Goal: Task Accomplishment & Management: Manage account settings

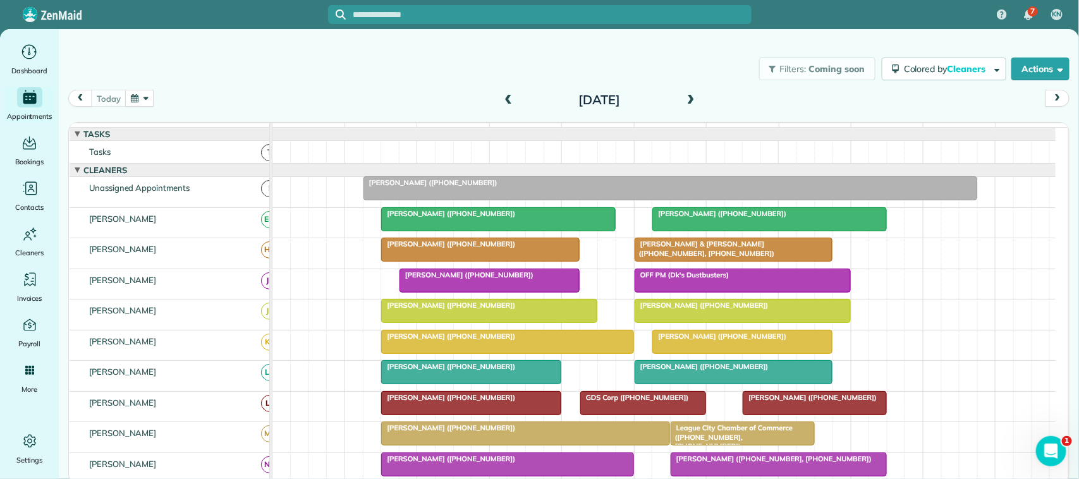
scroll to position [158, 0]
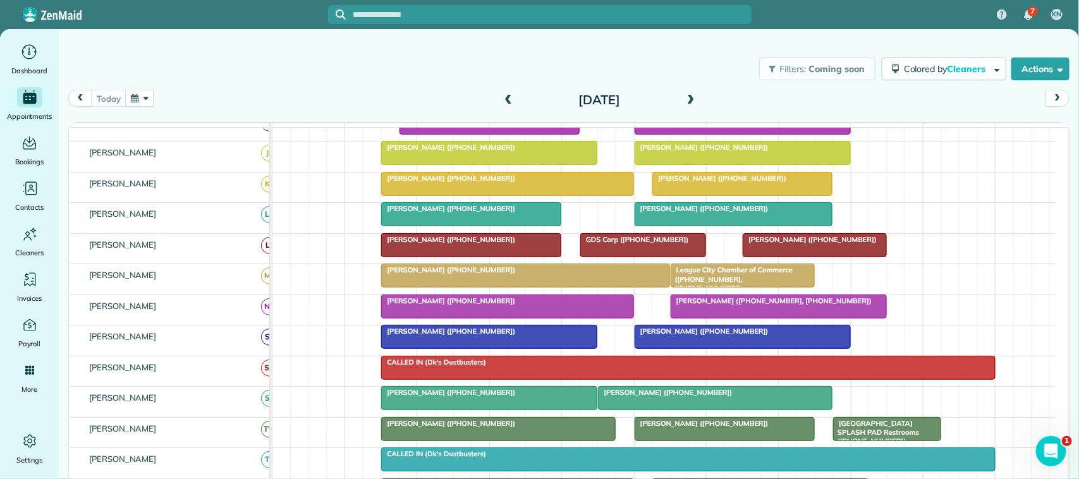
click at [689, 92] on span at bounding box center [691, 100] width 14 height 19
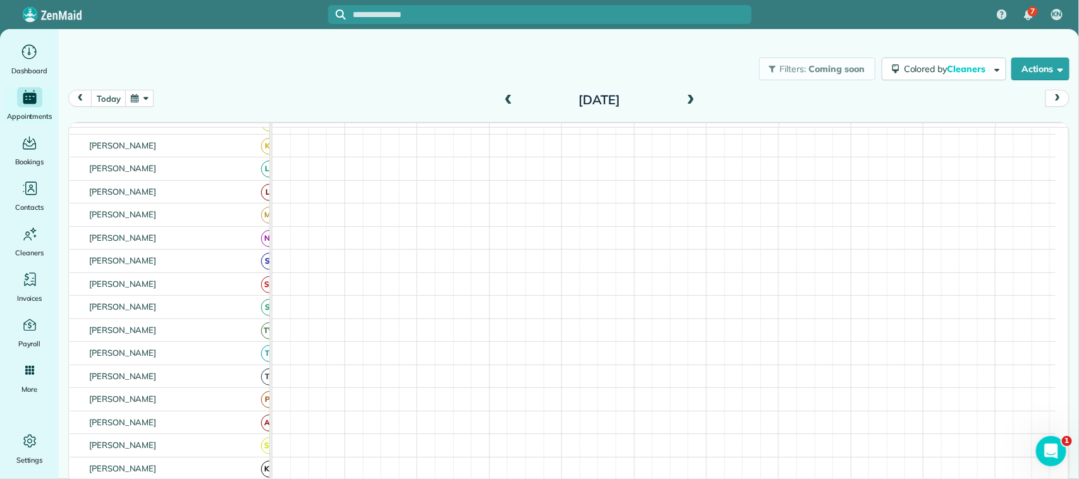
scroll to position [128, 0]
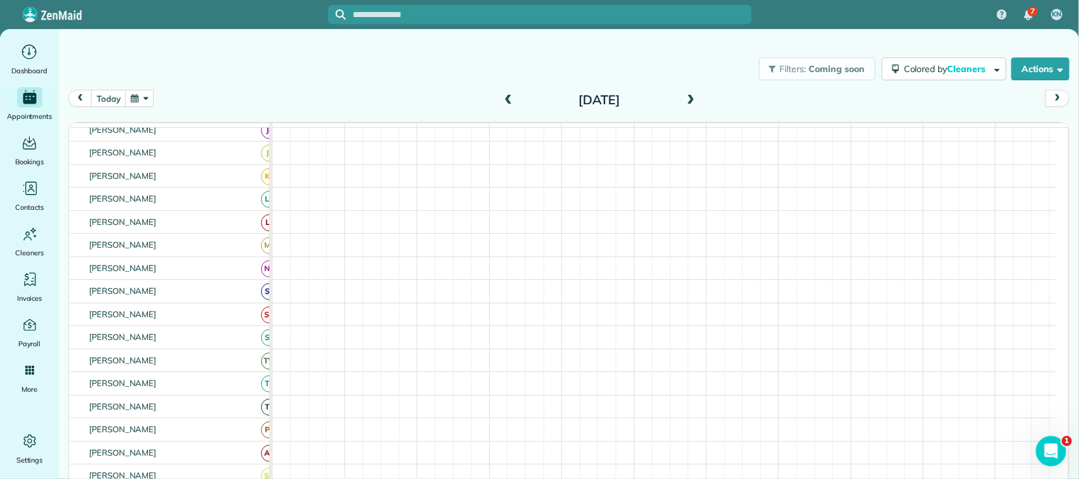
click at [689, 92] on span at bounding box center [691, 100] width 14 height 19
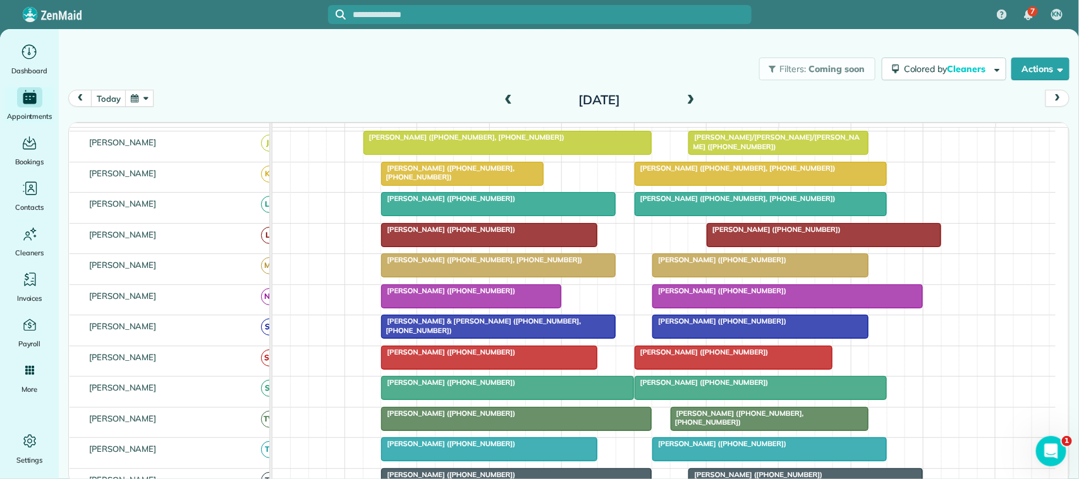
scroll to position [158, 0]
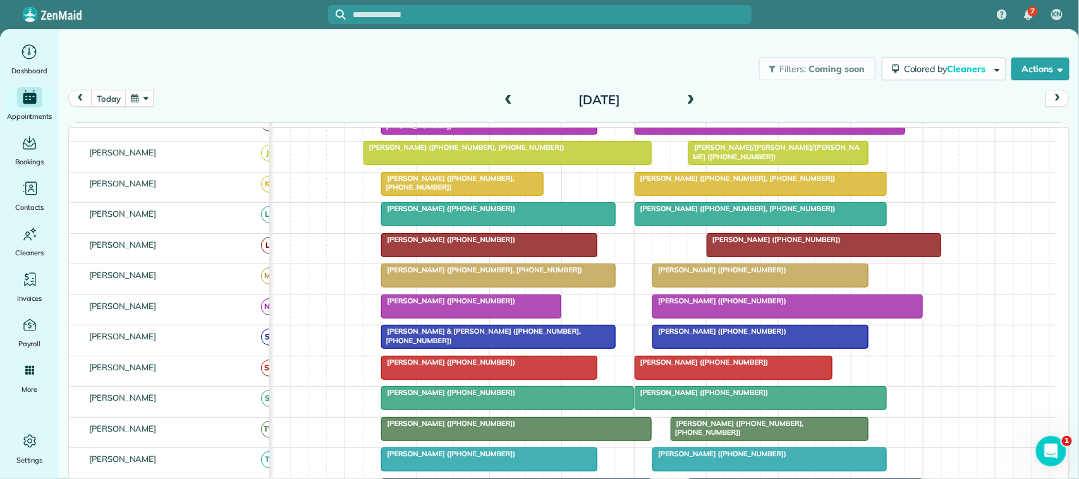
click at [451, 257] on div at bounding box center [489, 245] width 215 height 23
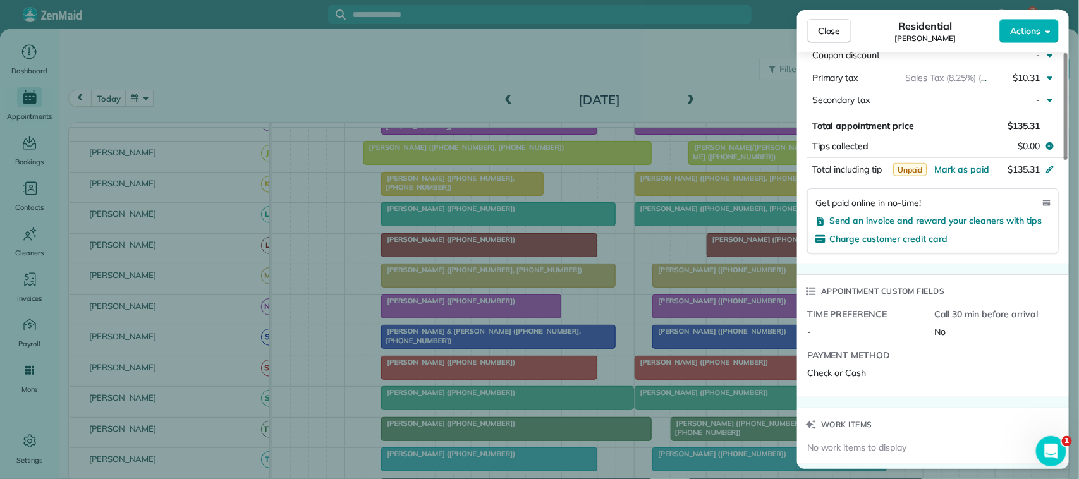
scroll to position [553, 0]
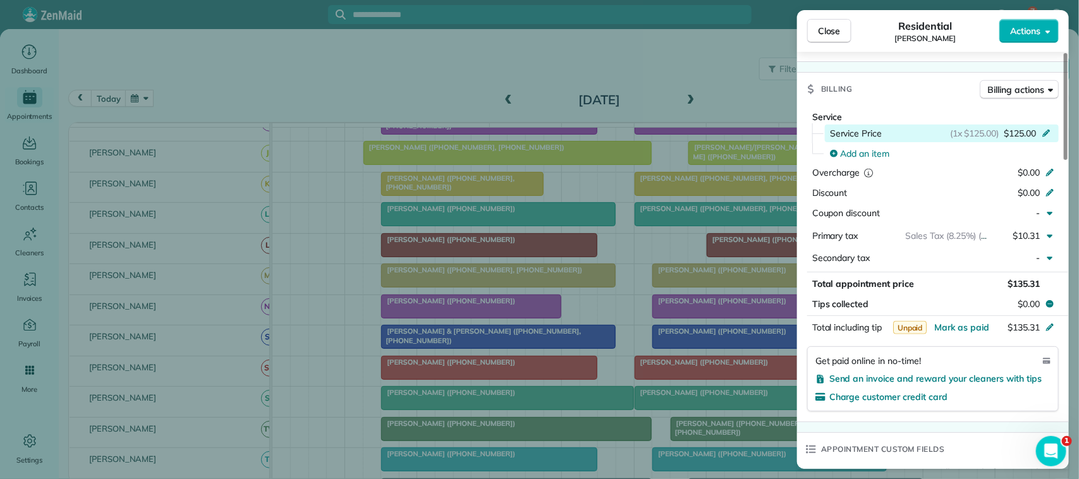
click at [1028, 128] on span "$125.00" at bounding box center [1020, 133] width 32 height 13
click at [1026, 127] on span "$125.00" at bounding box center [1020, 133] width 32 height 13
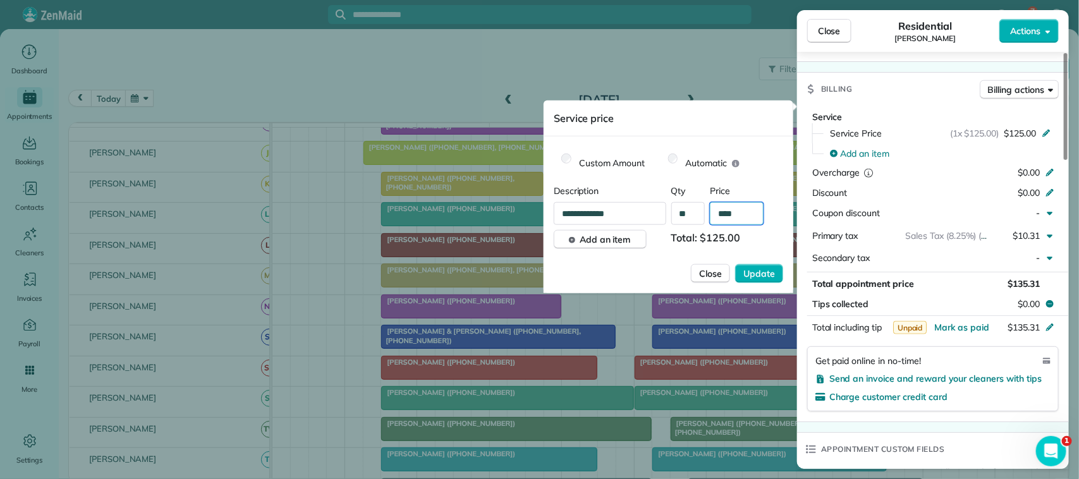
click at [756, 203] on input "****" at bounding box center [737, 213] width 54 height 23
type input "*******"
click at [735, 264] on button "Update" at bounding box center [759, 273] width 48 height 19
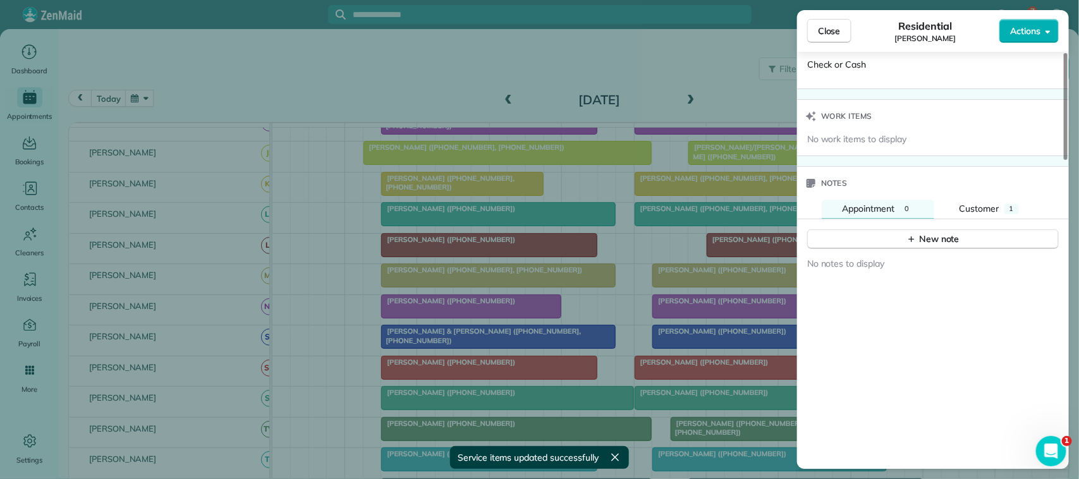
scroll to position [1028, 0]
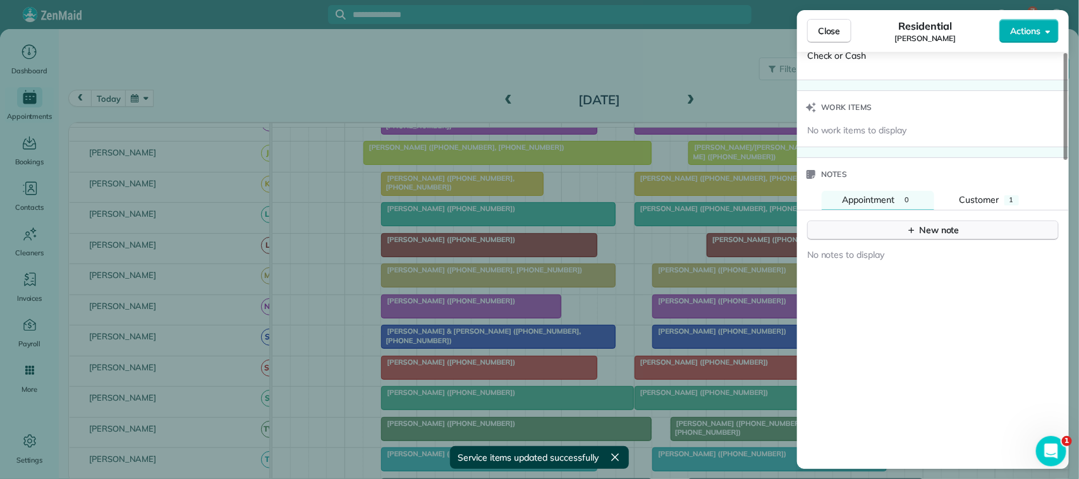
click at [950, 224] on div "New note" at bounding box center [932, 230] width 53 height 13
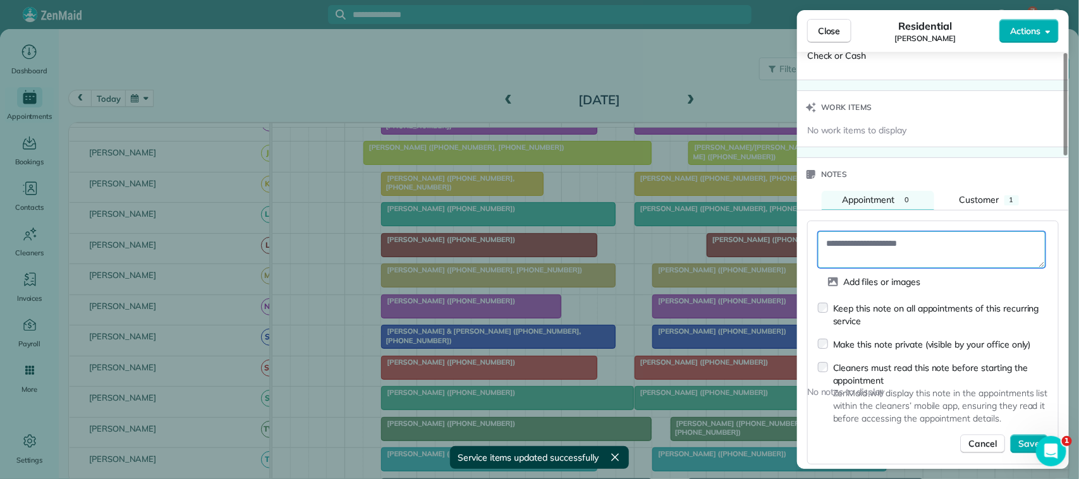
click at [936, 236] on textarea at bounding box center [932, 249] width 228 height 37
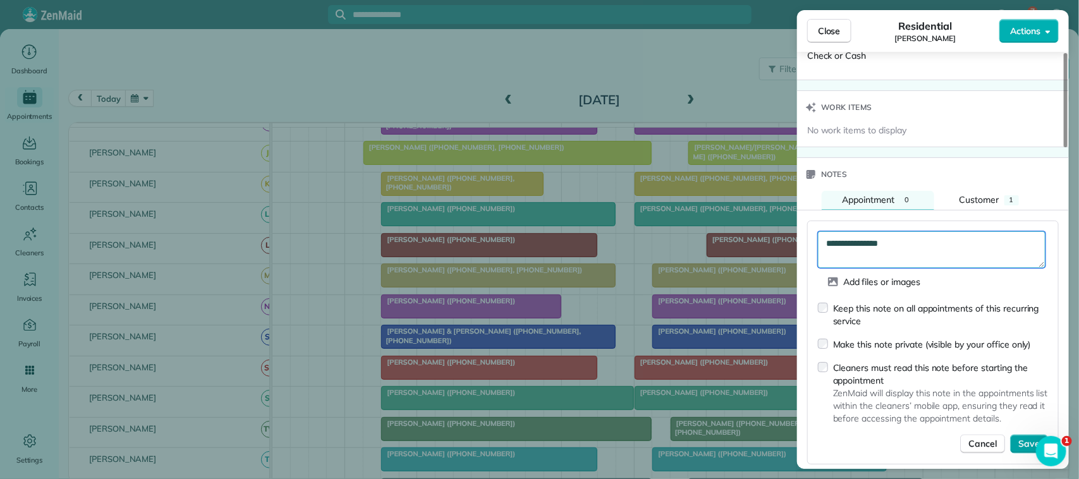
type textarea "**********"
click at [1026, 438] on span "Save" at bounding box center [1028, 444] width 21 height 13
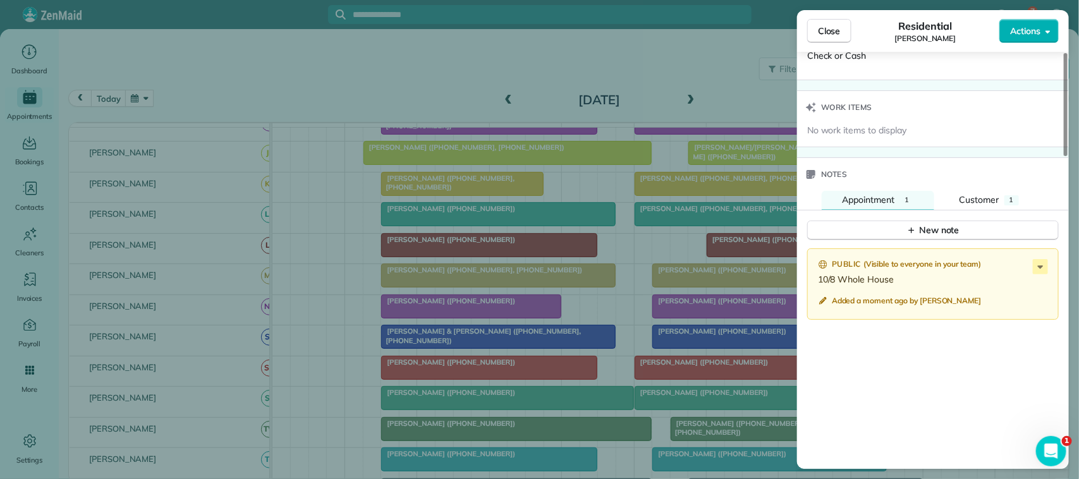
click at [829, 19] on button "Close" at bounding box center [829, 31] width 44 height 24
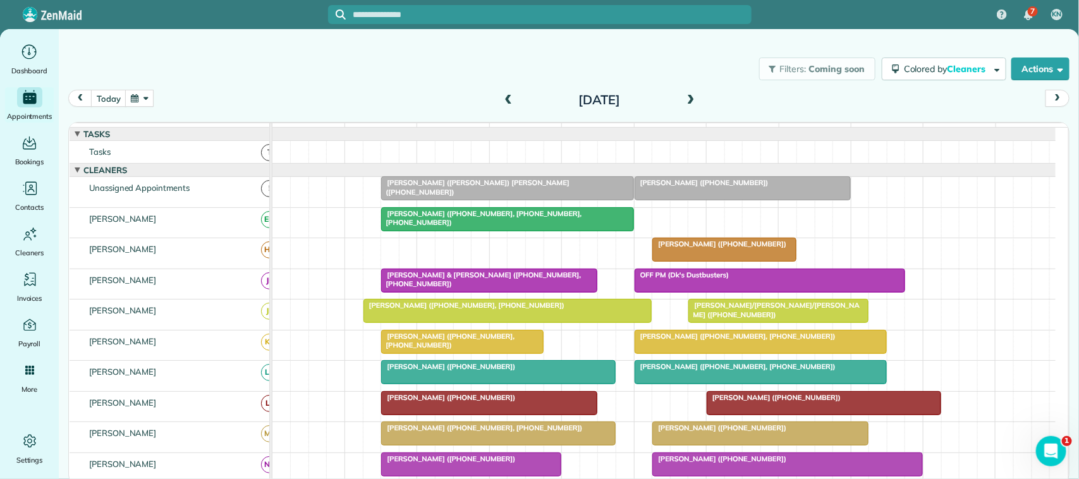
click at [522, 200] on div at bounding box center [507, 188] width 251 height 23
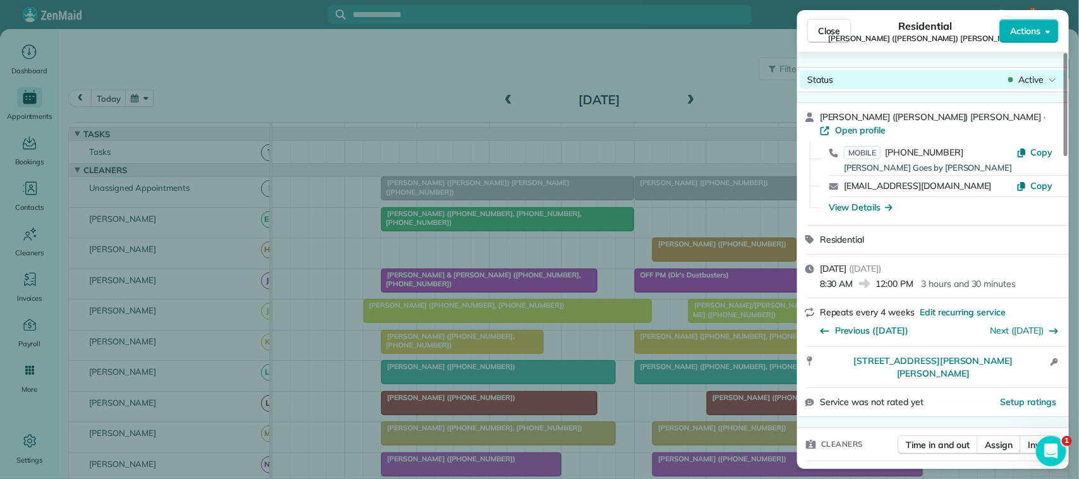
click at [1035, 79] on span "Active" at bounding box center [1030, 79] width 25 height 13
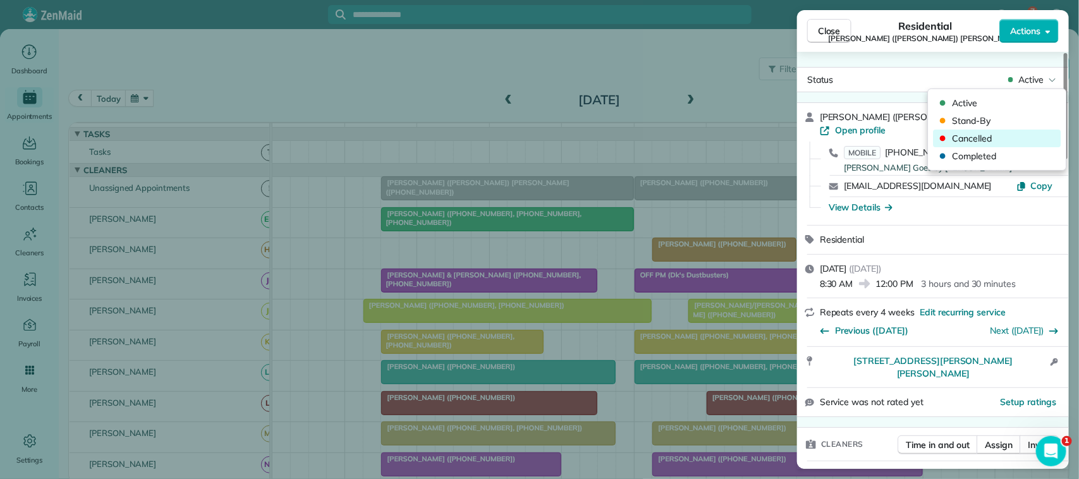
click at [1019, 135] on span "Cancelled" at bounding box center [1006, 138] width 106 height 13
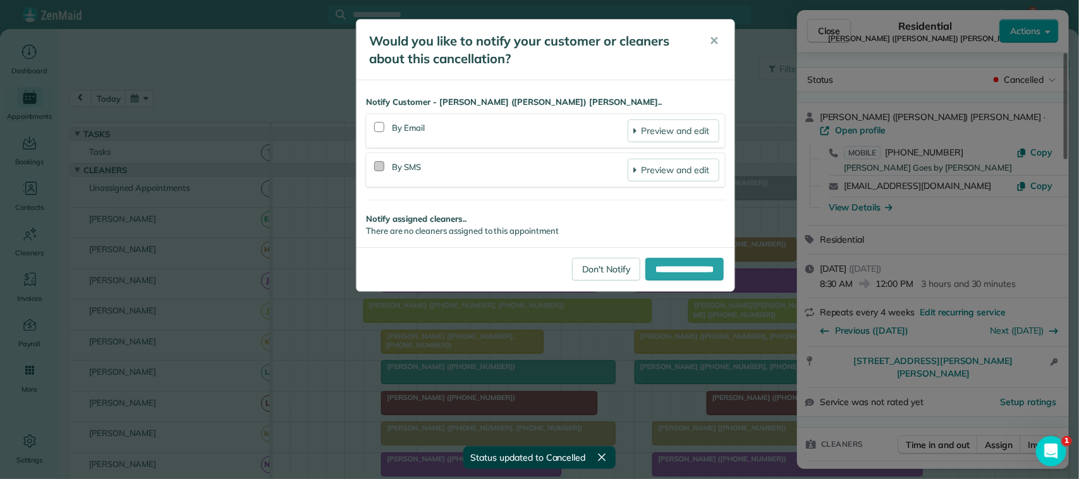
click at [383, 162] on div at bounding box center [379, 166] width 10 height 10
click at [670, 267] on input "**********" at bounding box center [684, 269] width 78 height 23
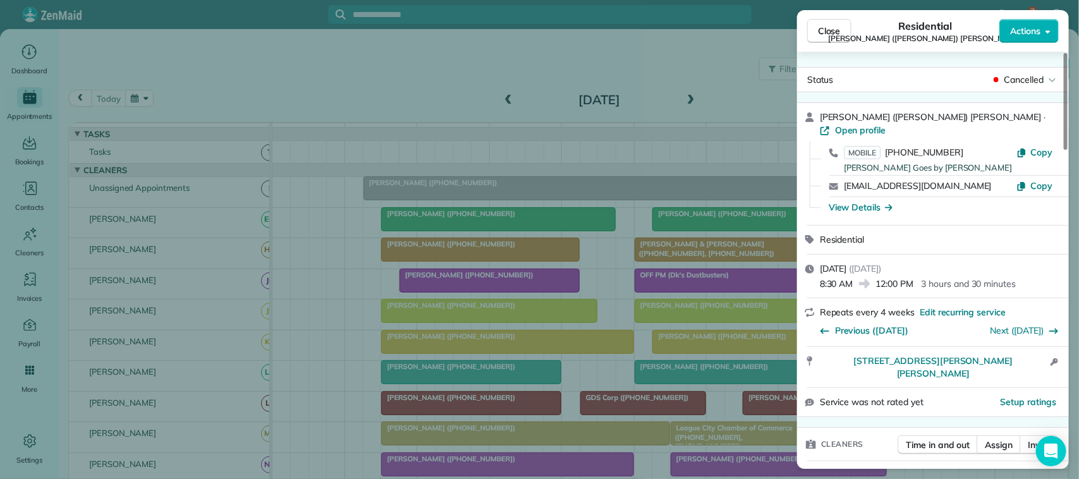
click at [826, 30] on span "Close" at bounding box center [829, 31] width 23 height 13
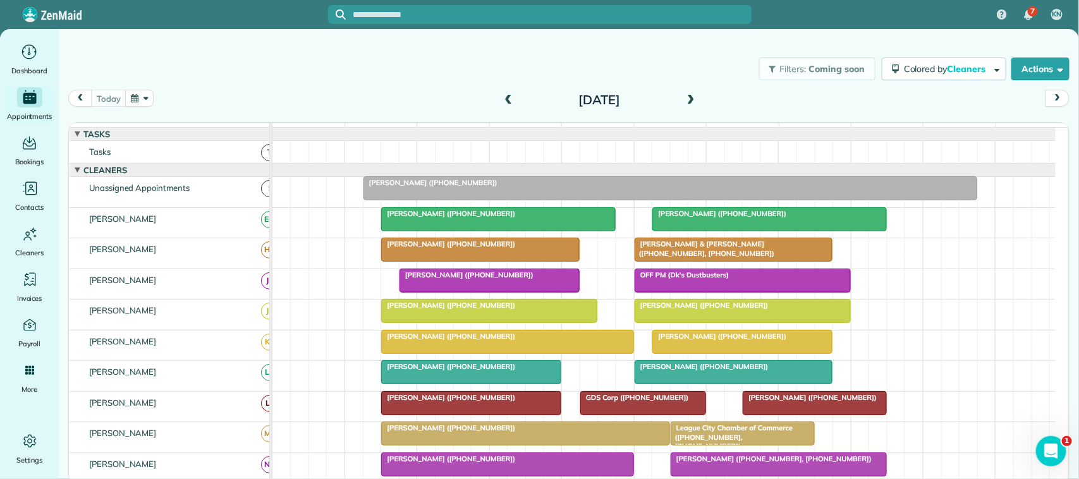
click at [144, 98] on button "button" at bounding box center [139, 98] width 29 height 17
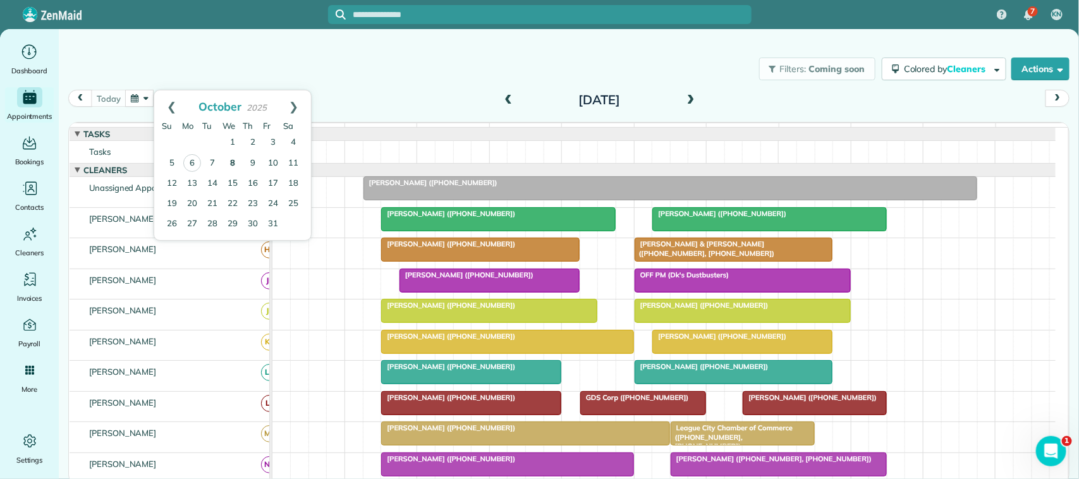
click at [234, 161] on link "8" at bounding box center [233, 164] width 20 height 20
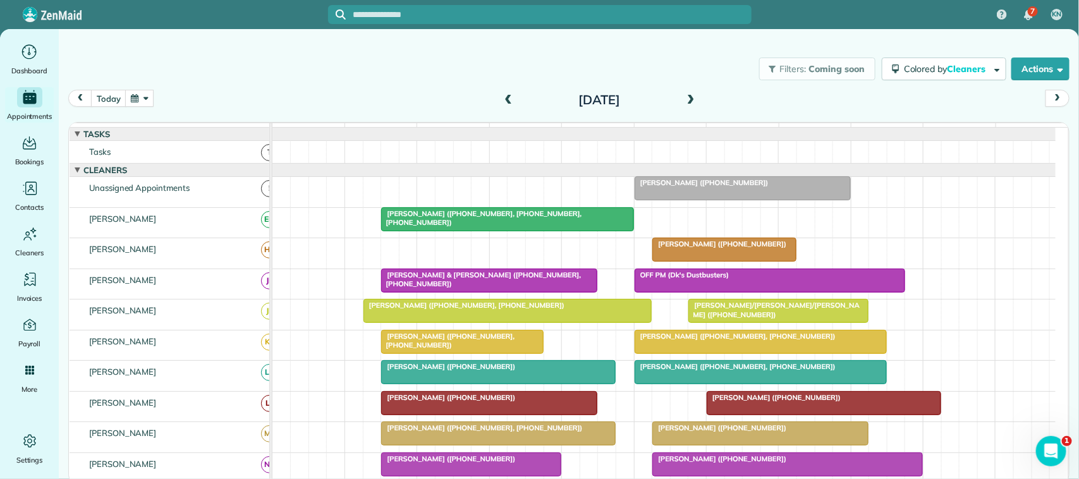
click at [714, 187] on div "[PERSON_NAME] ([PHONE_NUMBER])" at bounding box center [742, 182] width 209 height 9
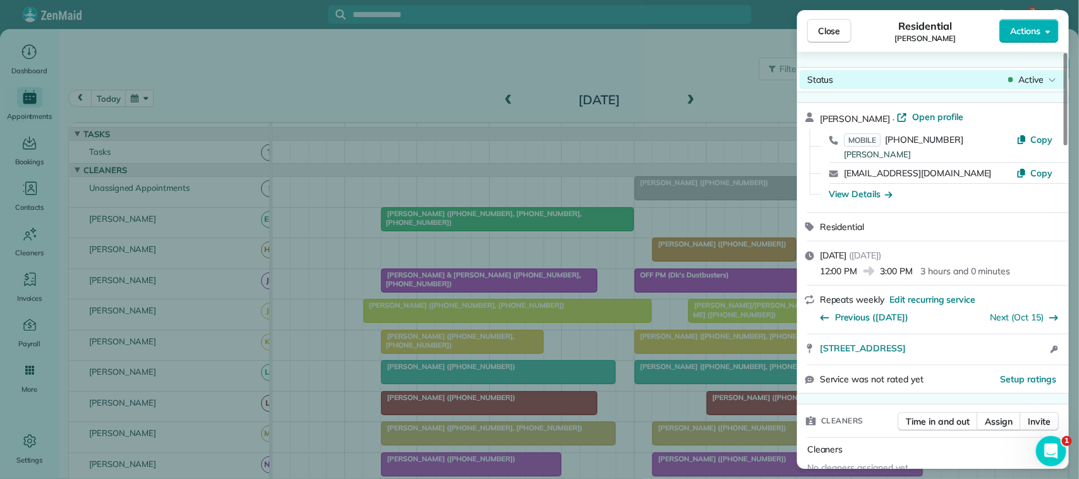
click at [1034, 83] on span "Active" at bounding box center [1030, 79] width 25 height 13
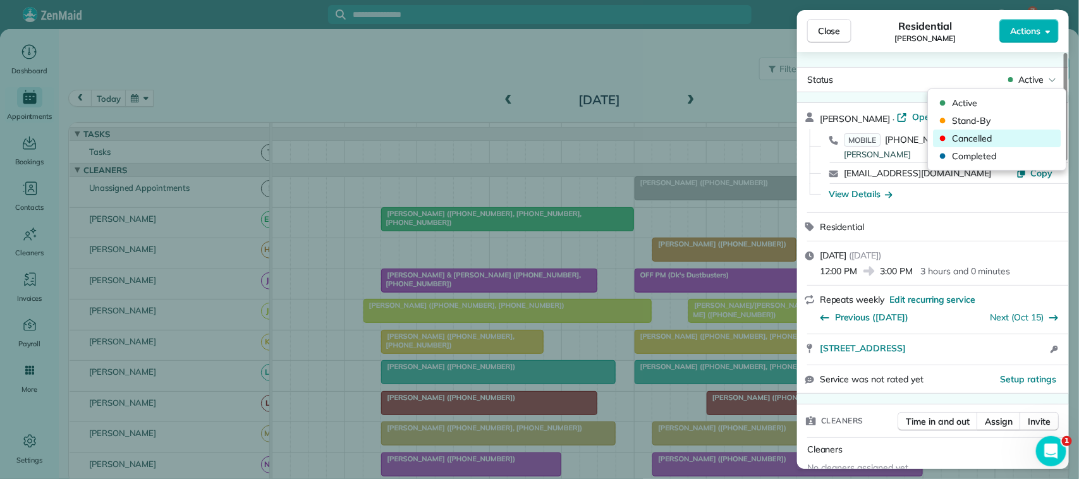
click at [1006, 131] on div "Cancelled" at bounding box center [998, 139] width 128 height 18
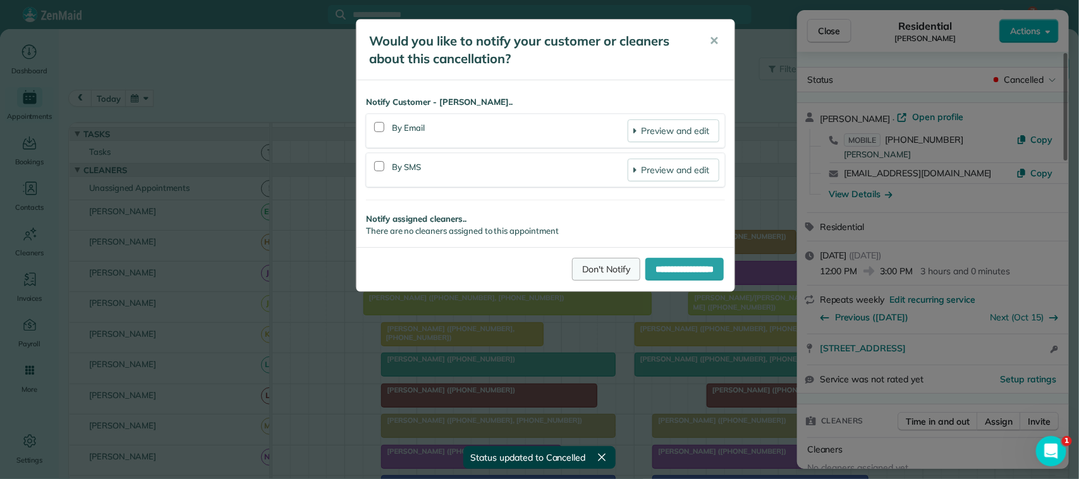
click at [590, 267] on link "Don't Notify" at bounding box center [606, 269] width 68 height 23
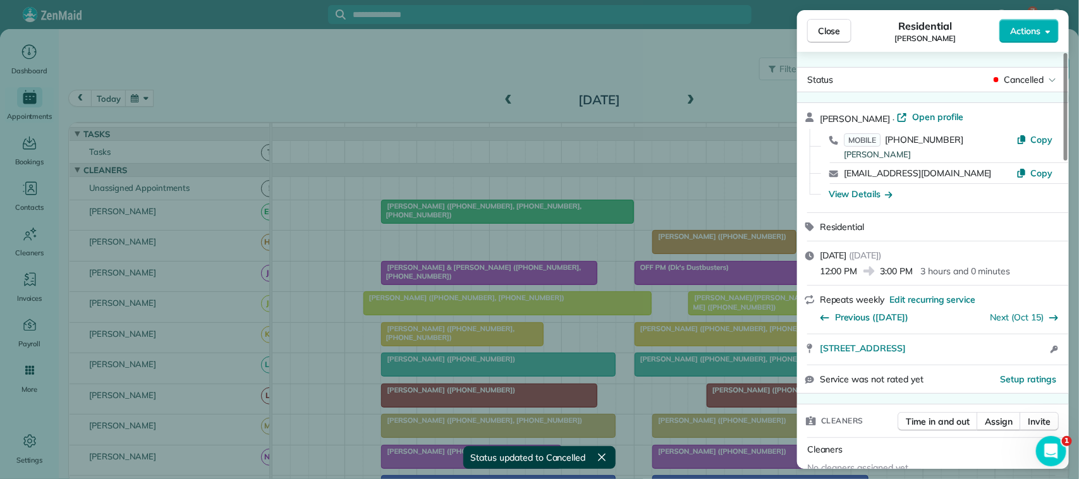
click at [852, 32] on div "Residential Kari Norlander" at bounding box center [925, 30] width 148 height 25
click at [831, 30] on span "Close" at bounding box center [829, 31] width 23 height 13
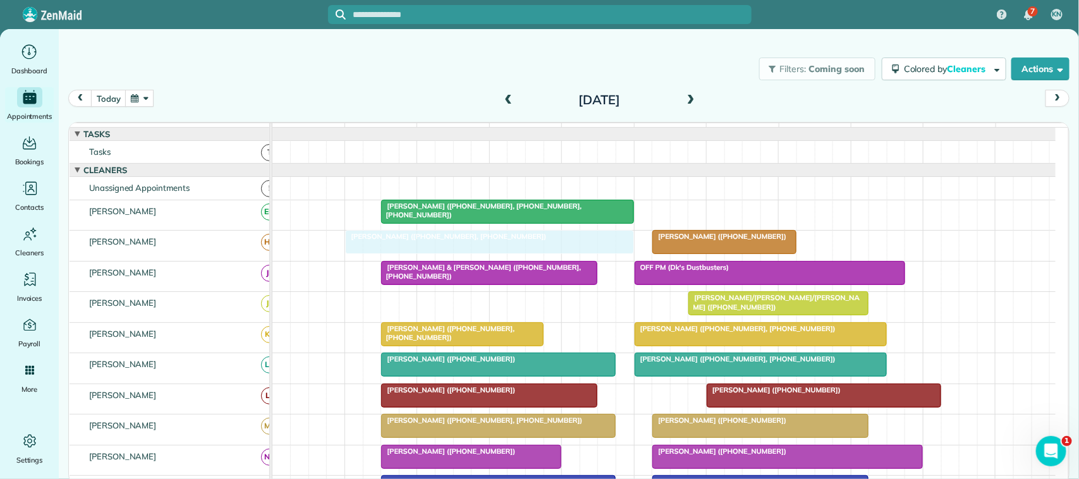
drag, startPoint x: 436, startPoint y: 329, endPoint x: 422, endPoint y: 285, distance: 46.0
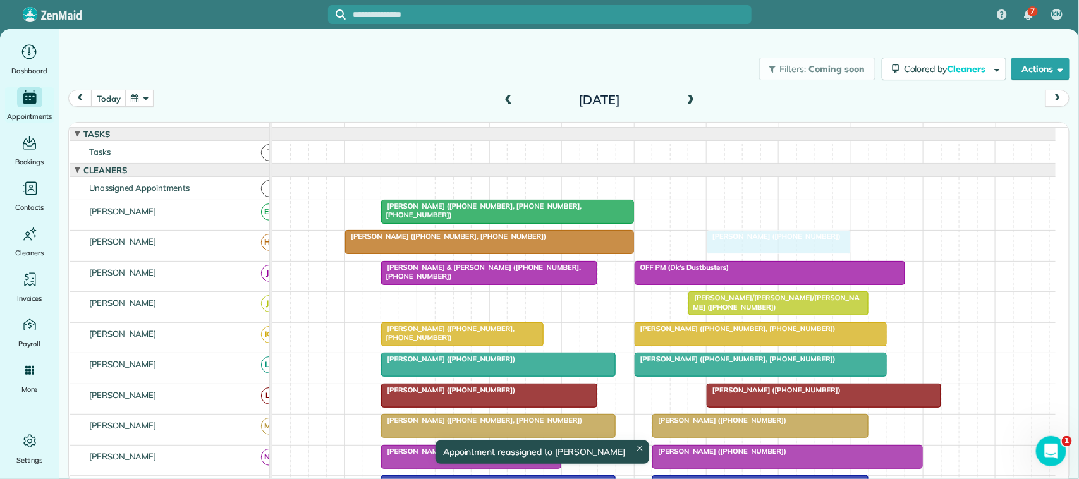
drag, startPoint x: 698, startPoint y: 255, endPoint x: 731, endPoint y: 258, distance: 32.4
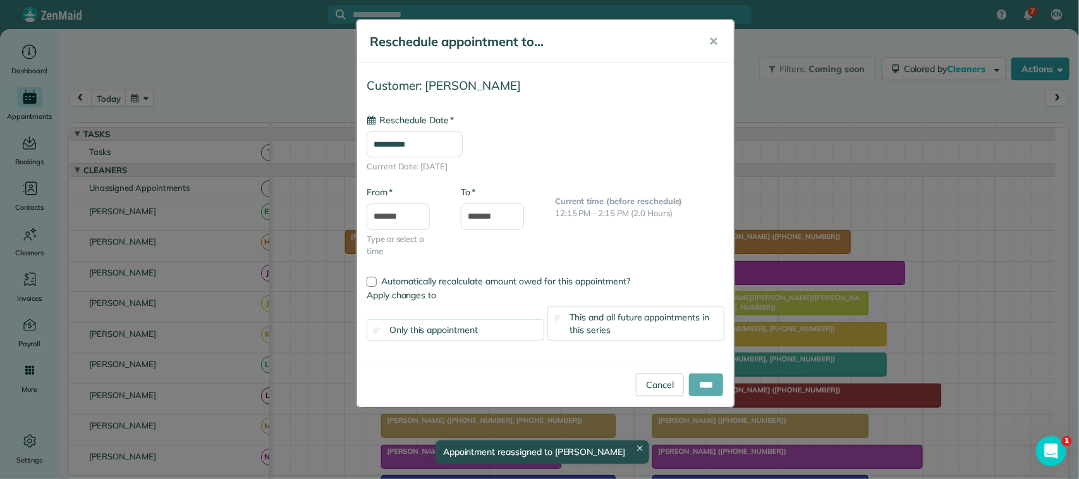
type input "**********"
click at [700, 387] on input "****" at bounding box center [706, 385] width 34 height 23
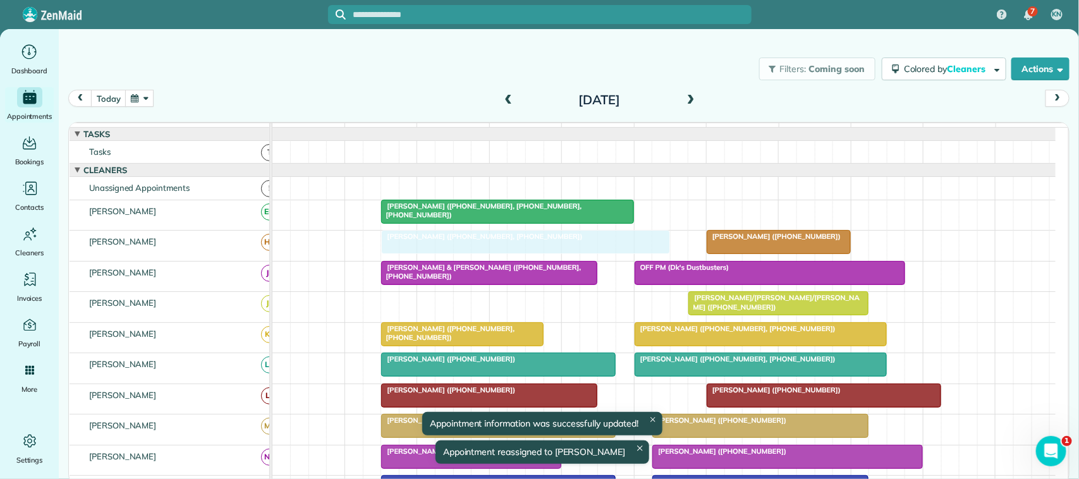
drag, startPoint x: 455, startPoint y: 257, endPoint x: 485, endPoint y: 259, distance: 29.8
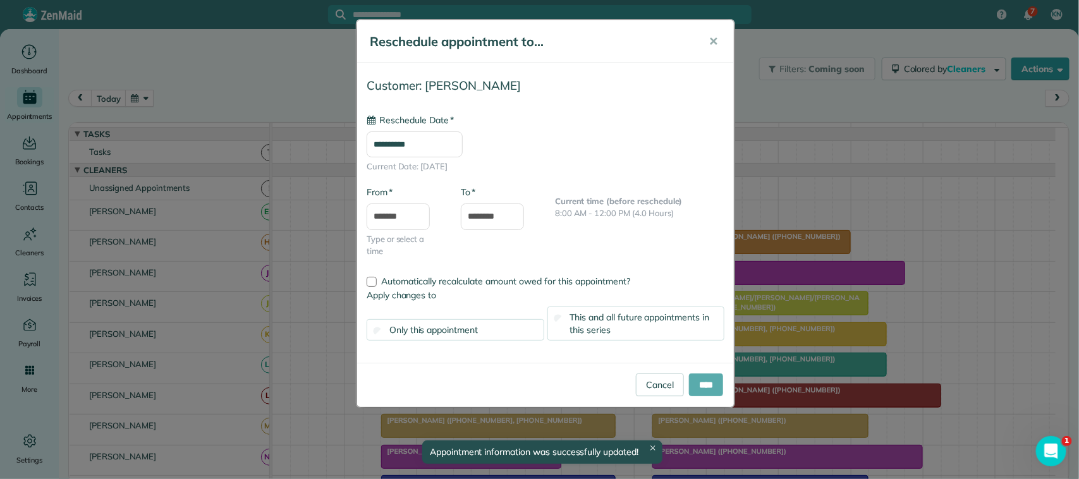
type input "**********"
click at [700, 382] on input "****" at bounding box center [706, 385] width 34 height 23
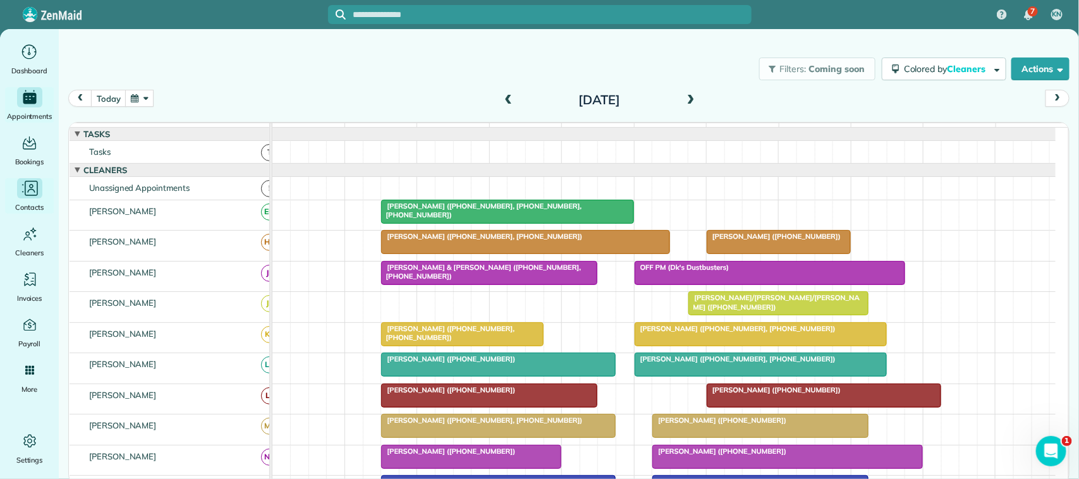
click at [37, 186] on icon "Main" at bounding box center [31, 188] width 13 height 15
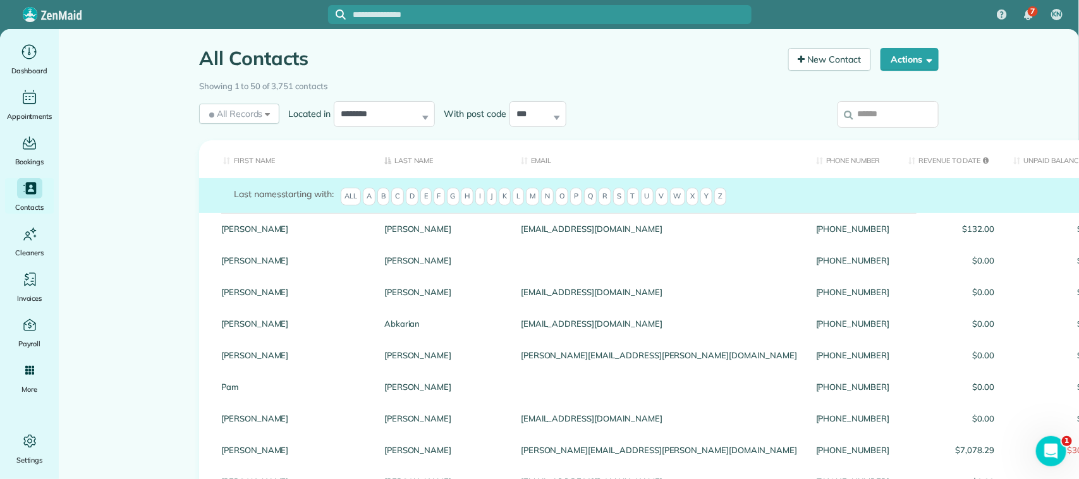
click at [905, 117] on input "search" at bounding box center [888, 114] width 101 height 27
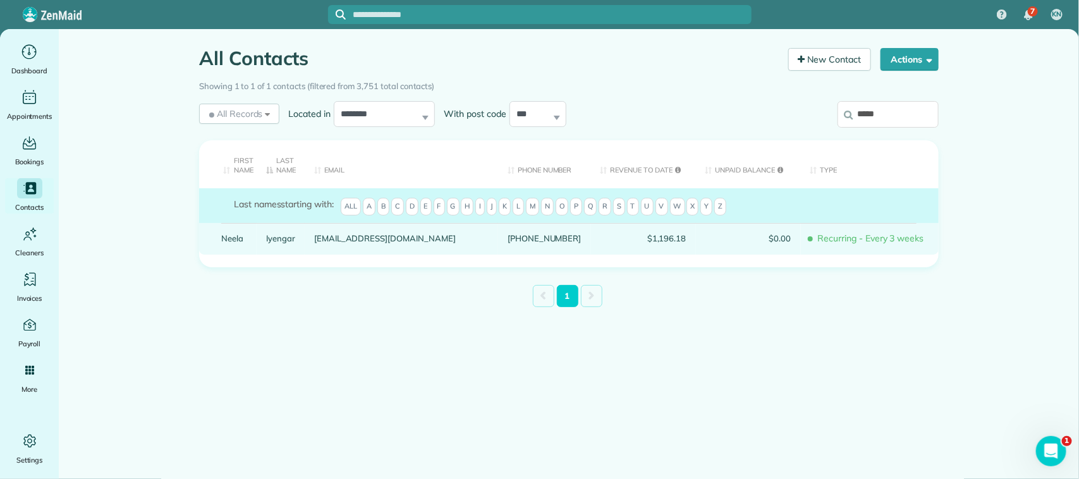
type input "*****"
click at [288, 235] on link "Iyengar" at bounding box center [280, 238] width 29 height 9
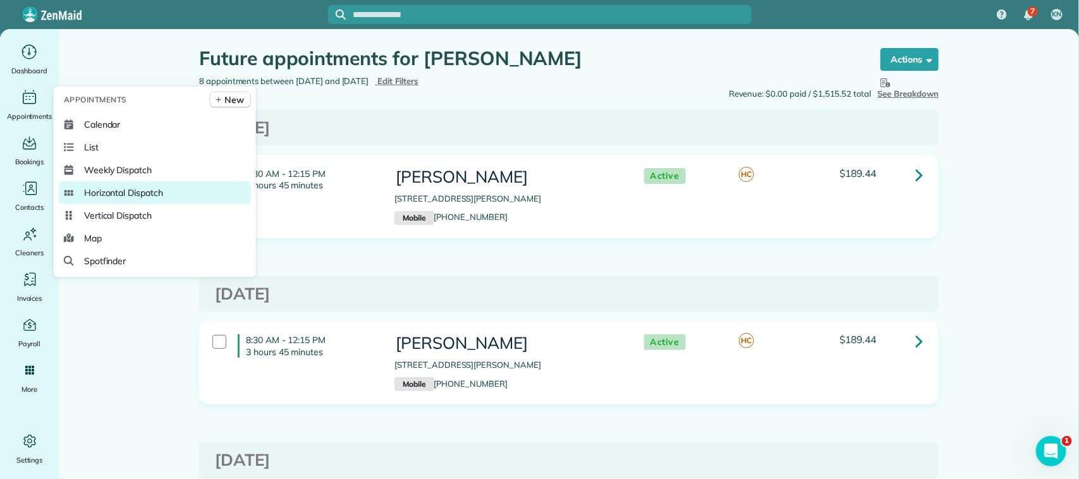
click at [140, 188] on span "Horizontal Dispatch" at bounding box center [123, 192] width 79 height 13
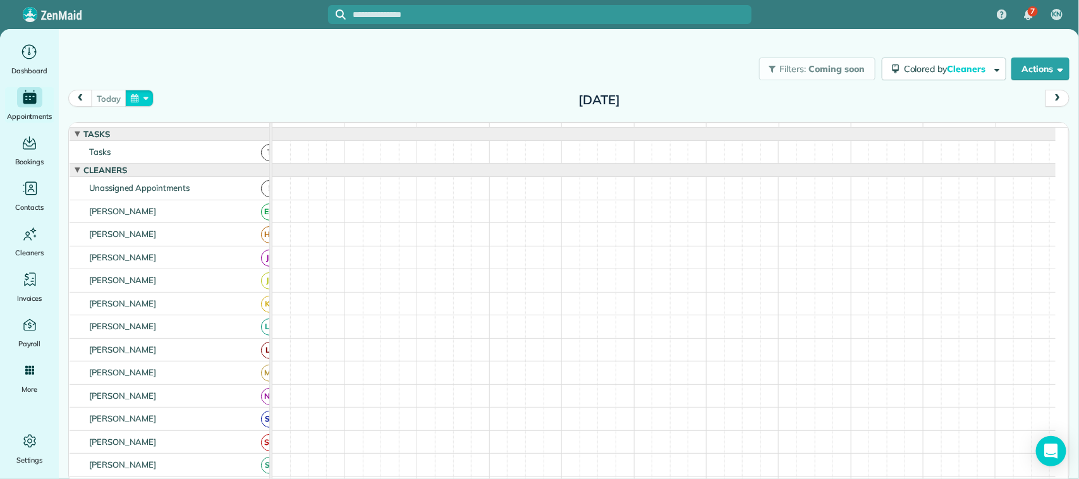
click at [142, 98] on button "button" at bounding box center [139, 98] width 29 height 17
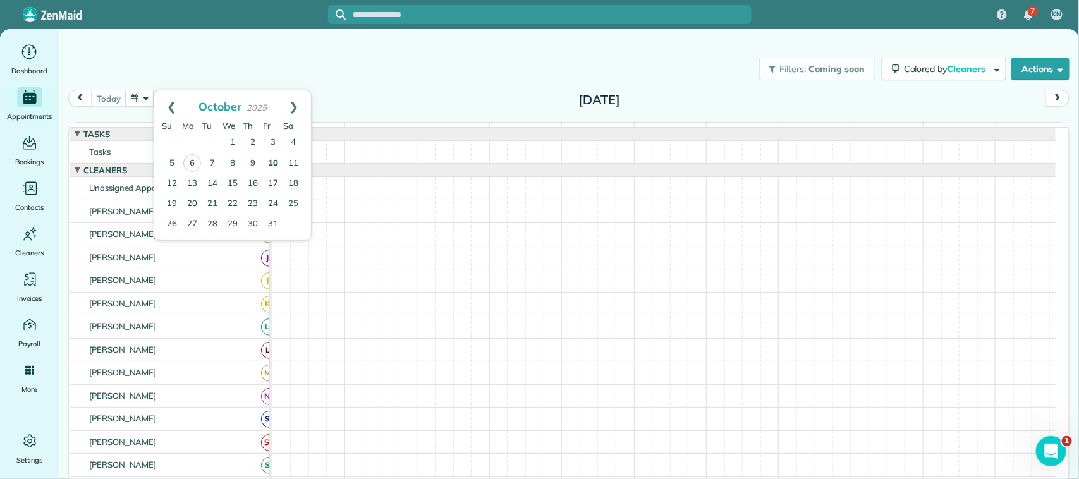
click at [267, 162] on link "10" at bounding box center [273, 164] width 20 height 20
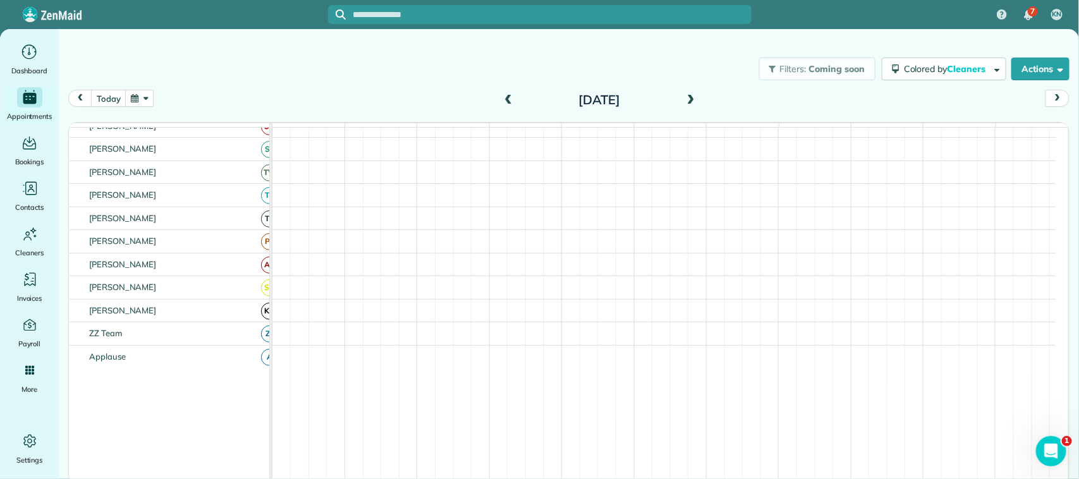
scroll to position [169, 0]
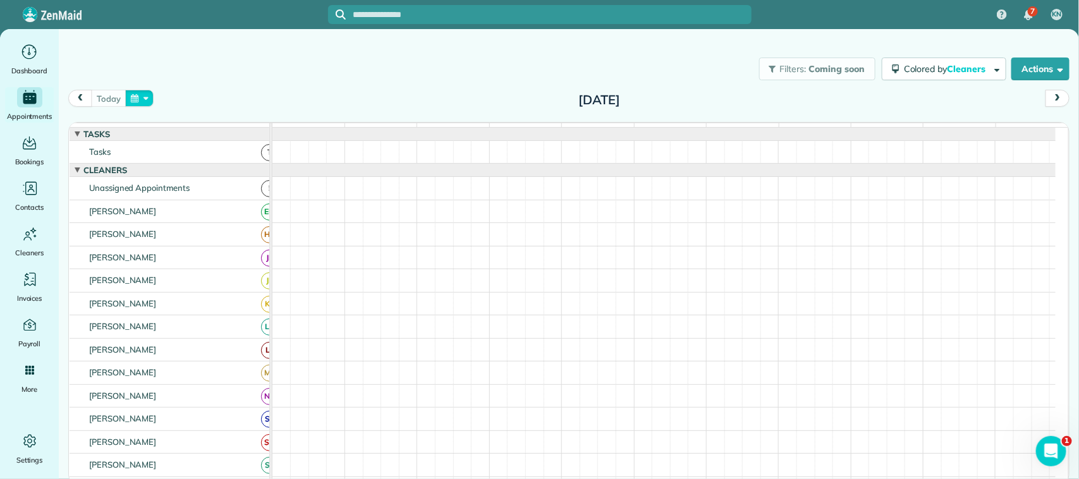
click at [149, 92] on button "button" at bounding box center [139, 98] width 29 height 17
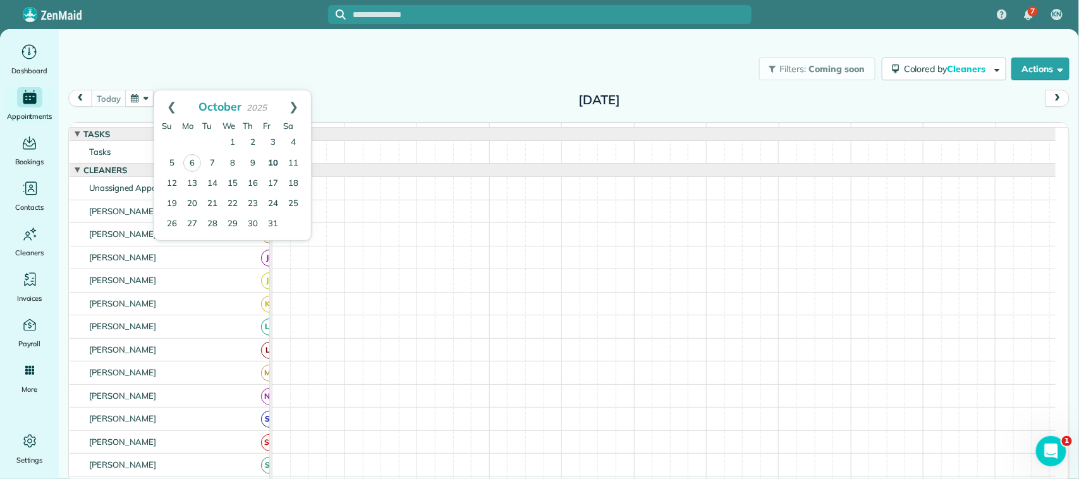
click at [272, 163] on link "10" at bounding box center [273, 164] width 20 height 20
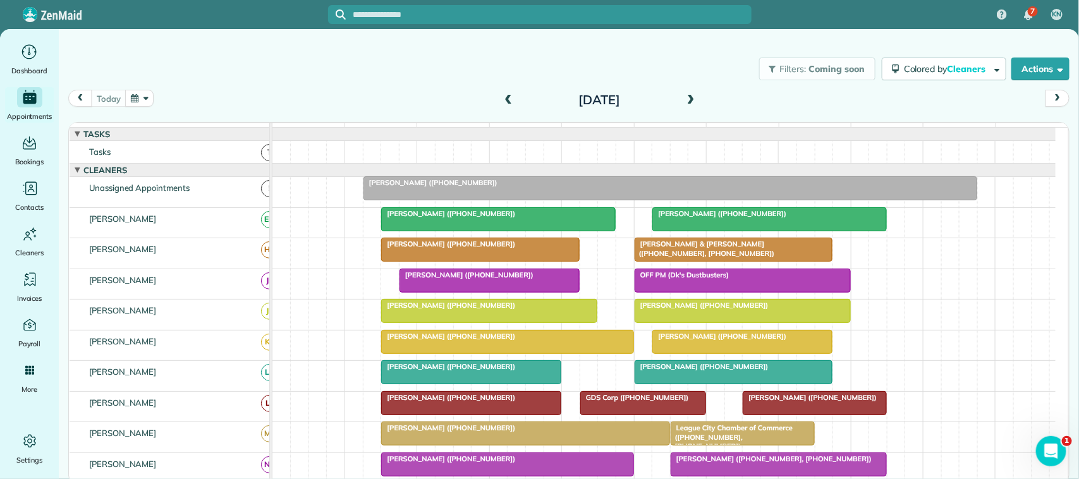
click at [204, 70] on div "Filters: Coming soon Colored by Cleaners Color by Cleaner Color by Team Color b…" at bounding box center [569, 69] width 1020 height 42
click at [466, 200] on div at bounding box center [670, 188] width 613 height 23
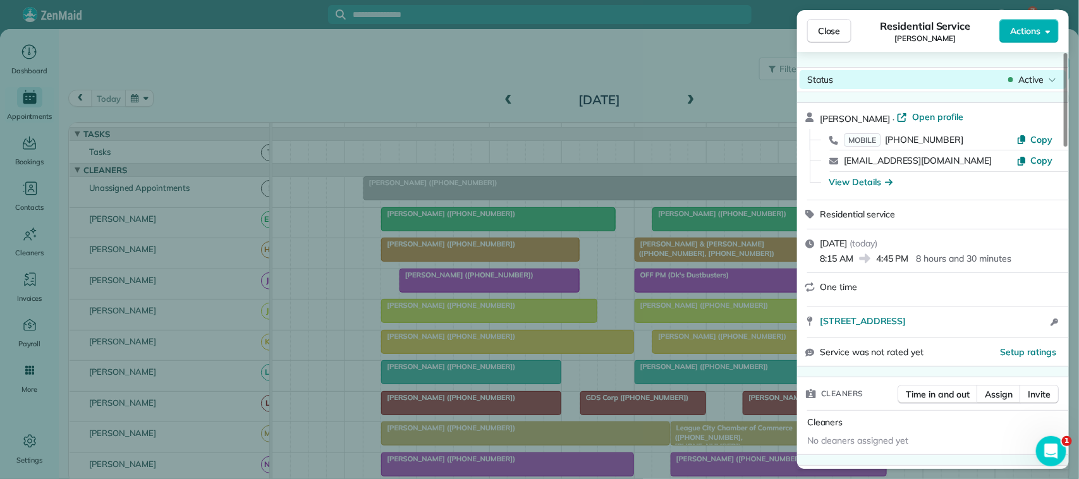
click at [1025, 80] on span "Active" at bounding box center [1030, 79] width 25 height 13
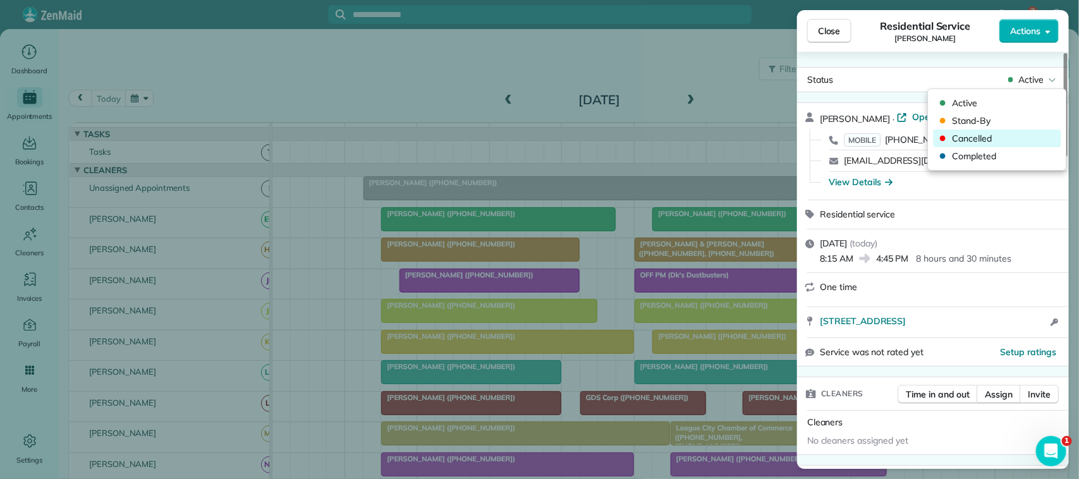
click at [1016, 133] on span "Cancelled" at bounding box center [1006, 138] width 106 height 13
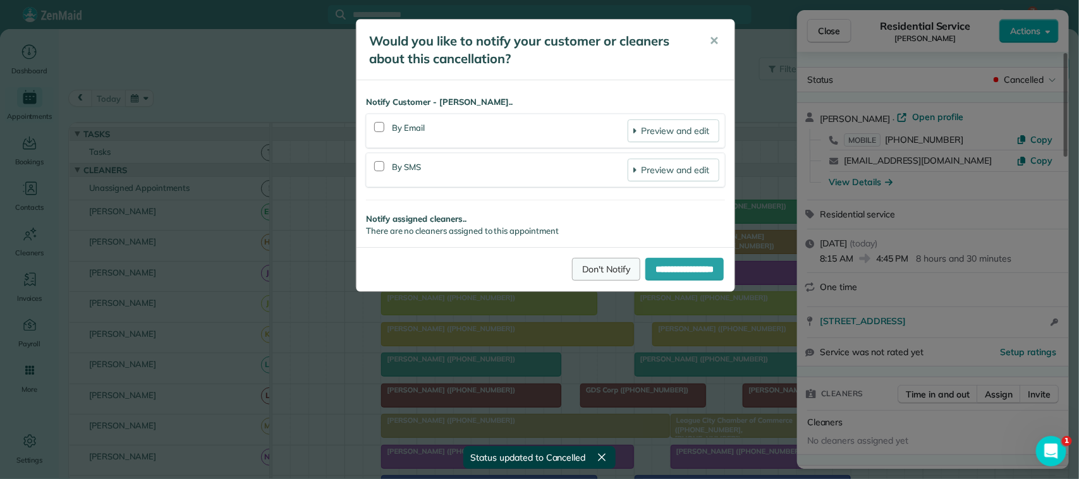
click at [587, 275] on link "Don't Notify" at bounding box center [606, 269] width 68 height 23
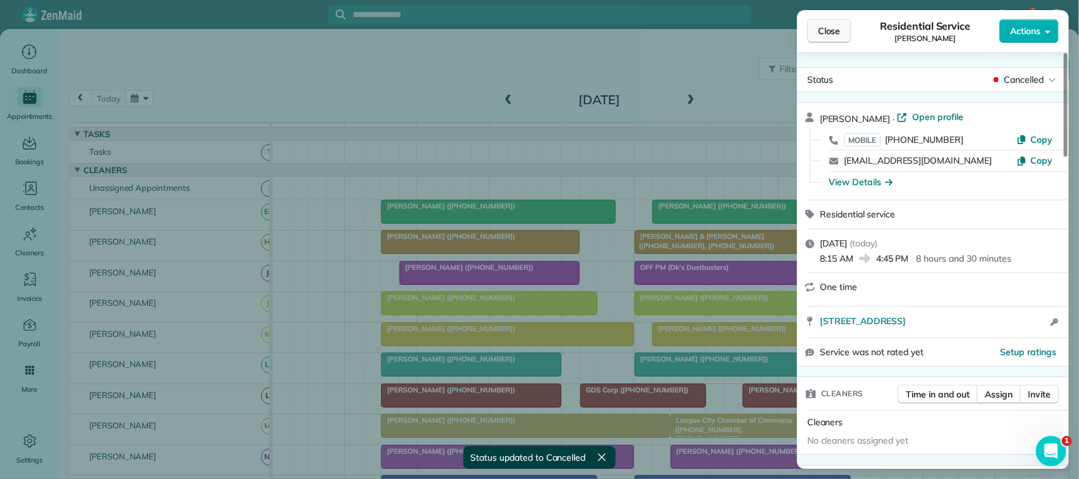
click at [814, 39] on button "Close" at bounding box center [829, 31] width 44 height 24
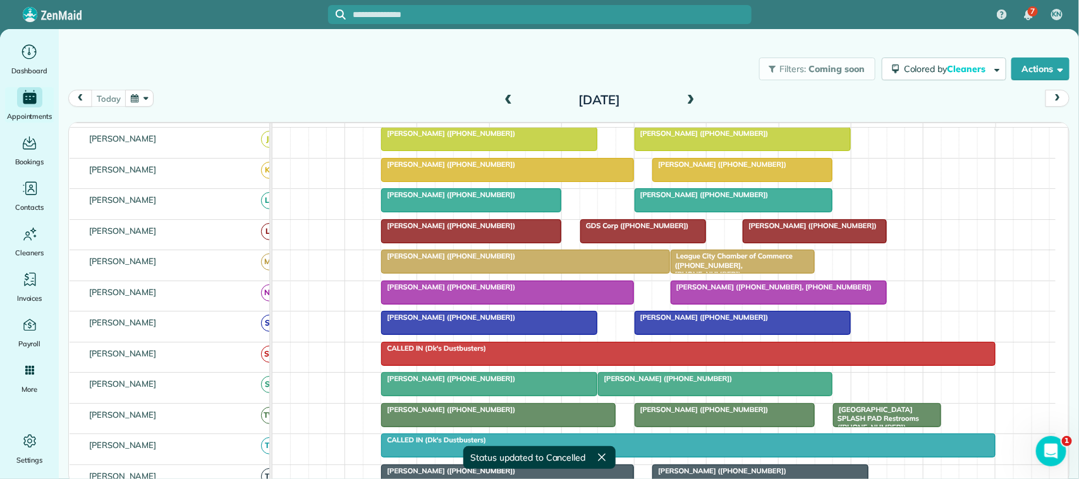
scroll to position [158, 0]
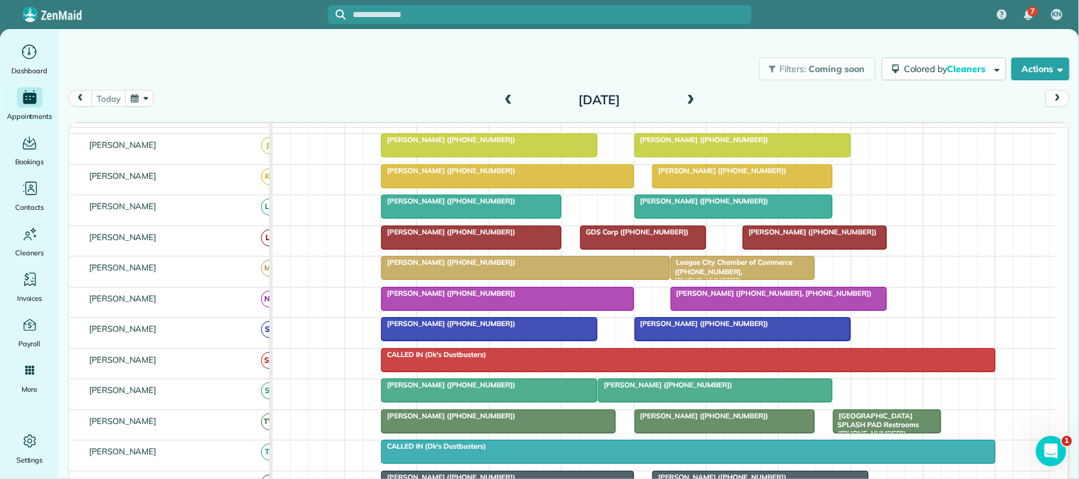
click at [696, 108] on span at bounding box center [691, 100] width 14 height 19
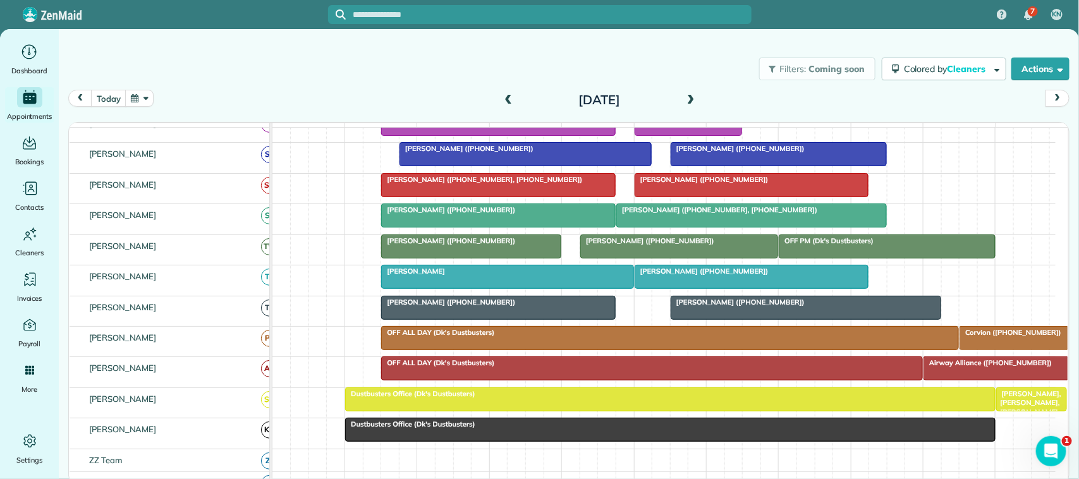
scroll to position [0, 0]
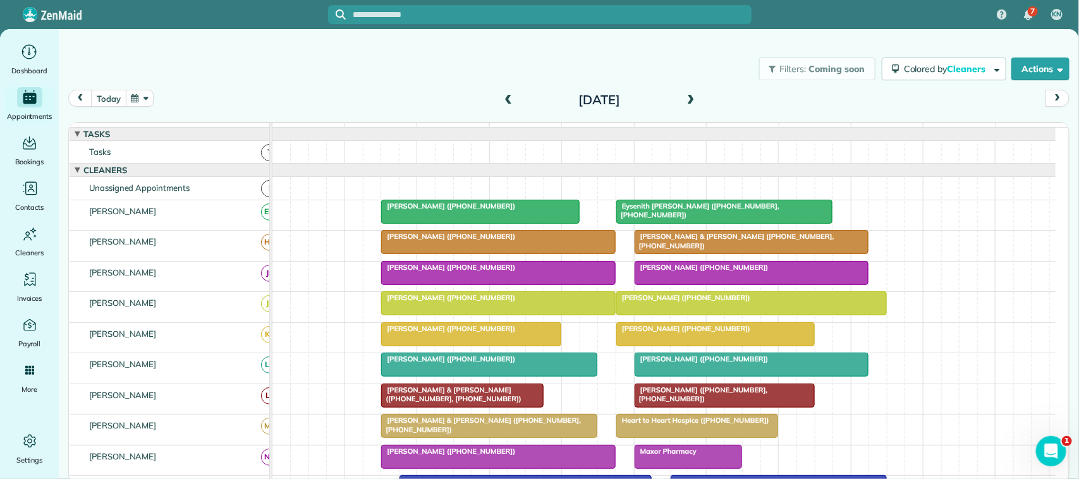
click at [113, 94] on button "today" at bounding box center [108, 98] width 35 height 17
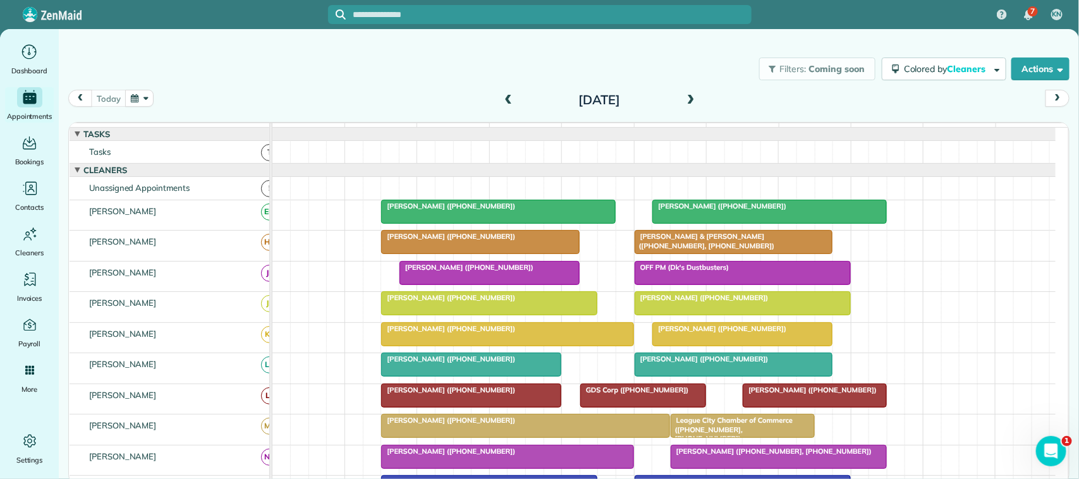
click at [231, 93] on div "[DATE] [DATE]" at bounding box center [568, 102] width 1001 height 24
click at [131, 105] on button "button" at bounding box center [139, 98] width 29 height 17
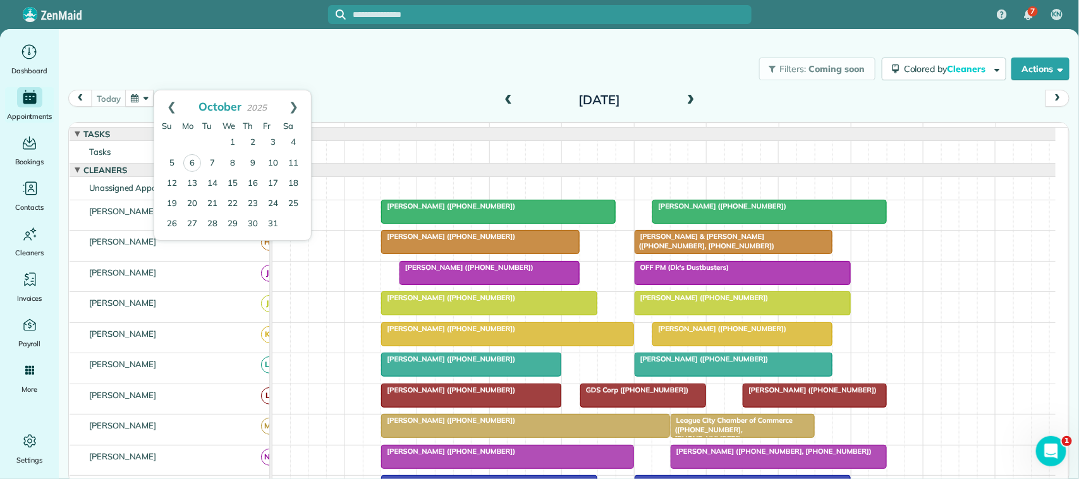
click at [375, 102] on div "[DATE] [DATE]" at bounding box center [568, 102] width 1001 height 24
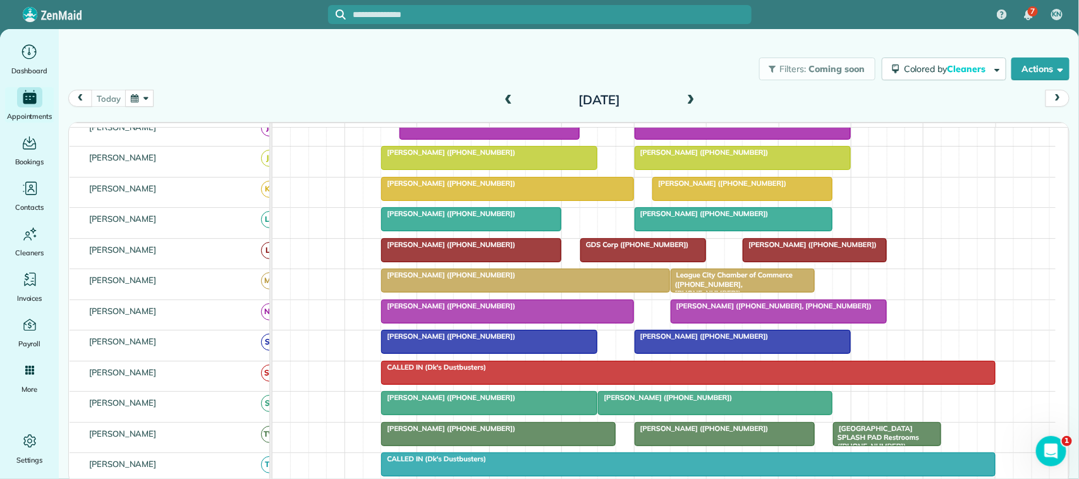
scroll to position [158, 0]
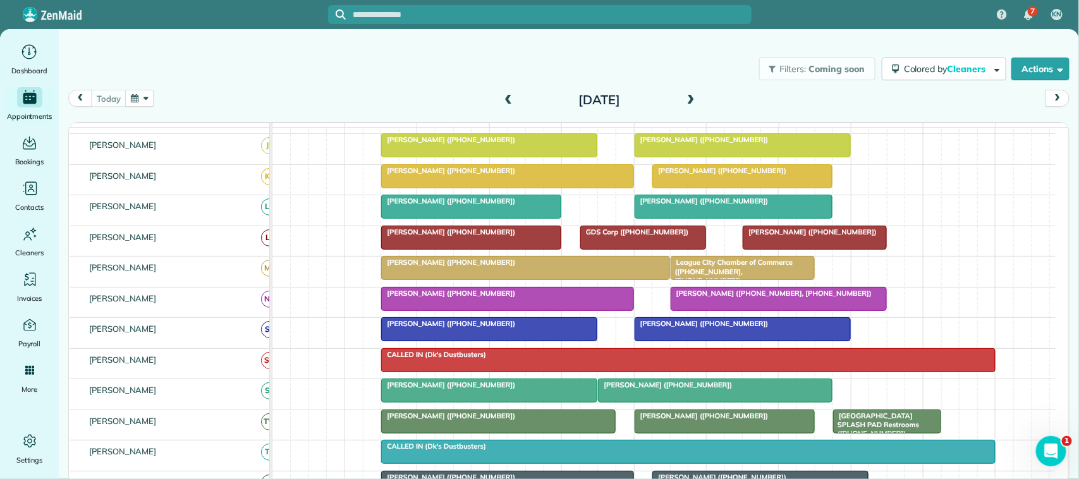
click at [429, 236] on div "[PERSON_NAME] ([PHONE_NUMBER])" at bounding box center [471, 232] width 173 height 9
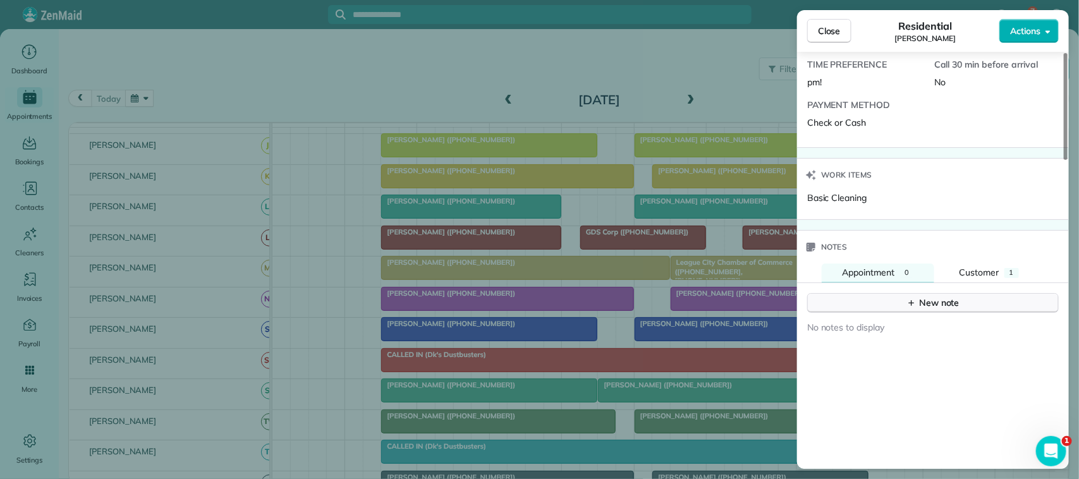
scroll to position [1028, 0]
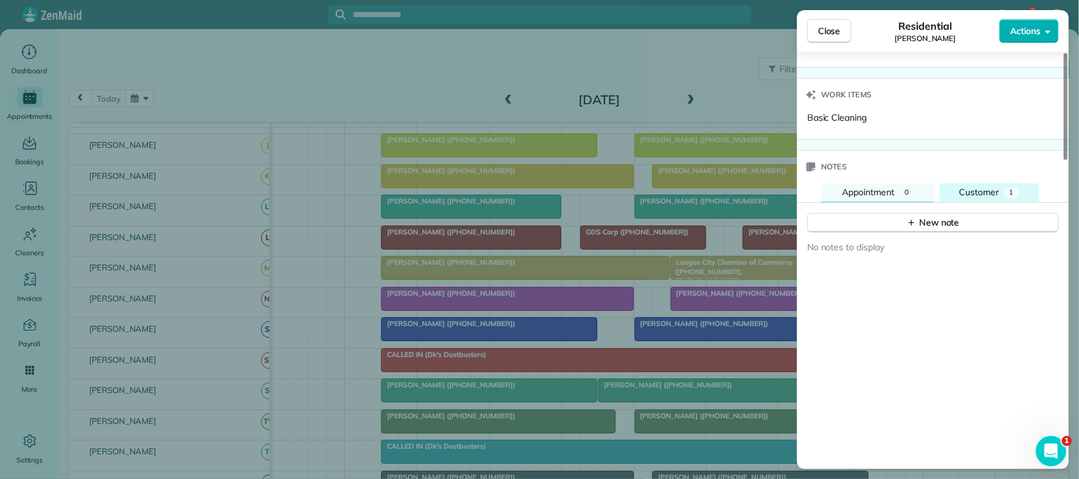
click at [985, 197] on span "Customer" at bounding box center [980, 191] width 40 height 11
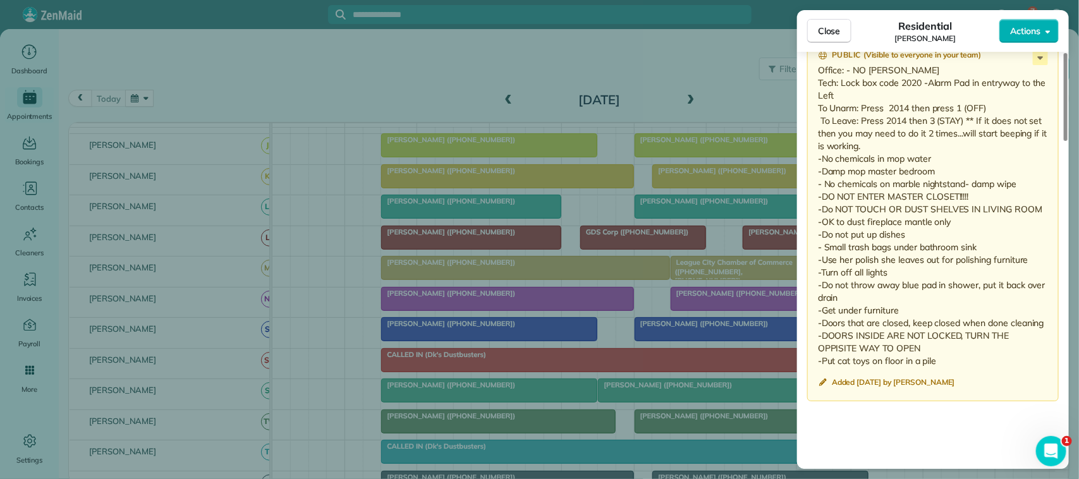
scroll to position [1186, 0]
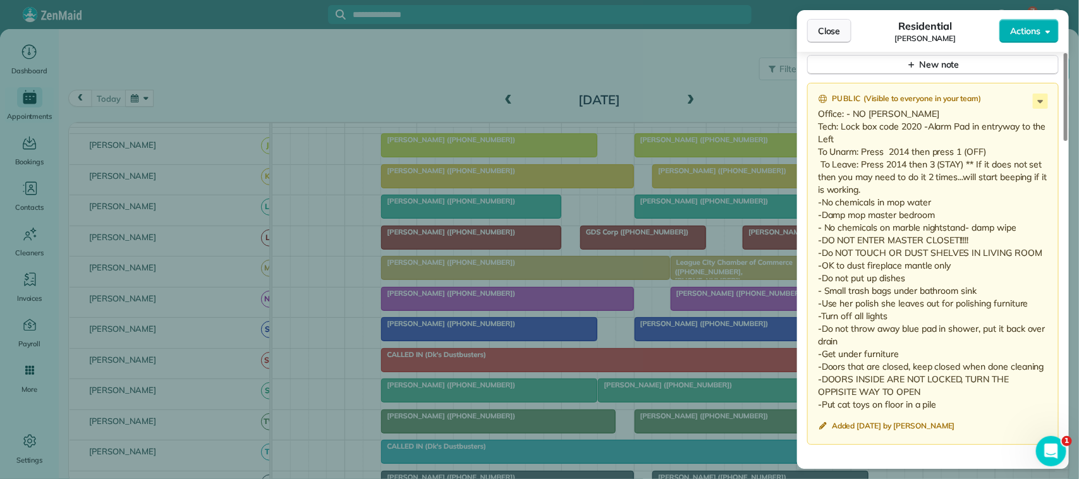
click at [850, 34] on button "Close" at bounding box center [829, 31] width 44 height 24
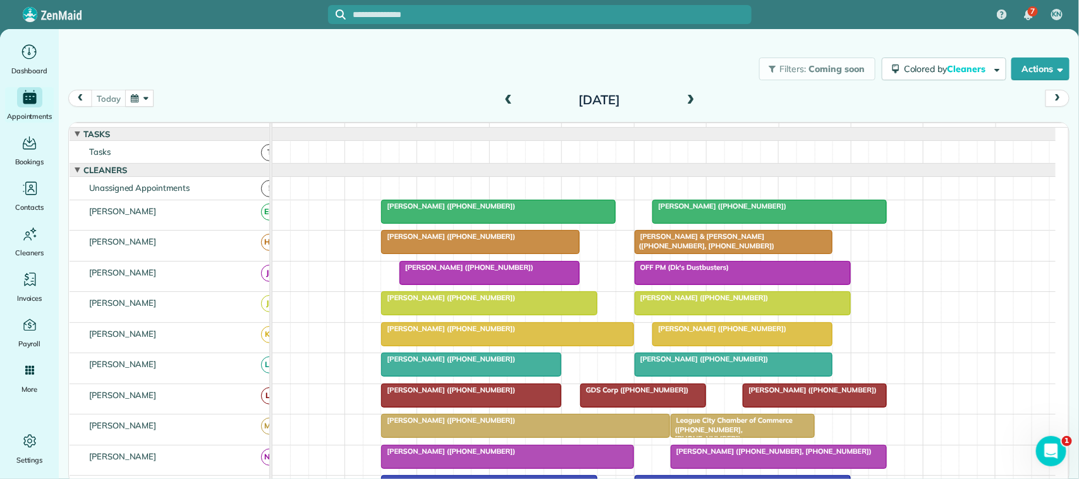
click at [485, 223] on div at bounding box center [498, 211] width 233 height 23
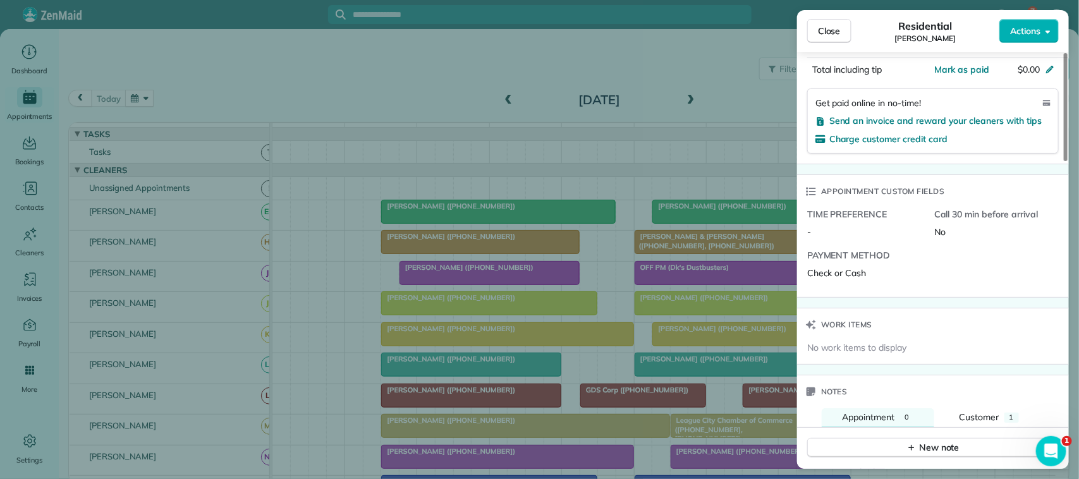
scroll to position [870, 0]
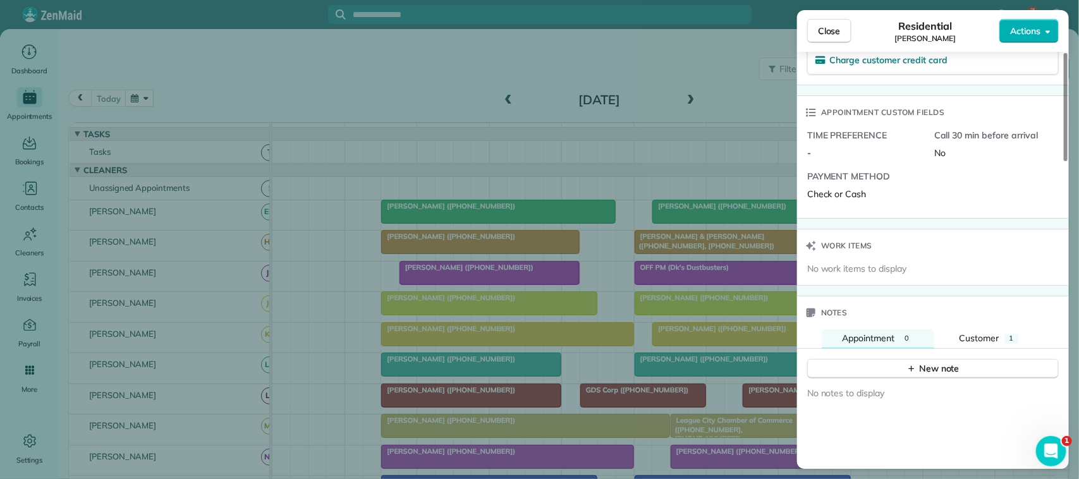
click at [969, 316] on div "Notes" at bounding box center [933, 312] width 272 height 33
click at [981, 332] on div "Customer" at bounding box center [980, 339] width 40 height 14
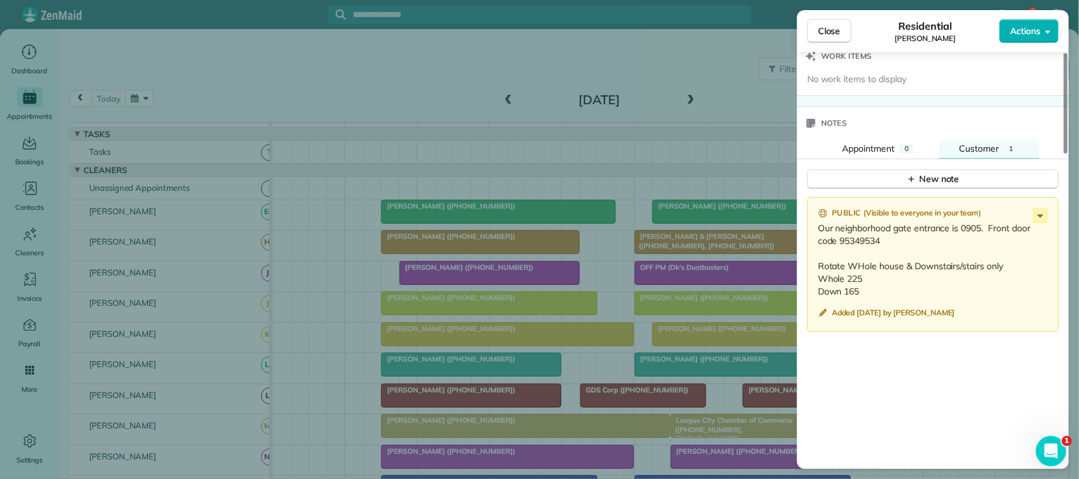
scroll to position [1028, 0]
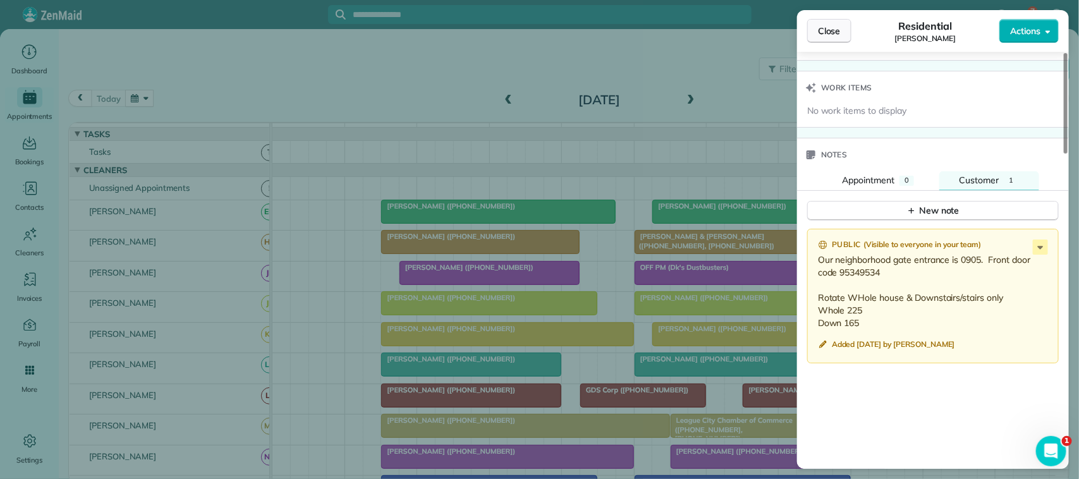
click at [845, 32] on button "Close" at bounding box center [829, 31] width 44 height 24
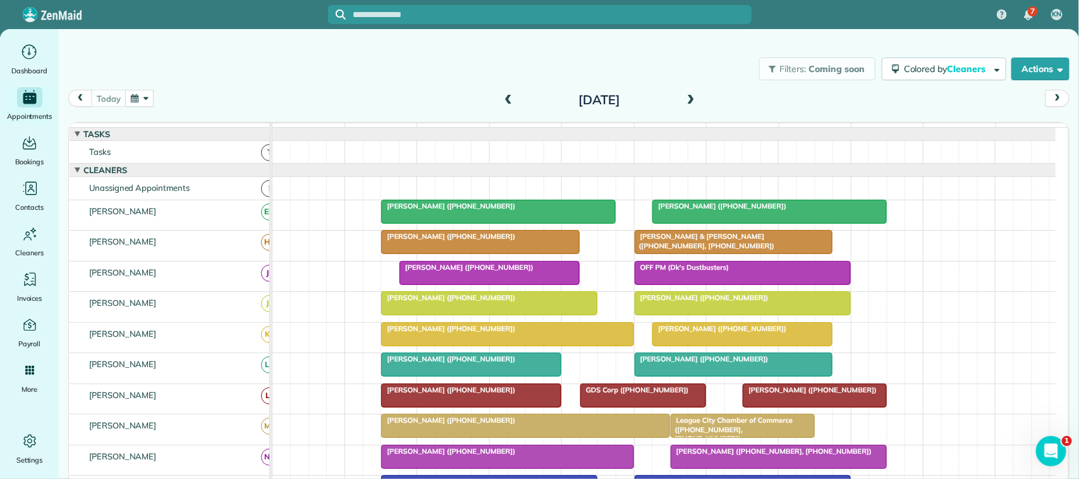
click at [146, 95] on button "button" at bounding box center [139, 98] width 29 height 17
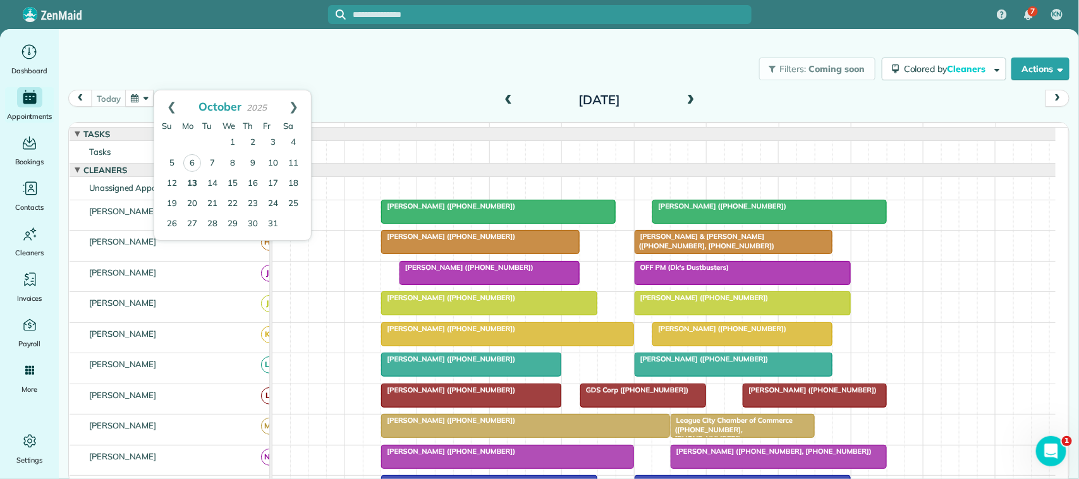
click at [192, 181] on link "13" at bounding box center [192, 184] width 20 height 20
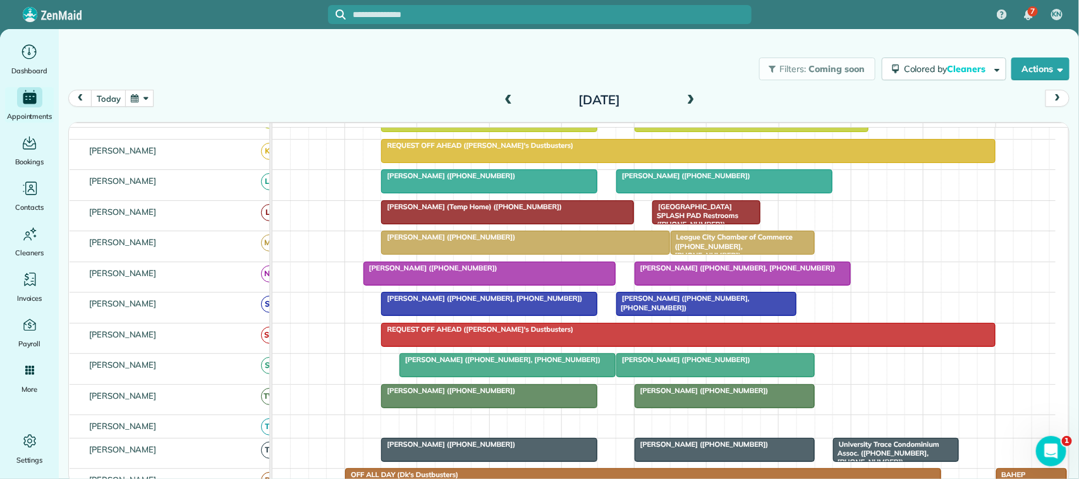
scroll to position [237, 0]
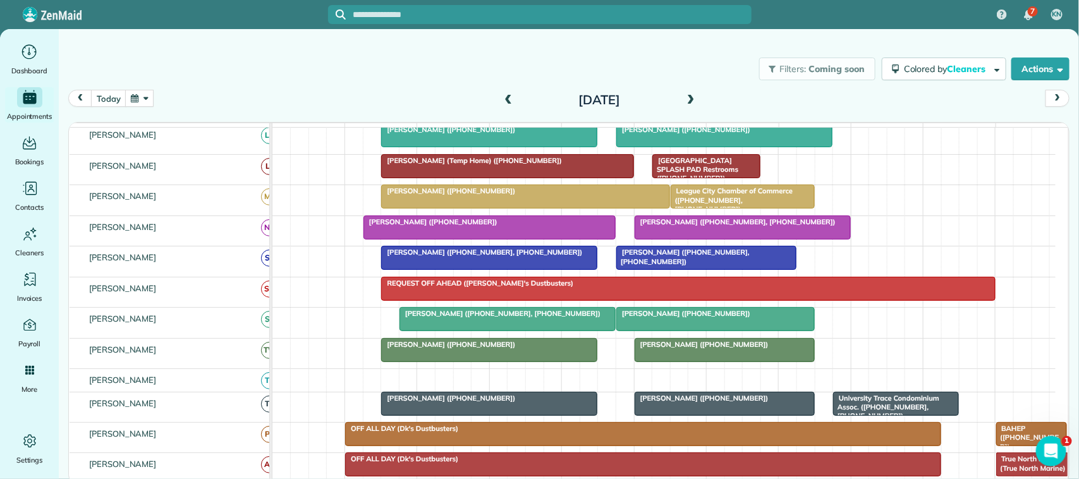
click at [690, 98] on span at bounding box center [691, 100] width 14 height 11
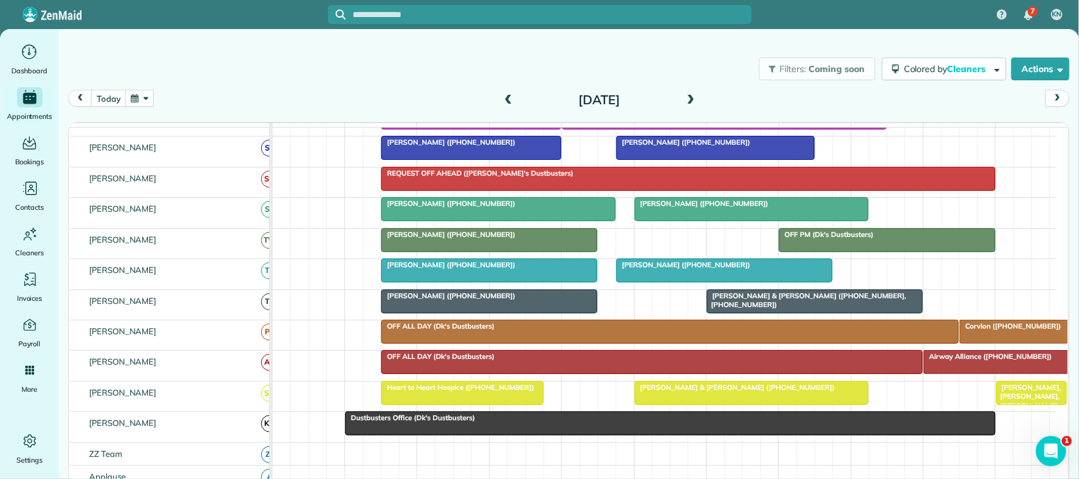
scroll to position [316, 0]
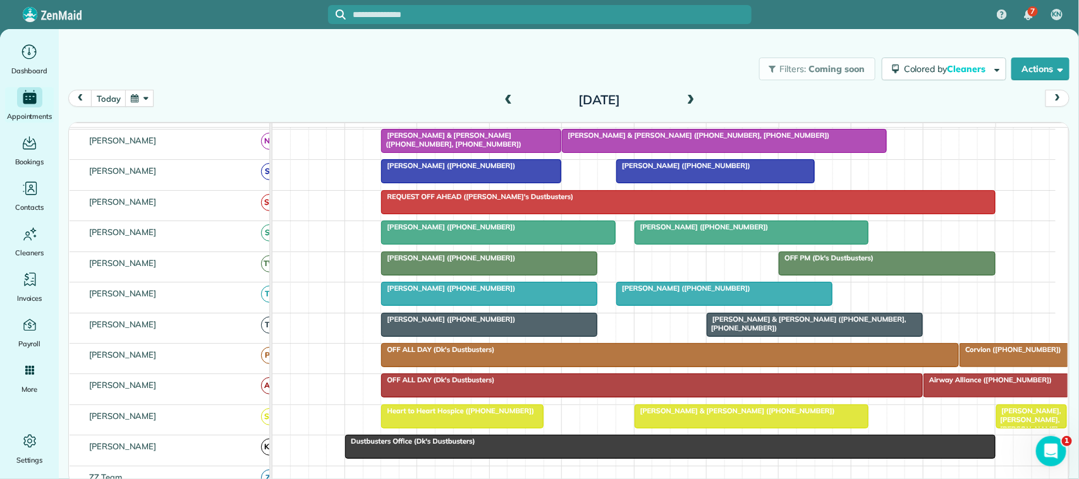
click at [689, 105] on span at bounding box center [691, 100] width 14 height 11
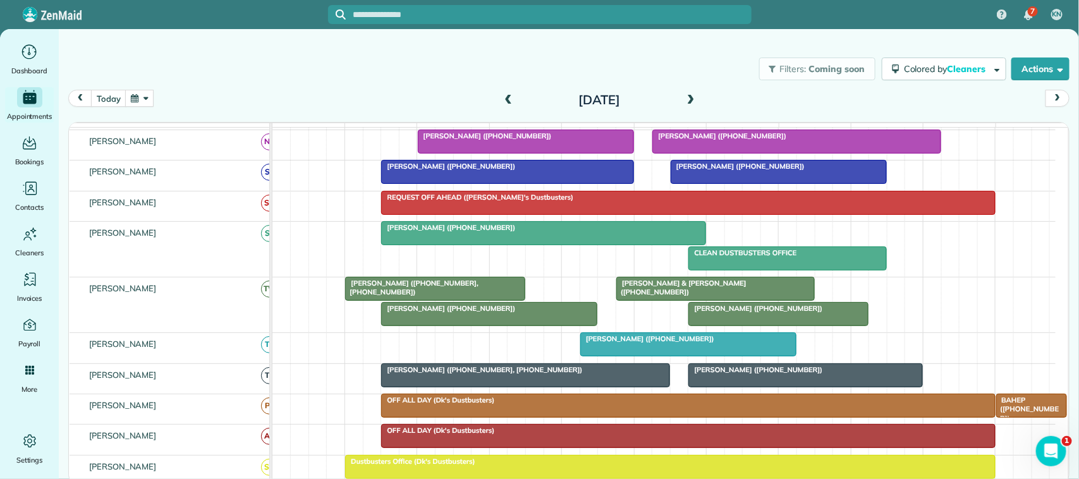
scroll to position [186, 0]
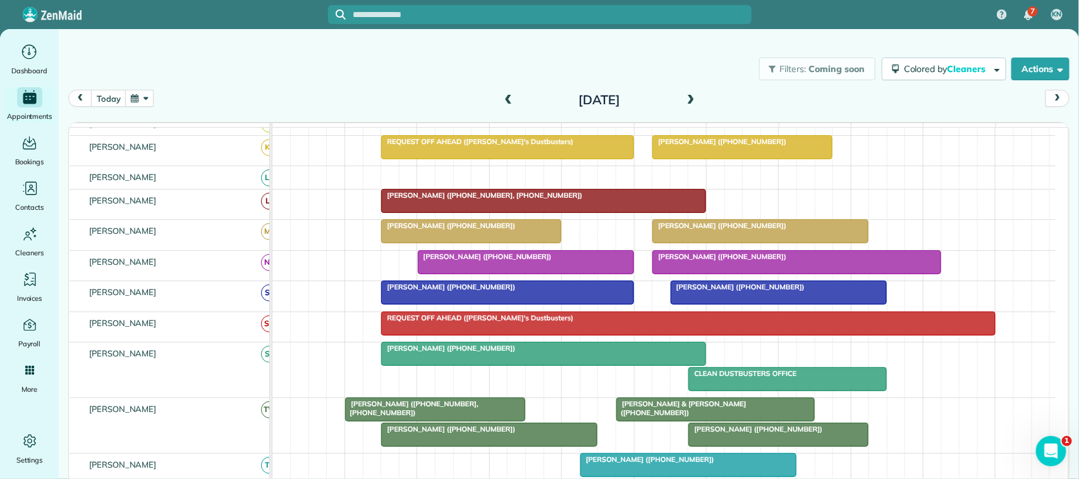
click at [503, 103] on span at bounding box center [508, 100] width 14 height 11
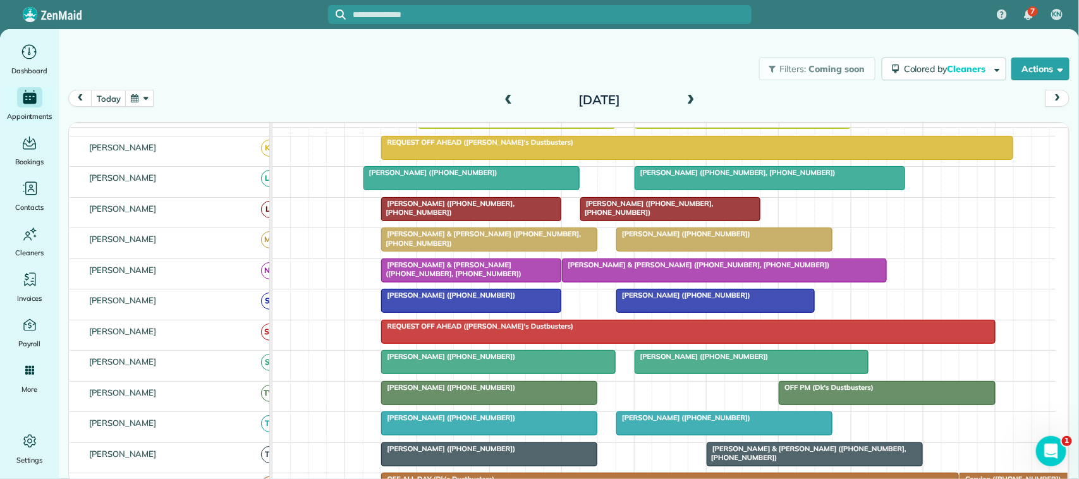
click at [504, 96] on span at bounding box center [508, 100] width 14 height 11
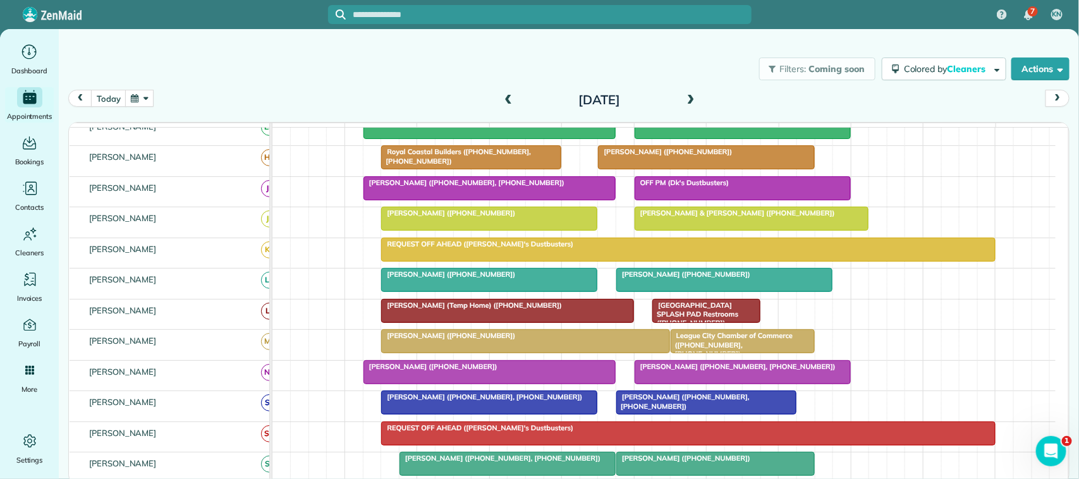
click at [137, 101] on button "button" at bounding box center [139, 98] width 29 height 17
click at [274, 160] on link "10" at bounding box center [273, 164] width 20 height 20
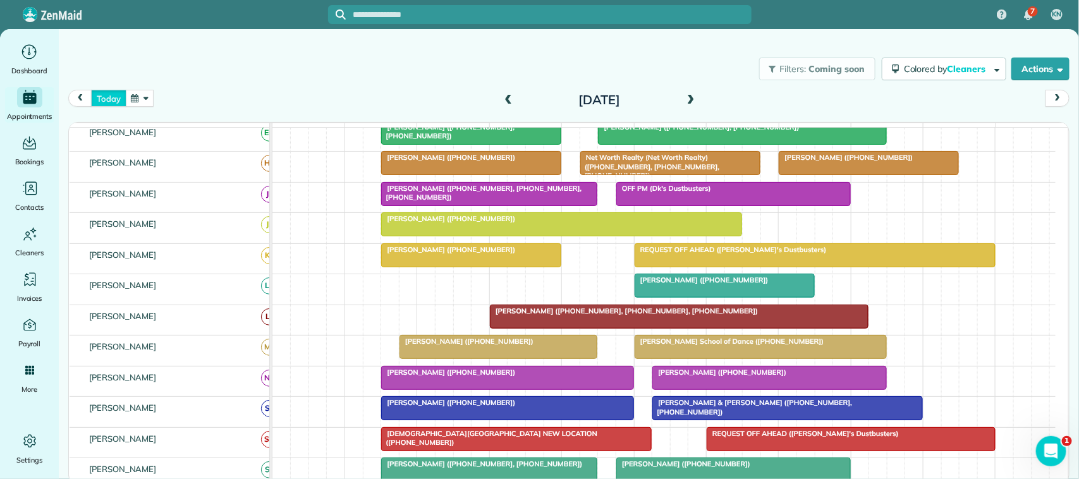
click at [109, 102] on button "today" at bounding box center [108, 98] width 35 height 17
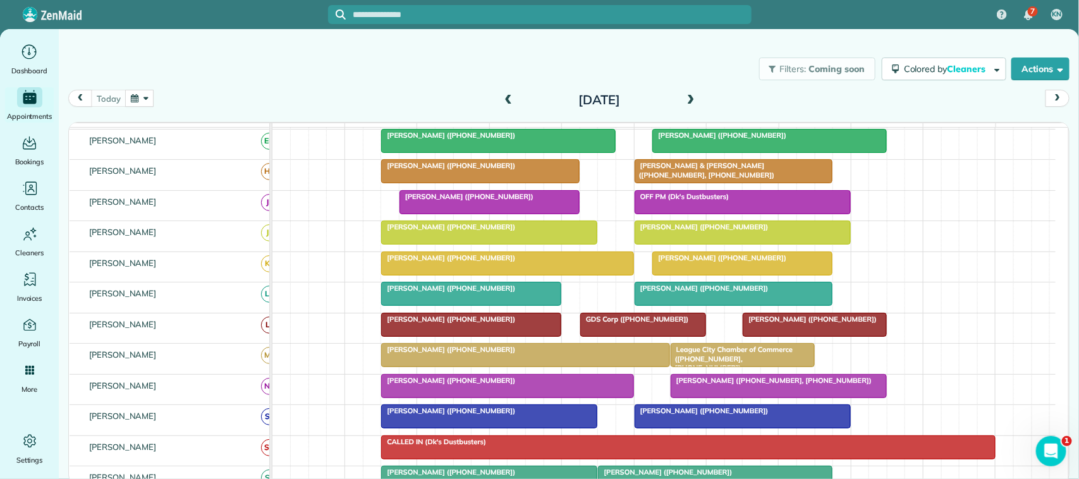
click at [128, 106] on button "button" at bounding box center [139, 98] width 29 height 17
click at [228, 163] on link "8" at bounding box center [233, 164] width 20 height 20
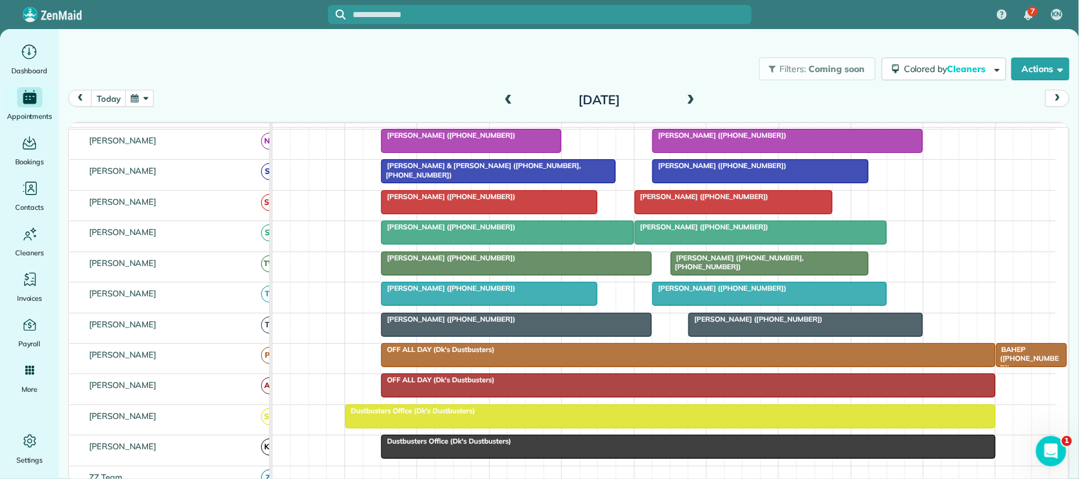
scroll to position [259, 0]
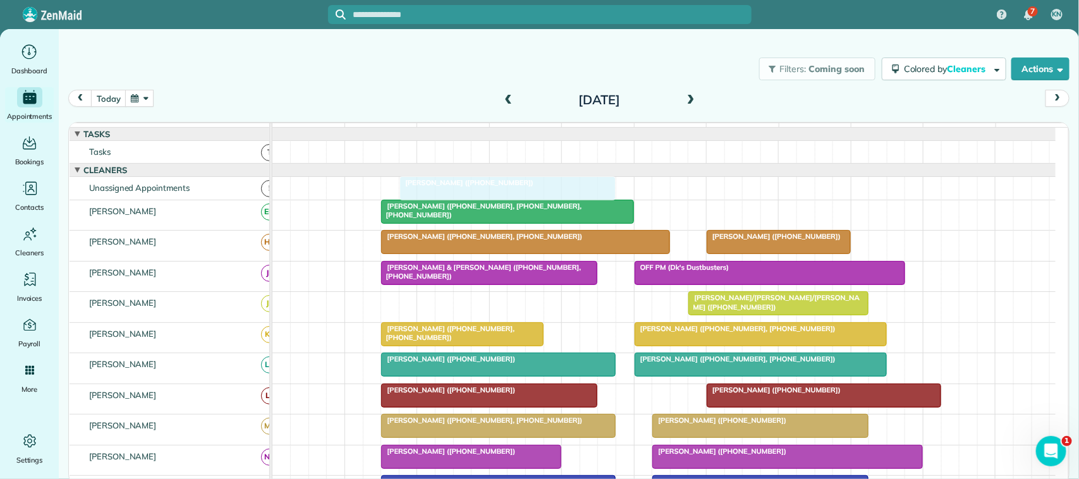
drag, startPoint x: 431, startPoint y: 297, endPoint x: 453, endPoint y: 198, distance: 101.5
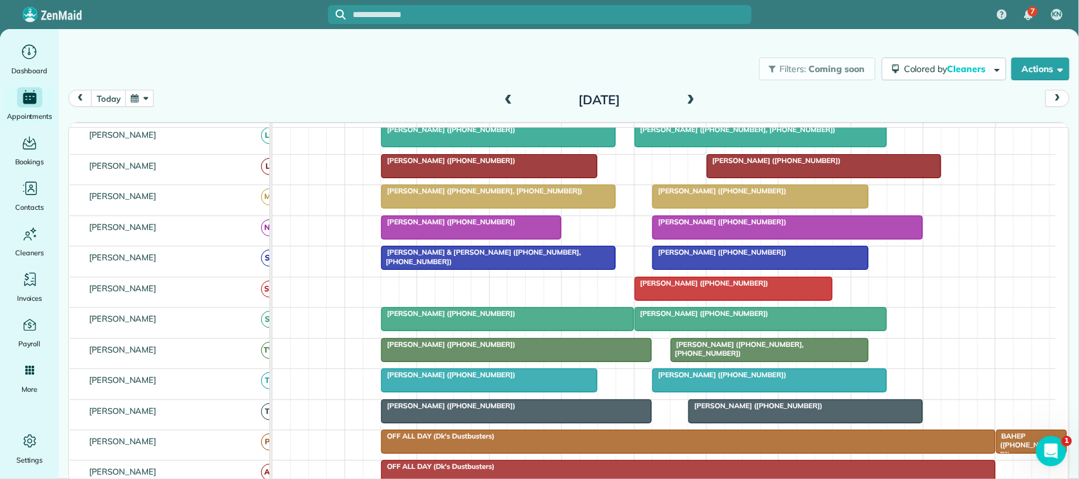
click at [636, 111] on div "[DATE] [DATE]" at bounding box center [568, 102] width 1001 height 24
click at [117, 102] on button "today" at bounding box center [108, 98] width 35 height 17
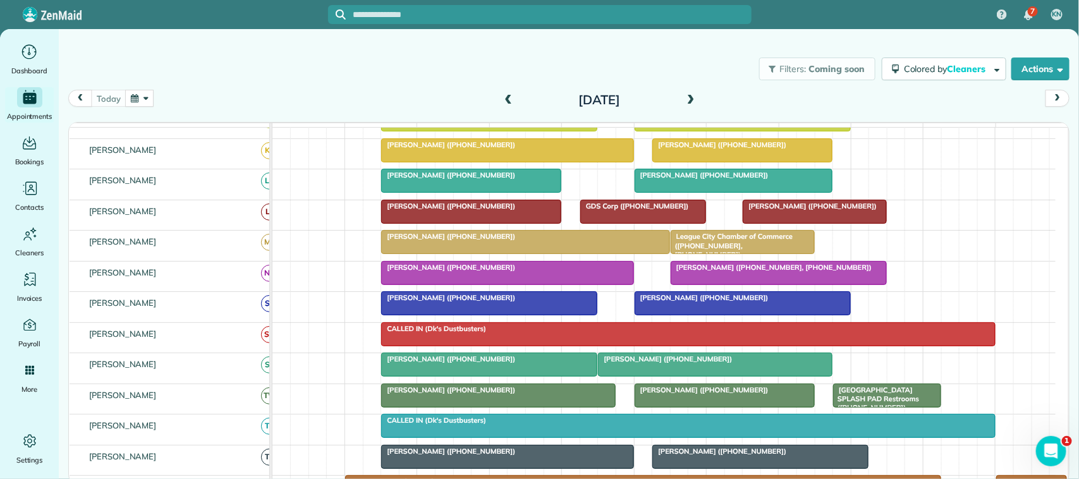
scroll to position [222, 0]
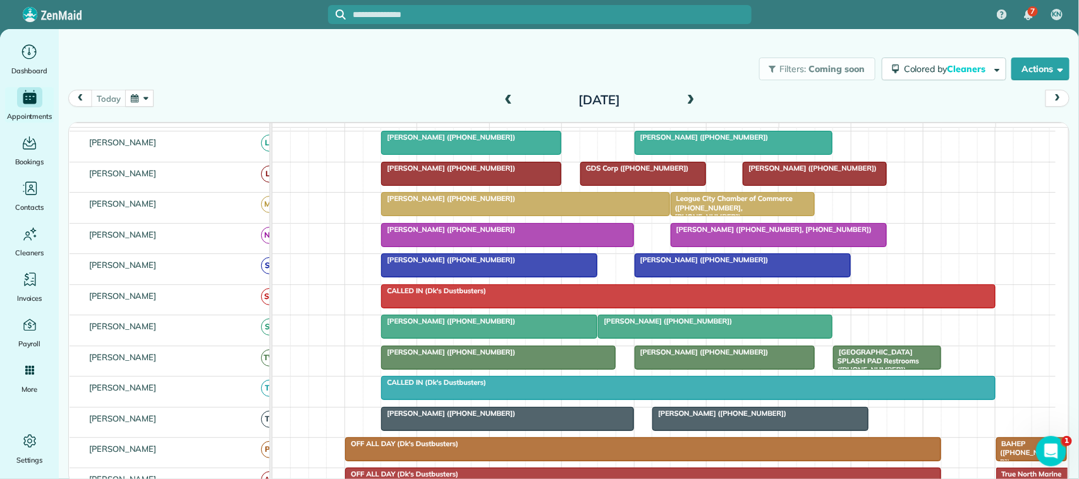
click at [116, 84] on div "Filters: Coming soon Colored by Cleaners Color by Cleaner Color by Team Color b…" at bounding box center [569, 69] width 1020 height 42
click at [133, 90] on button "button" at bounding box center [139, 98] width 29 height 17
click at [233, 183] on link "15" at bounding box center [233, 184] width 20 height 20
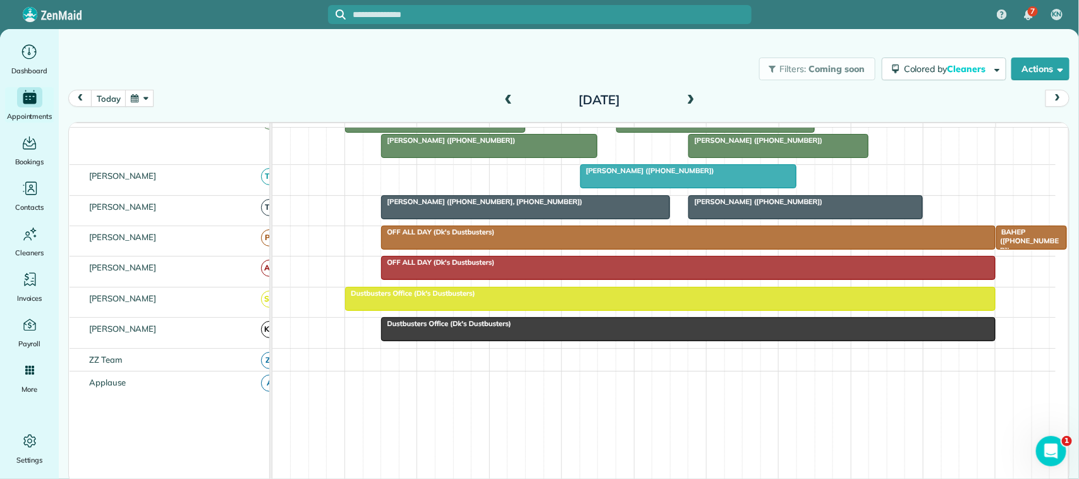
scroll to position [393, 0]
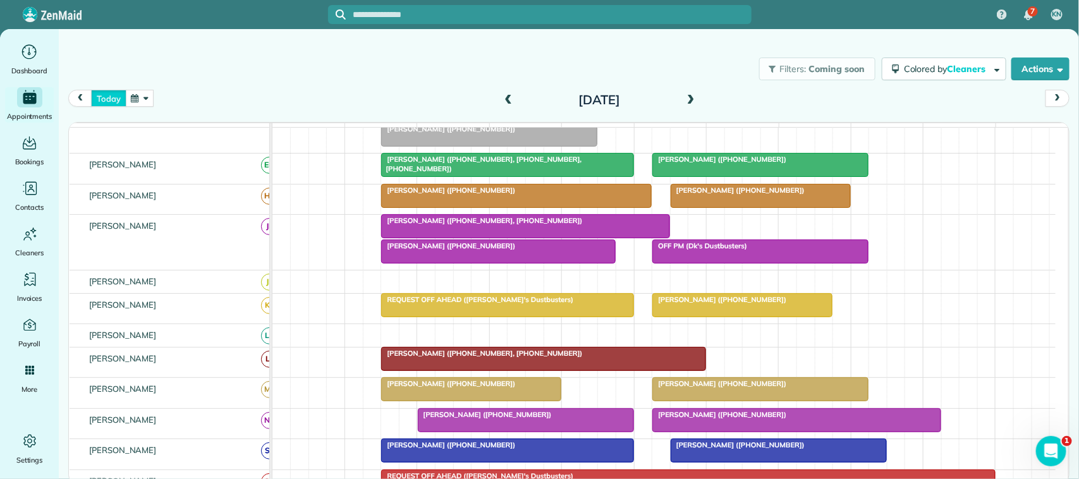
click at [118, 93] on button "today" at bounding box center [108, 98] width 35 height 17
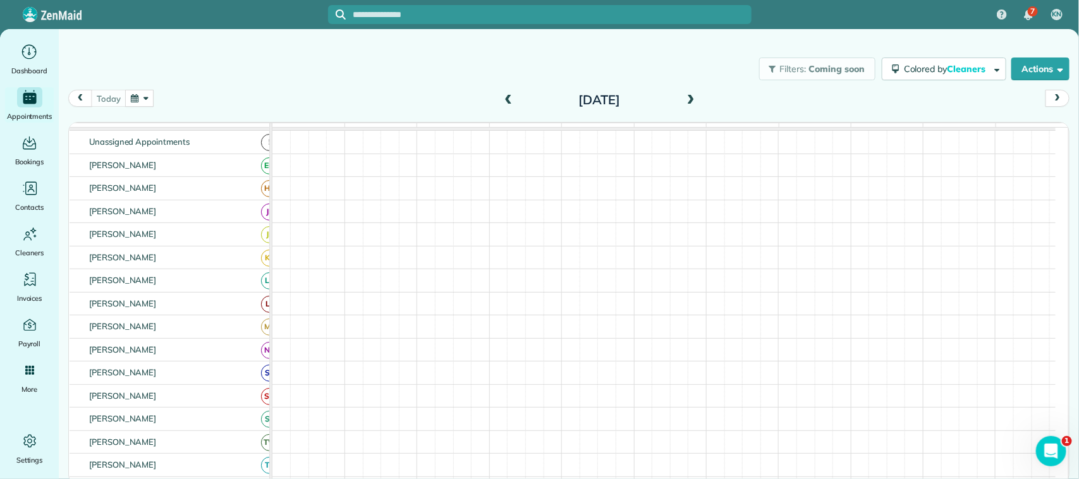
click at [142, 100] on button "button" at bounding box center [139, 98] width 29 height 17
click at [235, 181] on link "15" at bounding box center [233, 184] width 20 height 20
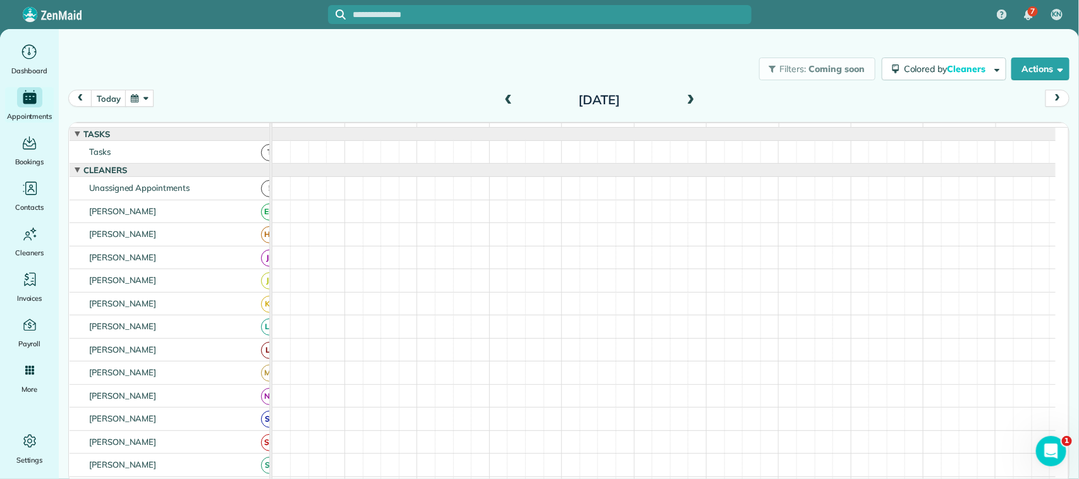
click at [89, 83] on div "Filters: Coming soon Colored by Cleaners Color by Cleaner Color by Team Color b…" at bounding box center [569, 69] width 1020 height 42
click at [106, 95] on button "today" at bounding box center [108, 98] width 35 height 17
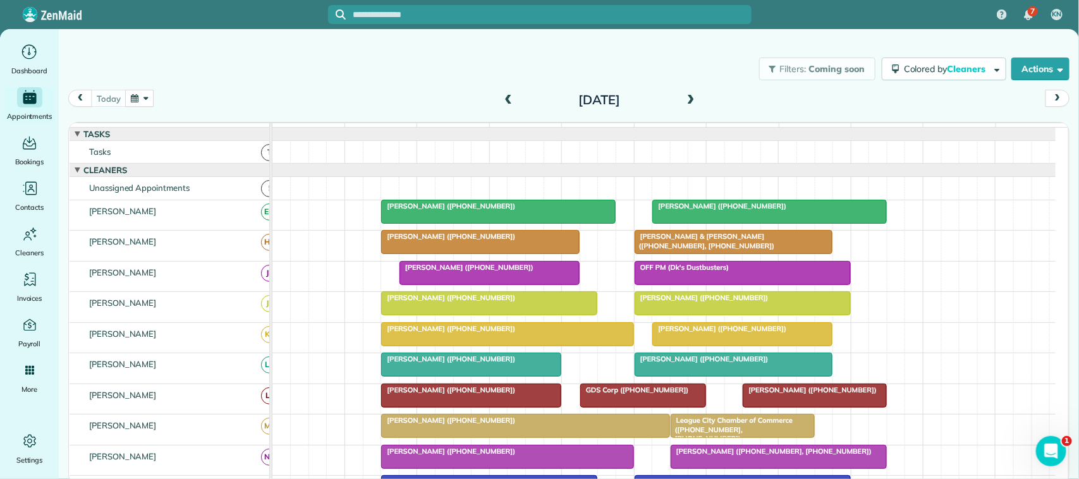
click at [149, 106] on button "button" at bounding box center [139, 98] width 29 height 17
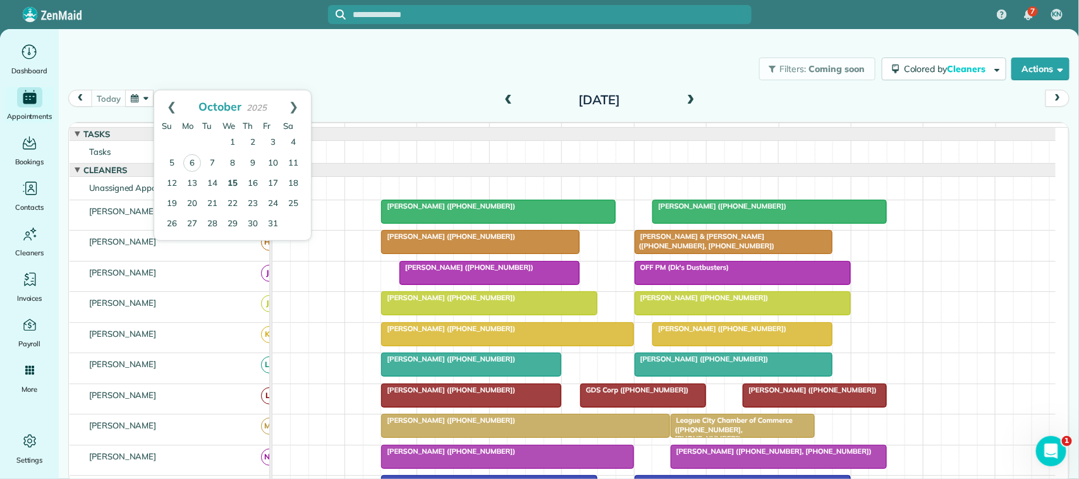
click at [231, 181] on link "15" at bounding box center [233, 184] width 20 height 20
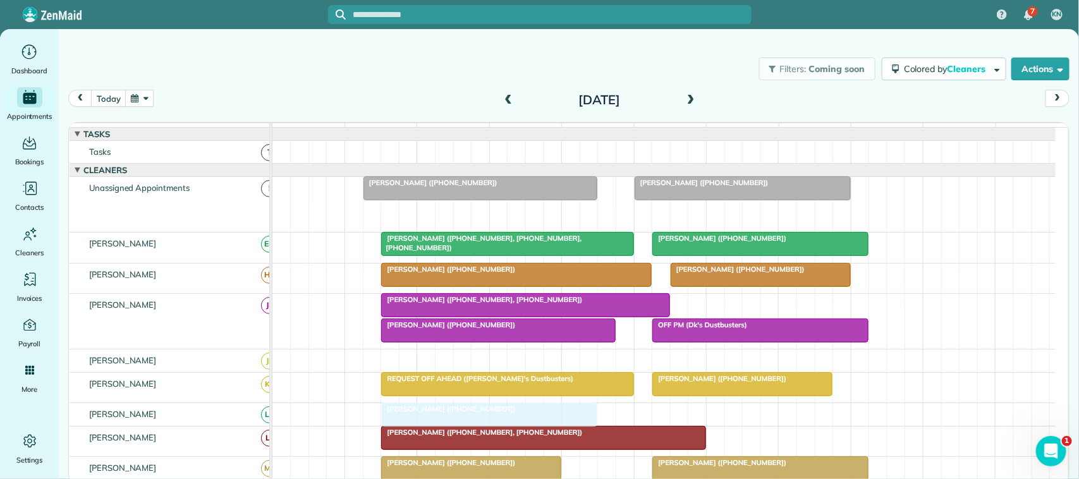
drag, startPoint x: 442, startPoint y: 221, endPoint x: 441, endPoint y: 424, distance: 202.3
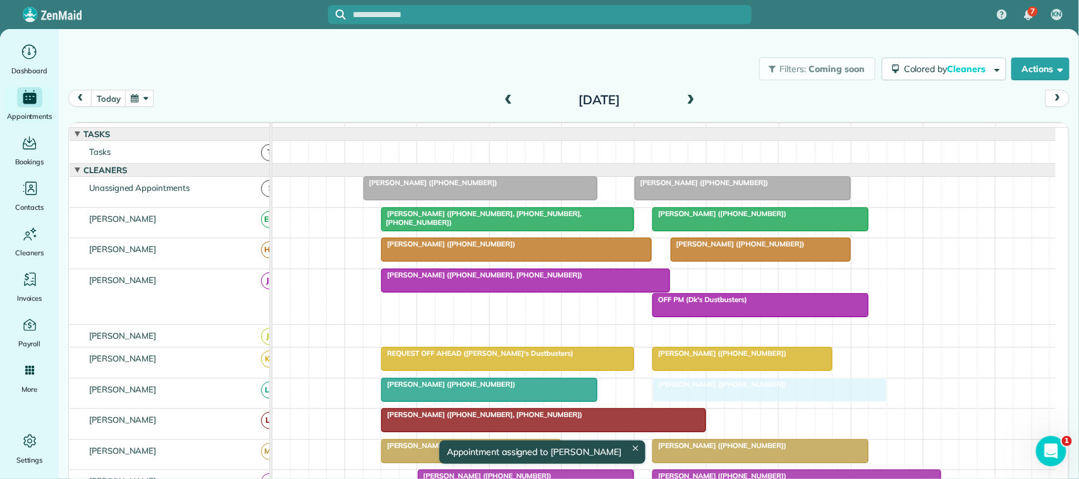
drag, startPoint x: 465, startPoint y: 351, endPoint x: 723, endPoint y: 405, distance: 263.6
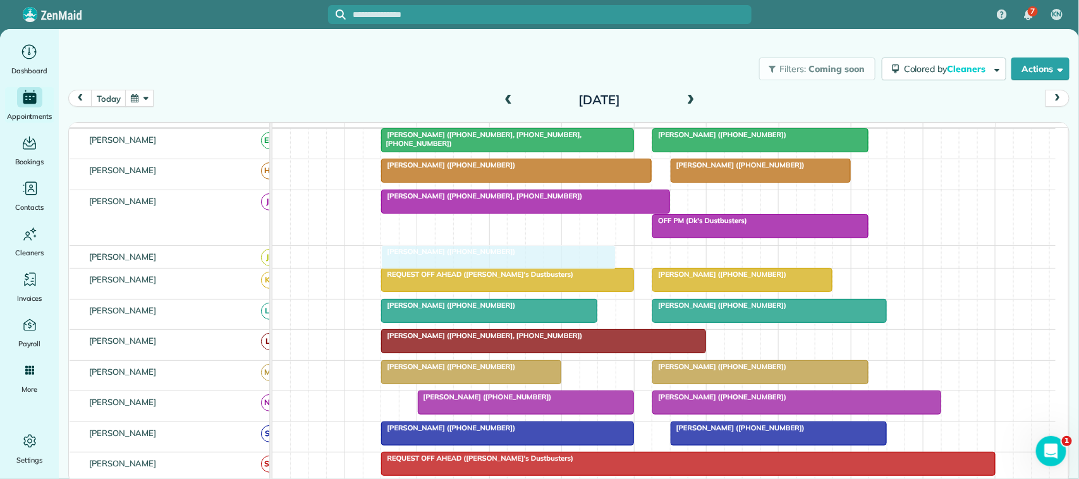
drag, startPoint x: 485, startPoint y: 197, endPoint x: 510, endPoint y: 264, distance: 71.6
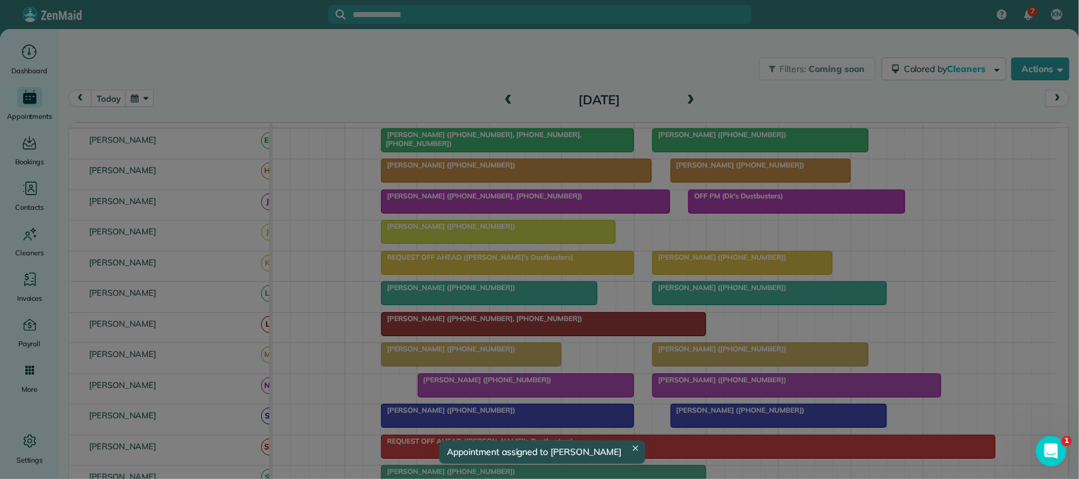
drag, startPoint x: 688, startPoint y: 238, endPoint x: 712, endPoint y: 223, distance: 28.4
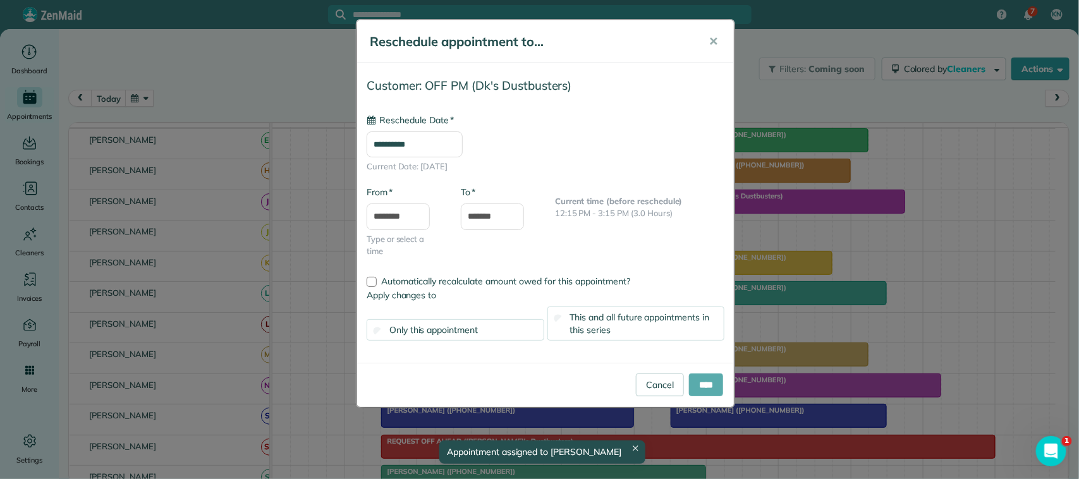
type input "**********"
click at [702, 386] on input "****" at bounding box center [706, 385] width 34 height 23
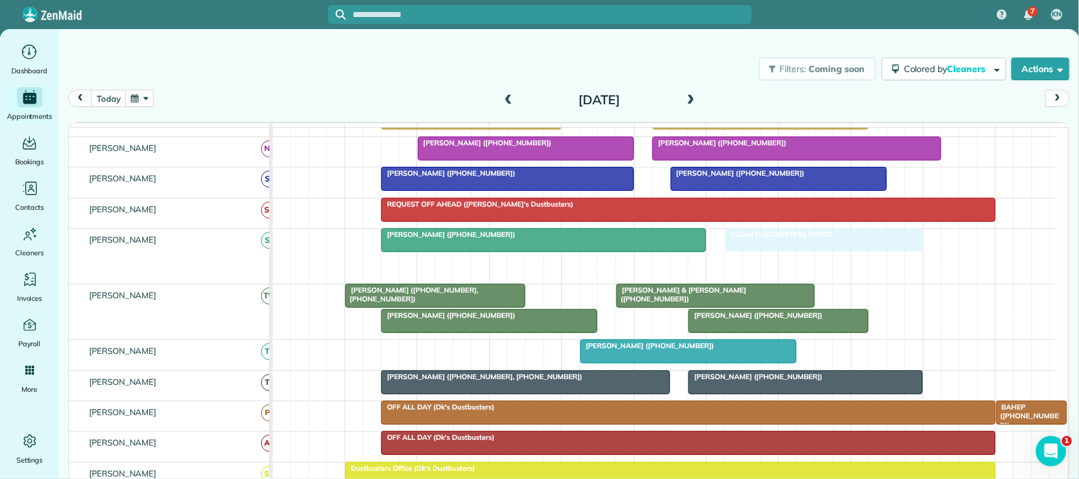
drag, startPoint x: 727, startPoint y: 280, endPoint x: 759, endPoint y: 258, distance: 38.6
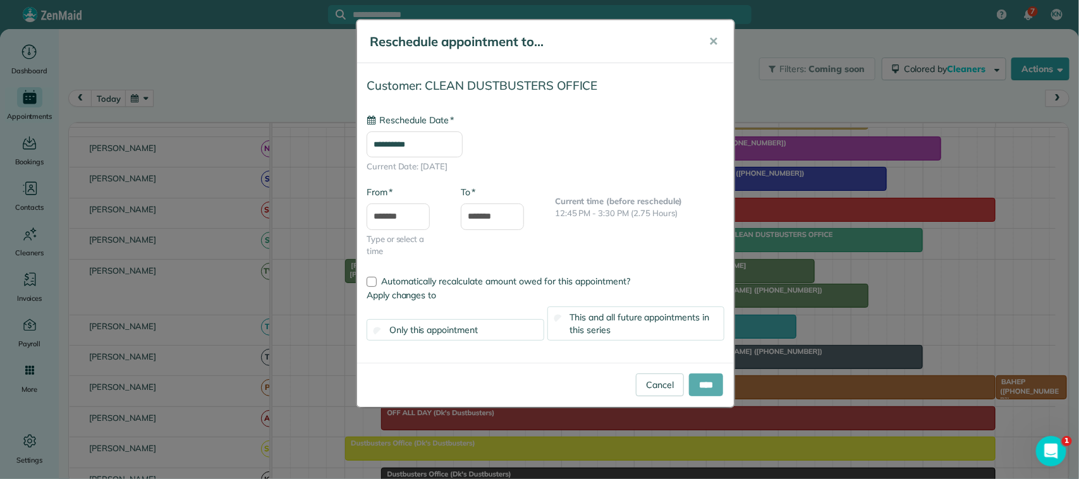
type input "**********"
click at [700, 391] on input "****" at bounding box center [706, 385] width 34 height 23
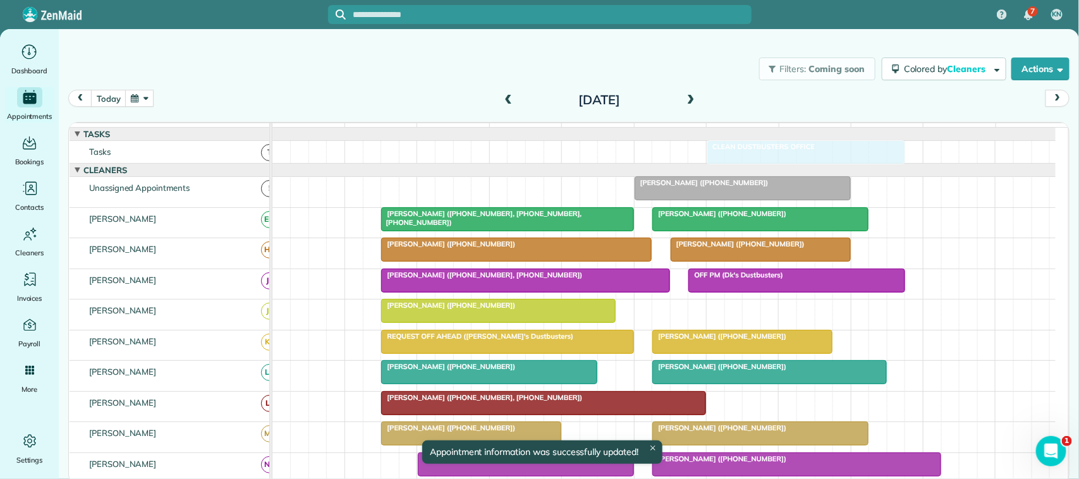
drag, startPoint x: 781, startPoint y: 255, endPoint x: 756, endPoint y: 173, distance: 85.8
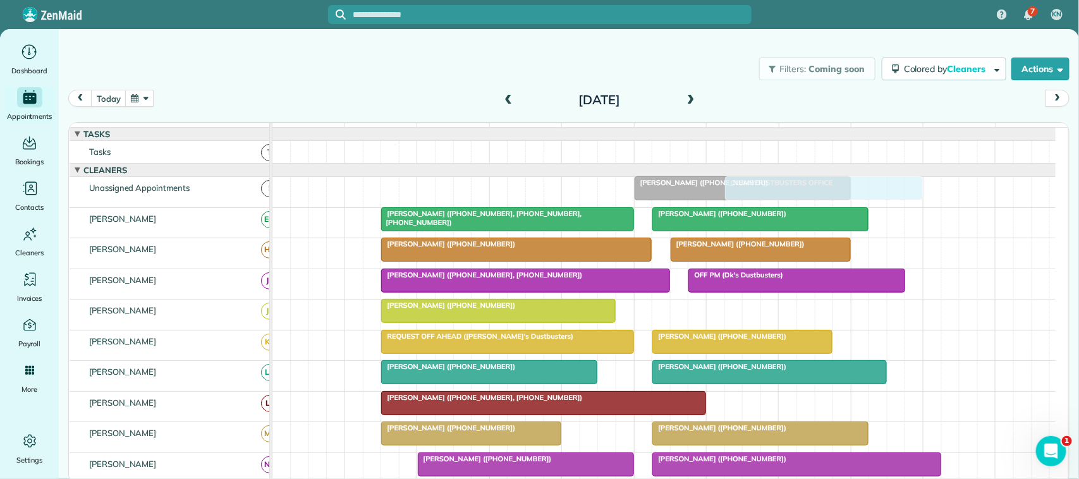
drag, startPoint x: 769, startPoint y: 312, endPoint x: 772, endPoint y: 198, distance: 113.8
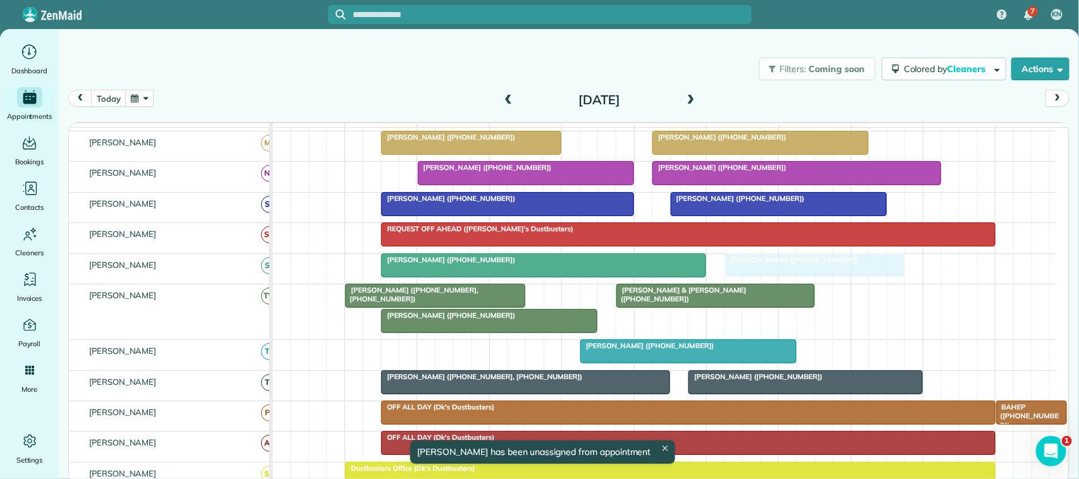
drag, startPoint x: 735, startPoint y: 336, endPoint x: 763, endPoint y: 286, distance: 57.7
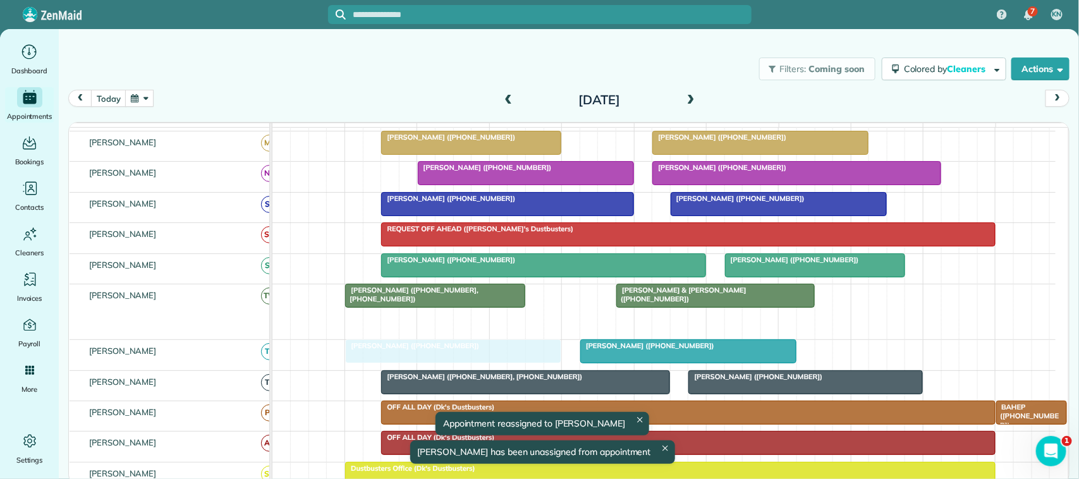
drag, startPoint x: 513, startPoint y: 336, endPoint x: 485, endPoint y: 372, distance: 45.1
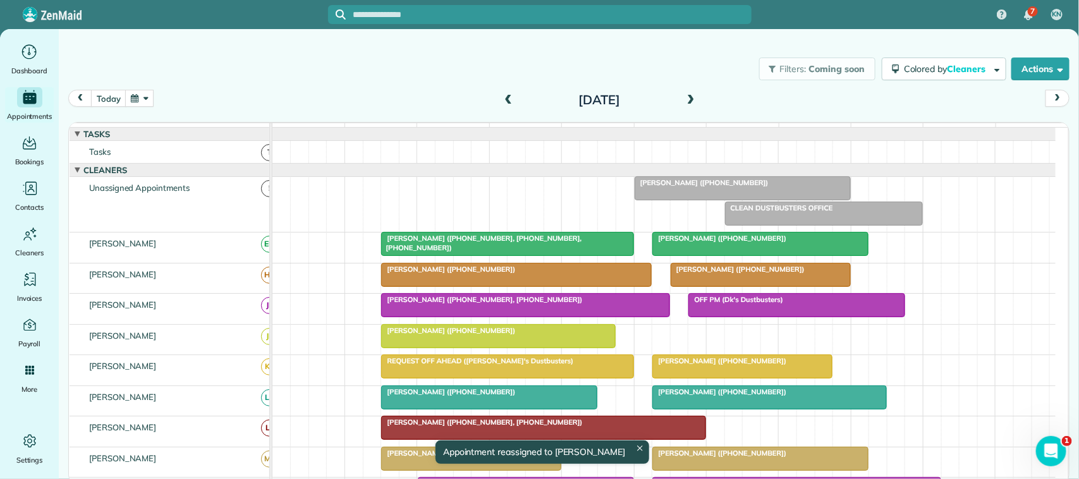
click at [688, 103] on span at bounding box center [691, 100] width 14 height 11
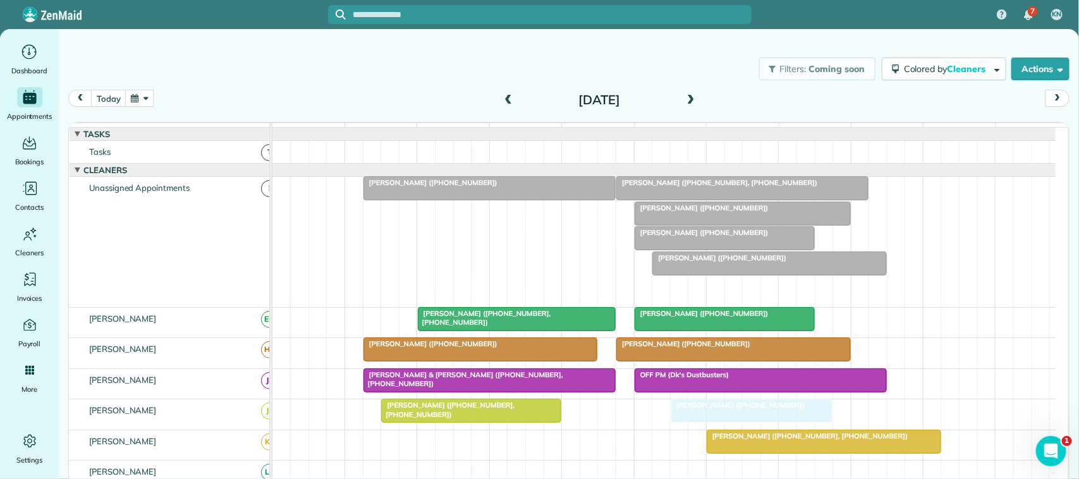
drag, startPoint x: 709, startPoint y: 299, endPoint x: 712, endPoint y: 411, distance: 111.9
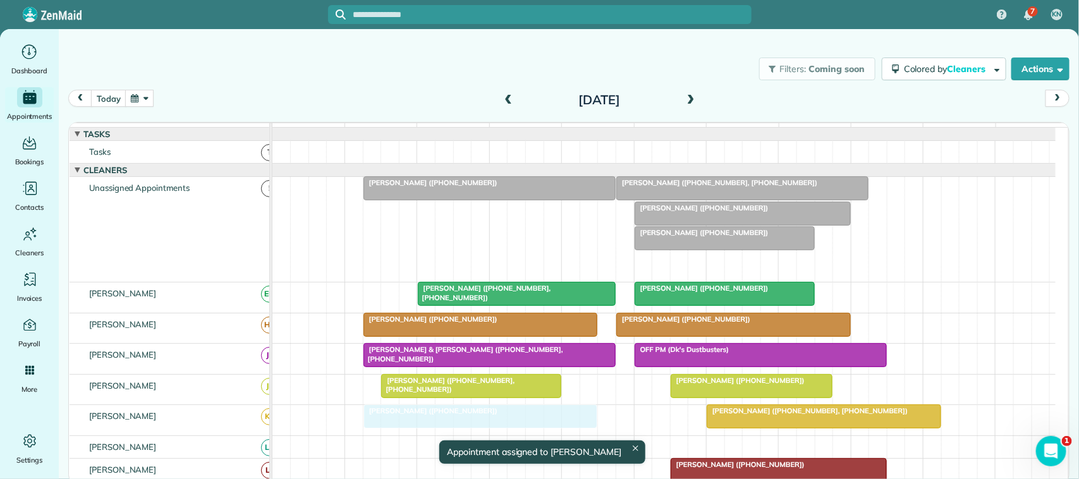
drag, startPoint x: 693, startPoint y: 276, endPoint x: 400, endPoint y: 424, distance: 328.5
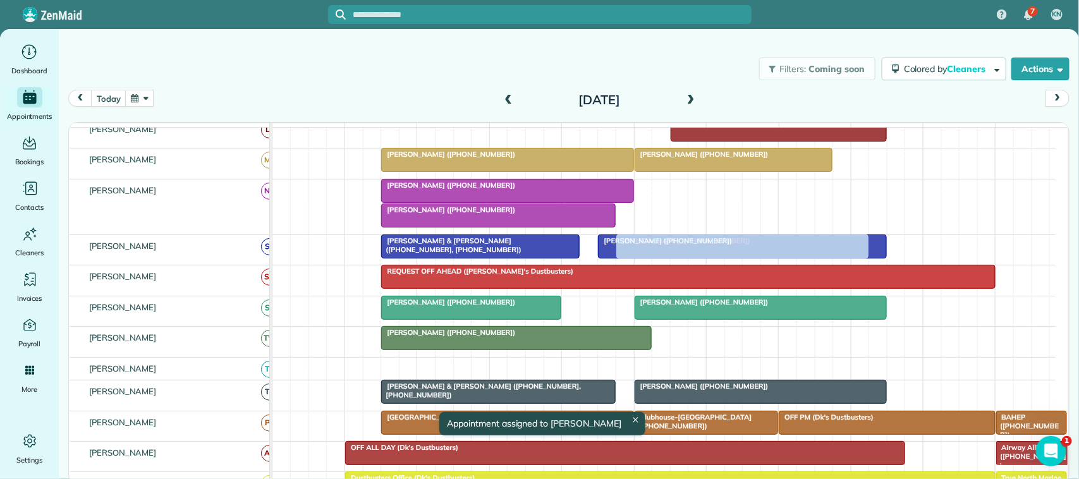
drag, startPoint x: 457, startPoint y: 203, endPoint x: 703, endPoint y: 275, distance: 256.2
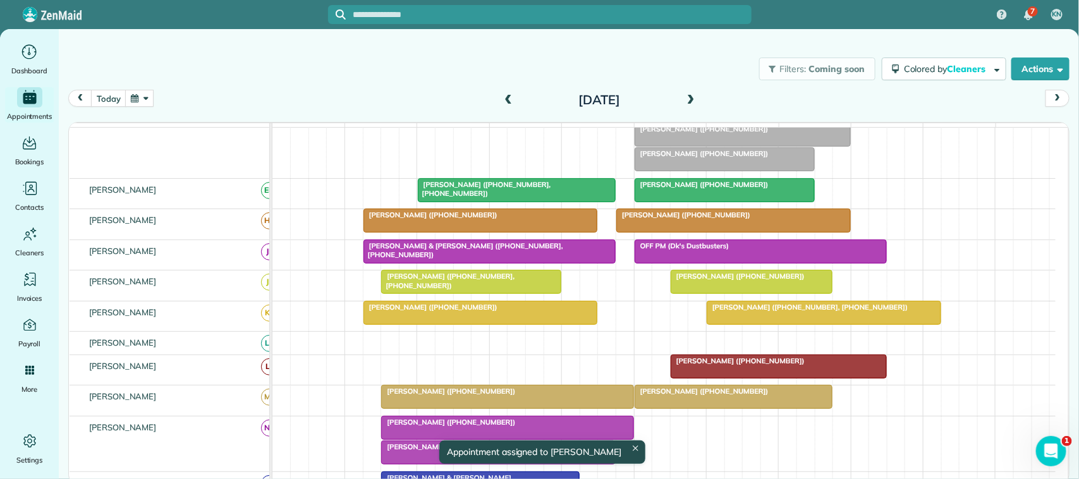
drag, startPoint x: 659, startPoint y: 265, endPoint x: 664, endPoint y: 220, distance: 45.9
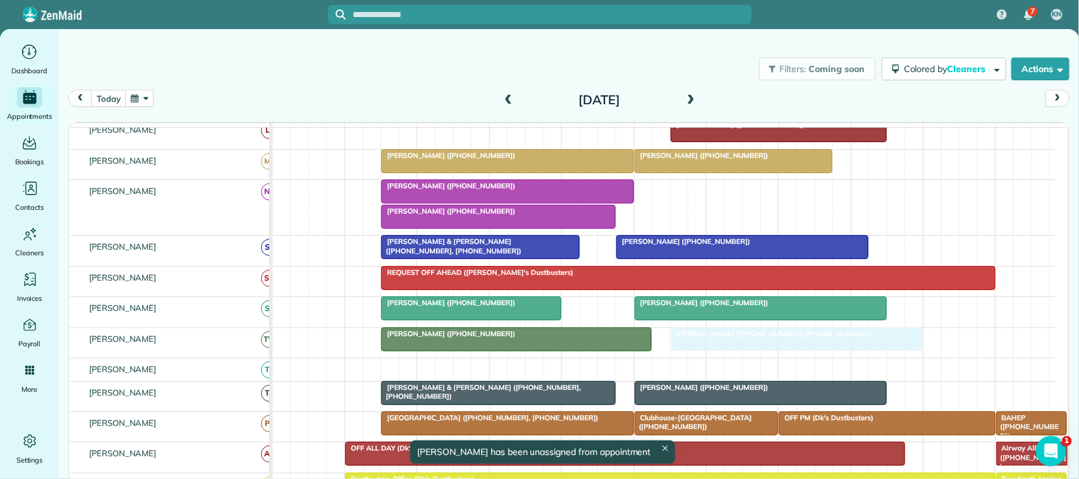
drag, startPoint x: 684, startPoint y: 200, endPoint x: 733, endPoint y: 345, distance: 153.5
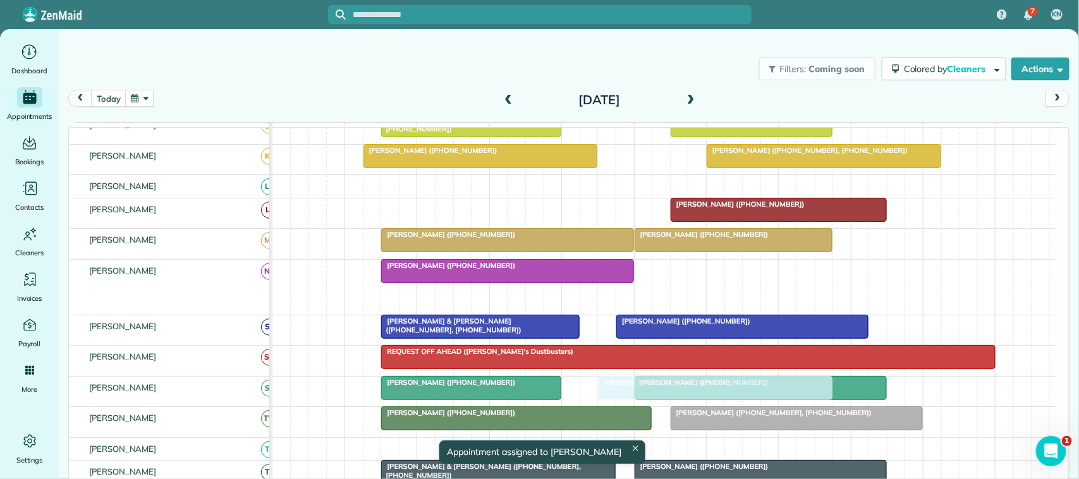
drag, startPoint x: 497, startPoint y: 314, endPoint x: 704, endPoint y: 396, distance: 222.1
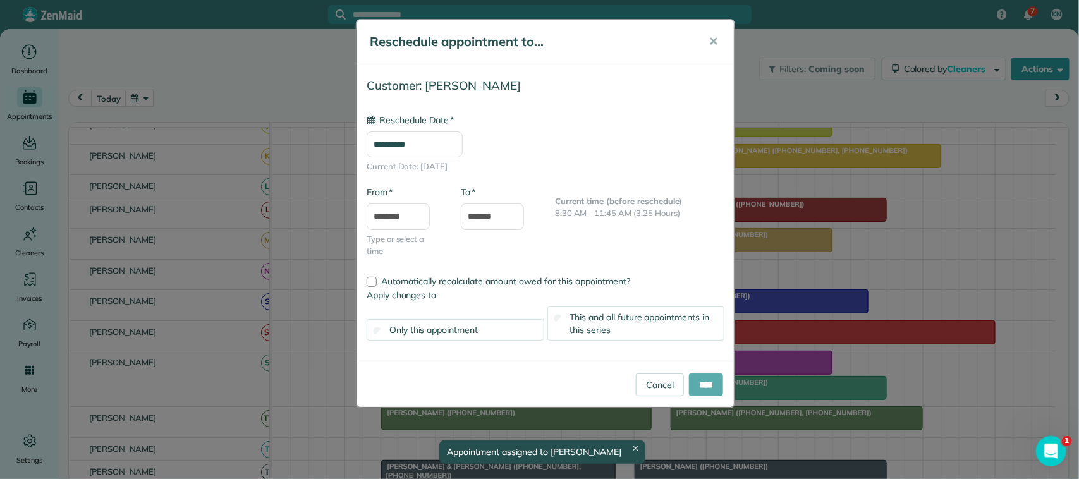
type input "**********"
click at [704, 386] on input "****" at bounding box center [706, 385] width 34 height 23
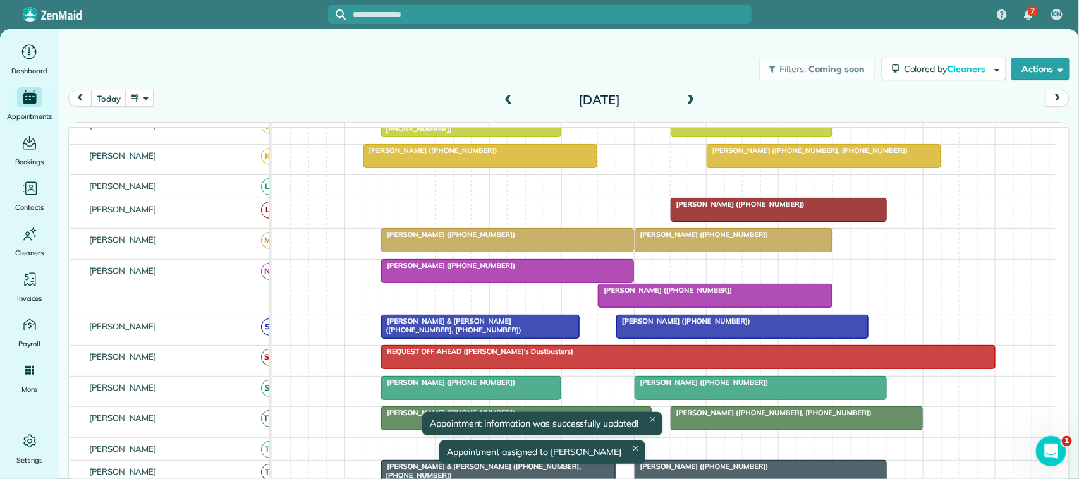
drag, startPoint x: 689, startPoint y: 399, endPoint x: 686, endPoint y: 302, distance: 97.4
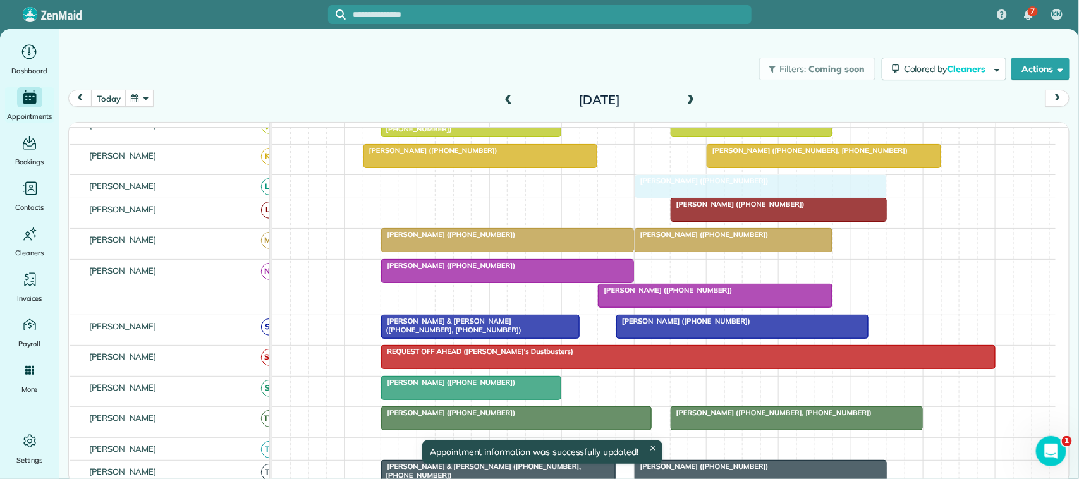
drag, startPoint x: 702, startPoint y: 403, endPoint x: 700, endPoint y: 212, distance: 190.9
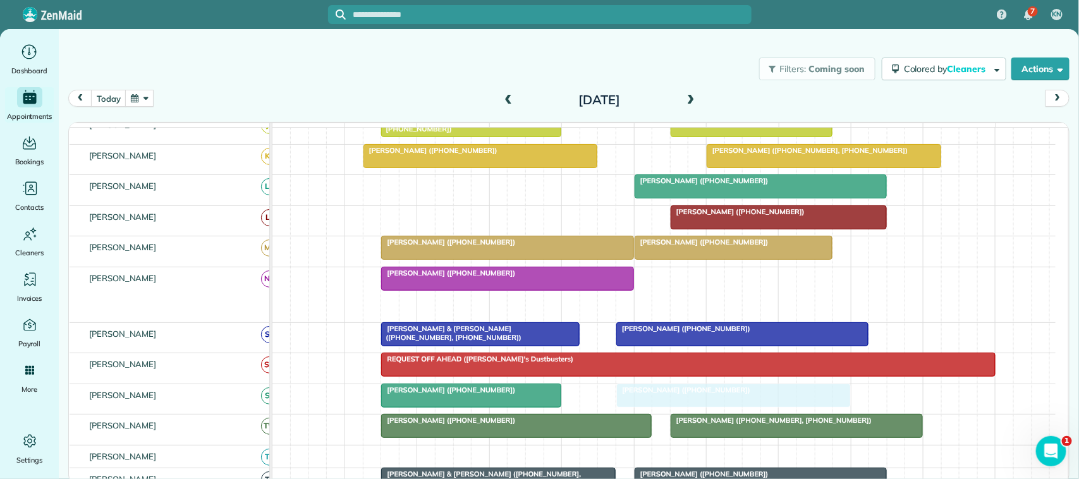
drag, startPoint x: 655, startPoint y: 316, endPoint x: 674, endPoint y: 399, distance: 85.0
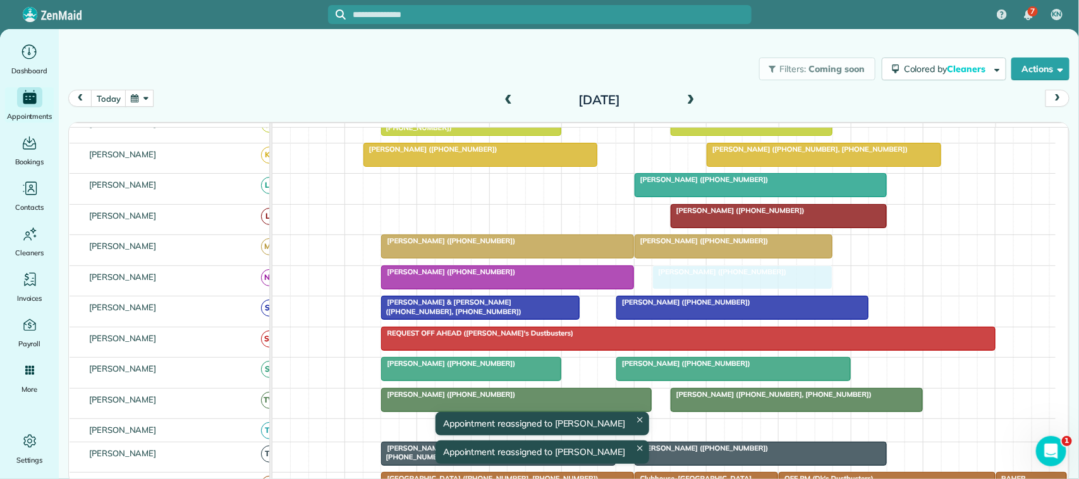
drag, startPoint x: 671, startPoint y: 253, endPoint x: 686, endPoint y: 311, distance: 60.1
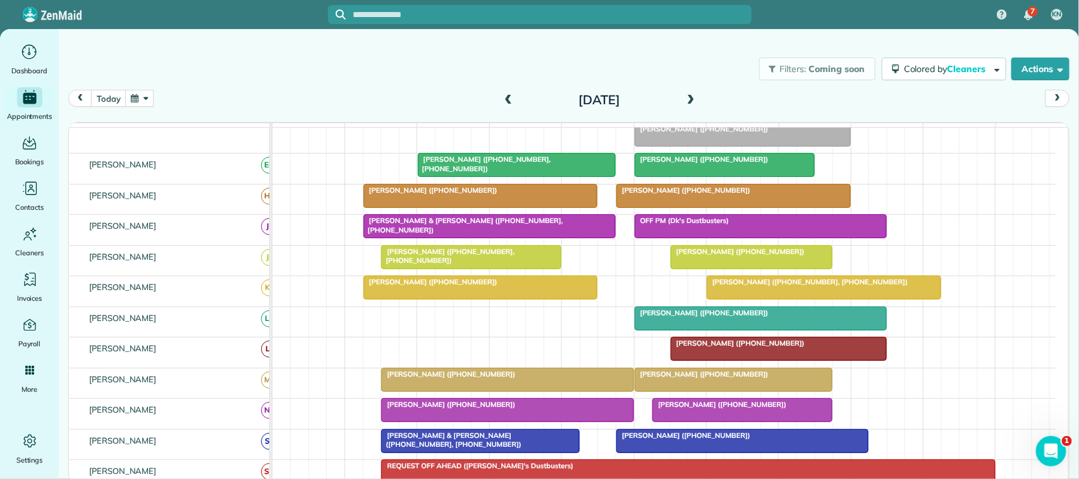
click at [691, 102] on span at bounding box center [691, 100] width 14 height 11
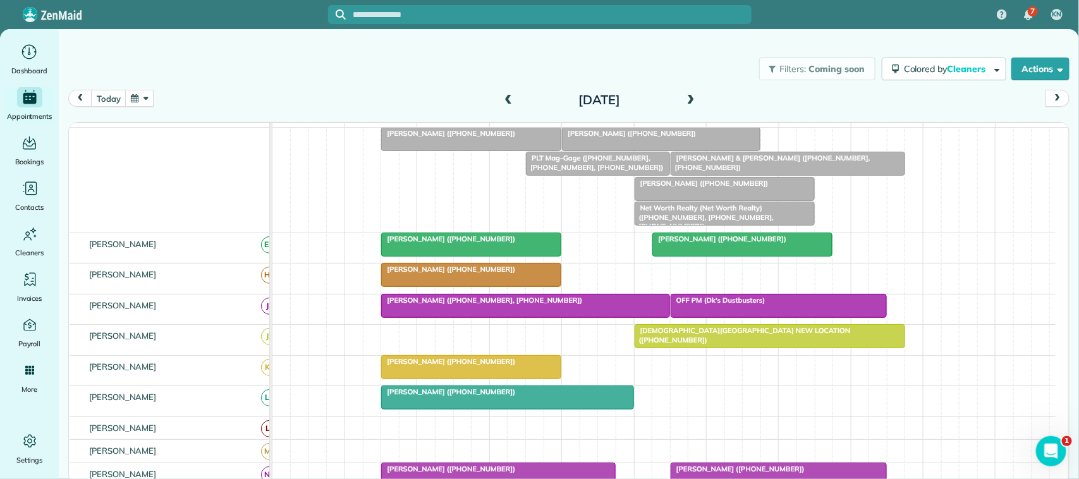
click at [506, 97] on span at bounding box center [508, 100] width 14 height 11
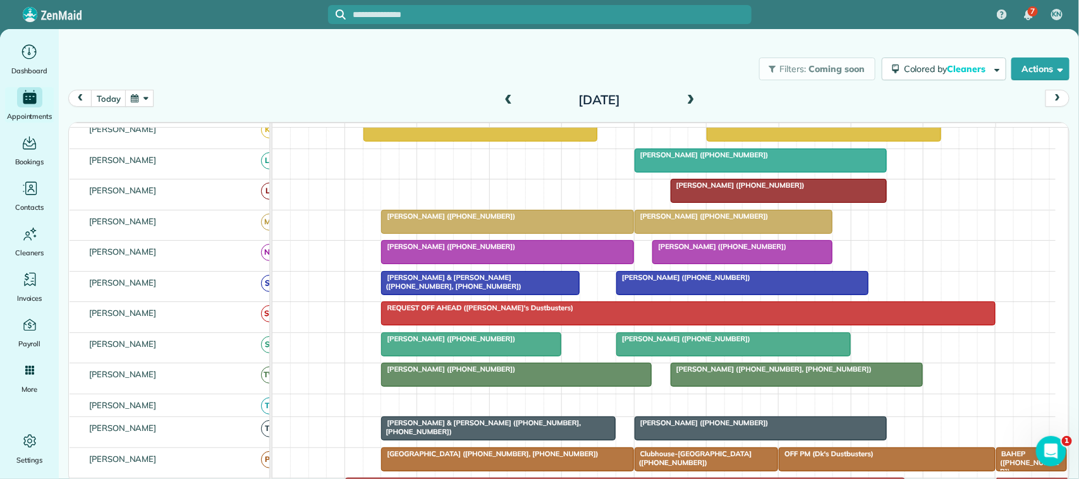
click at [147, 99] on button "button" at bounding box center [139, 98] width 29 height 17
click at [236, 162] on link "8" at bounding box center [233, 164] width 20 height 20
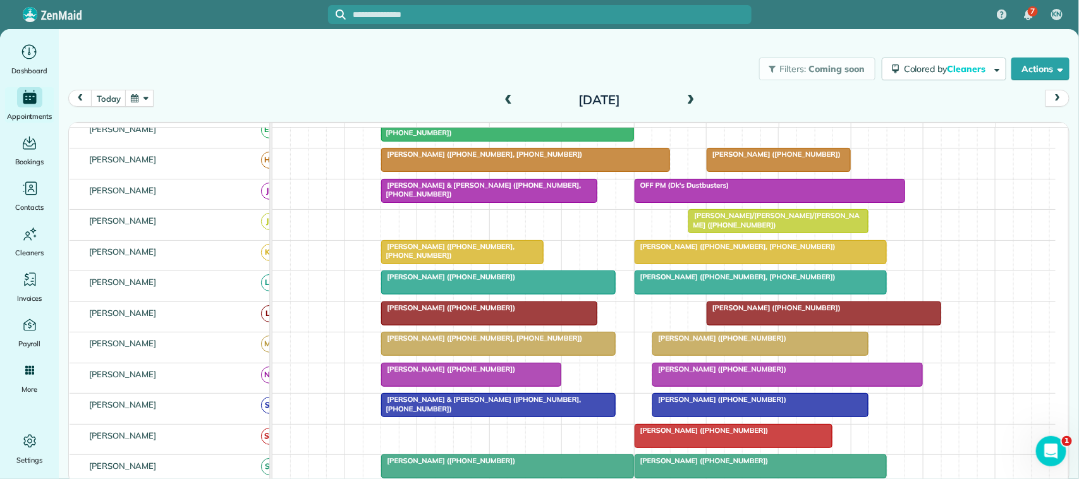
scroll to position [0, 0]
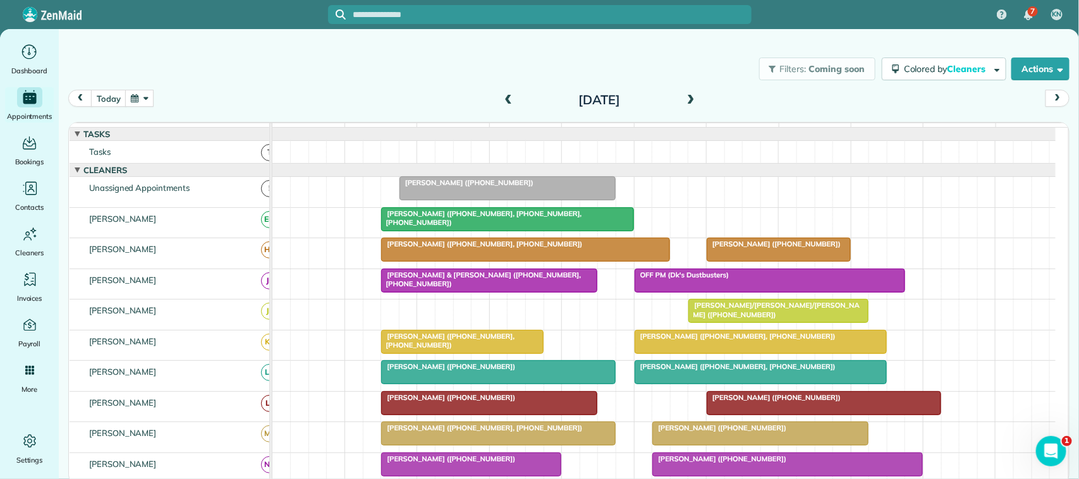
click at [484, 200] on div at bounding box center [507, 188] width 215 height 23
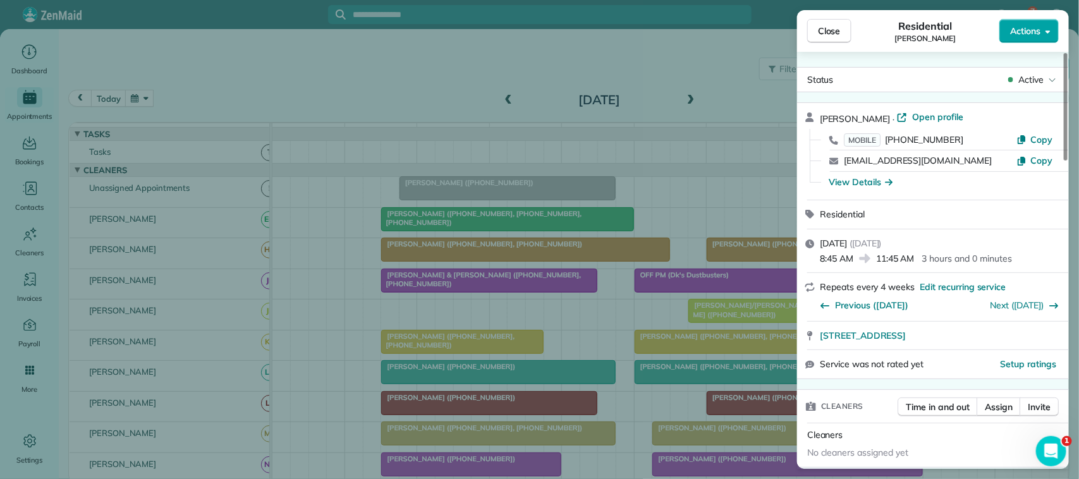
click at [1041, 21] on button "Actions" at bounding box center [1028, 31] width 59 height 24
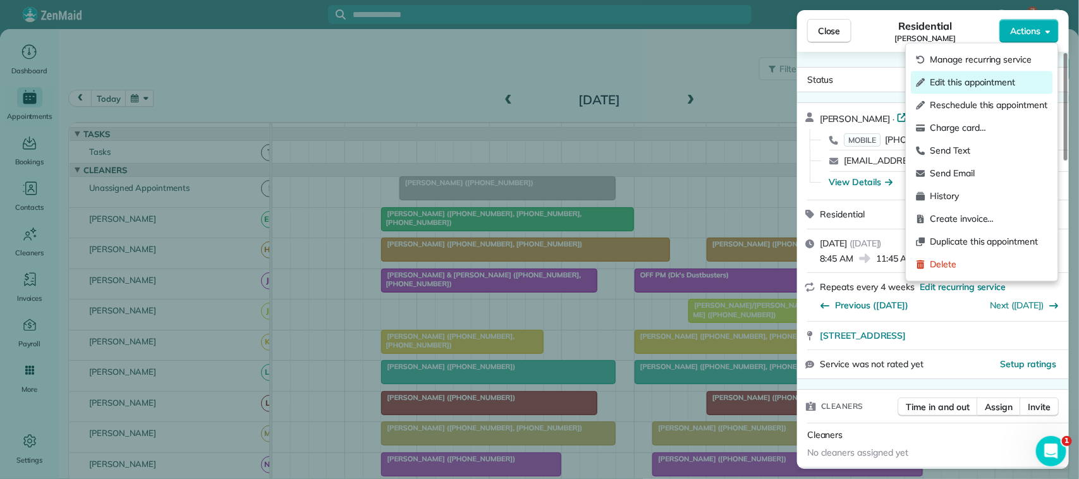
click at [1024, 77] on span "Edit this appointment" at bounding box center [989, 82] width 118 height 13
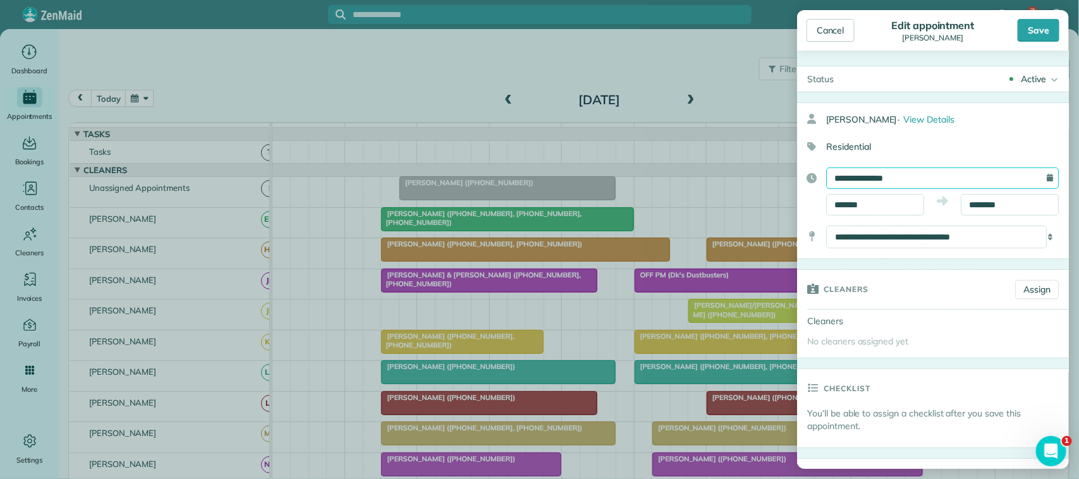
click at [881, 177] on input "**********" at bounding box center [942, 178] width 233 height 21
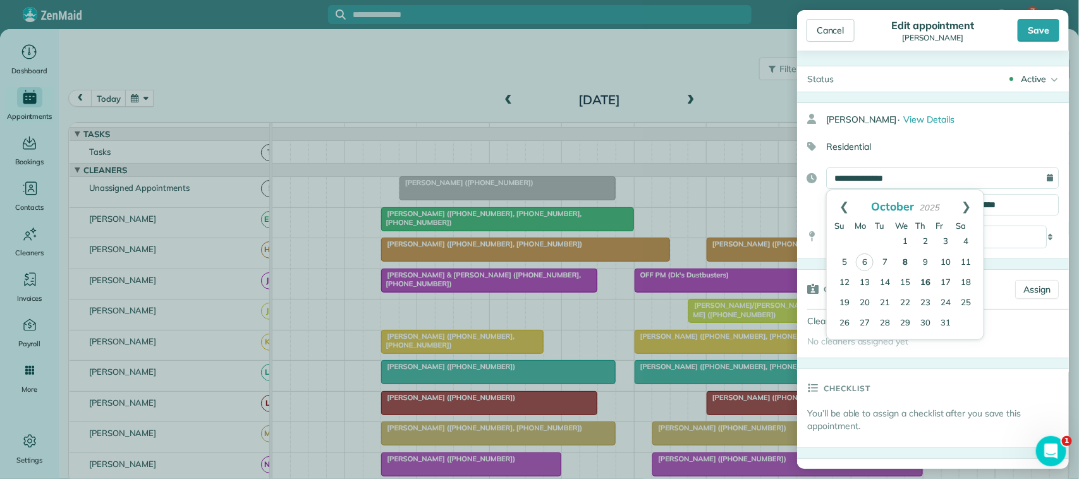
click at [930, 288] on link "16" at bounding box center [925, 283] width 20 height 20
type input "**********"
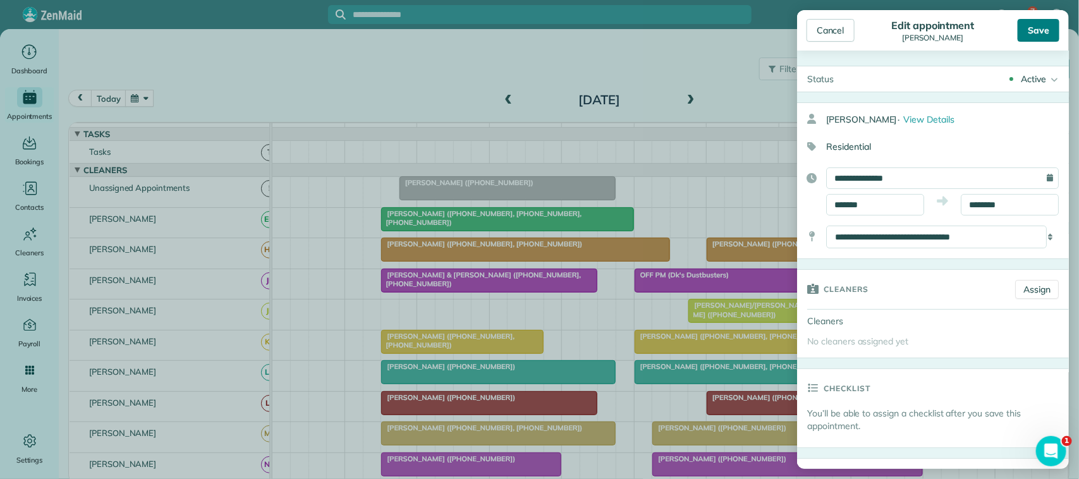
click at [1034, 32] on div "Save" at bounding box center [1039, 30] width 42 height 23
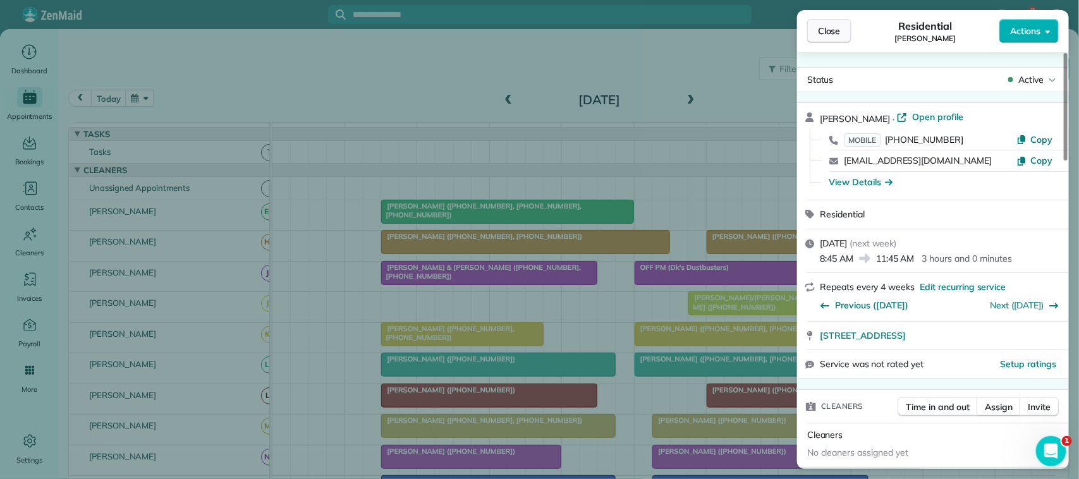
click at [822, 33] on span "Close" at bounding box center [829, 31] width 23 height 13
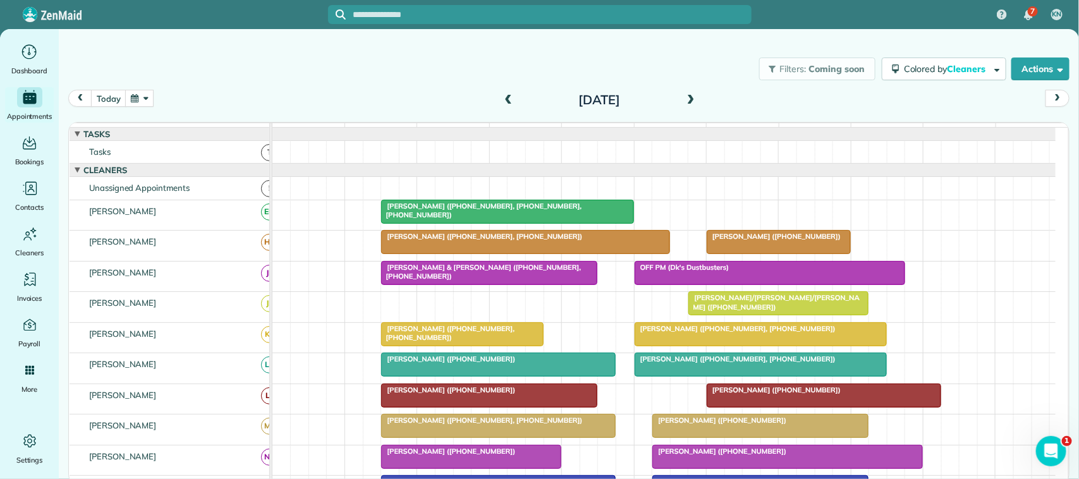
click at [143, 95] on button "button" at bounding box center [139, 98] width 29 height 17
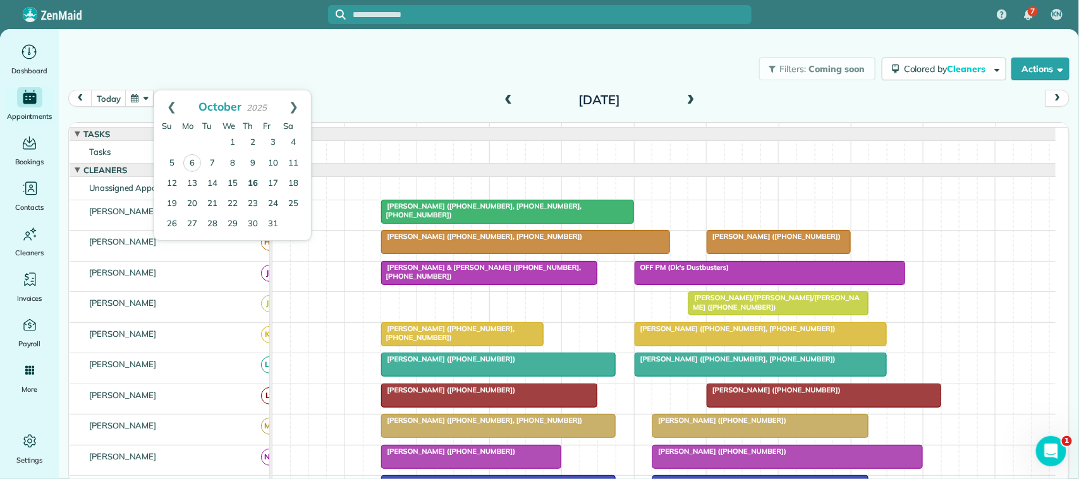
click at [252, 182] on link "16" at bounding box center [253, 184] width 20 height 20
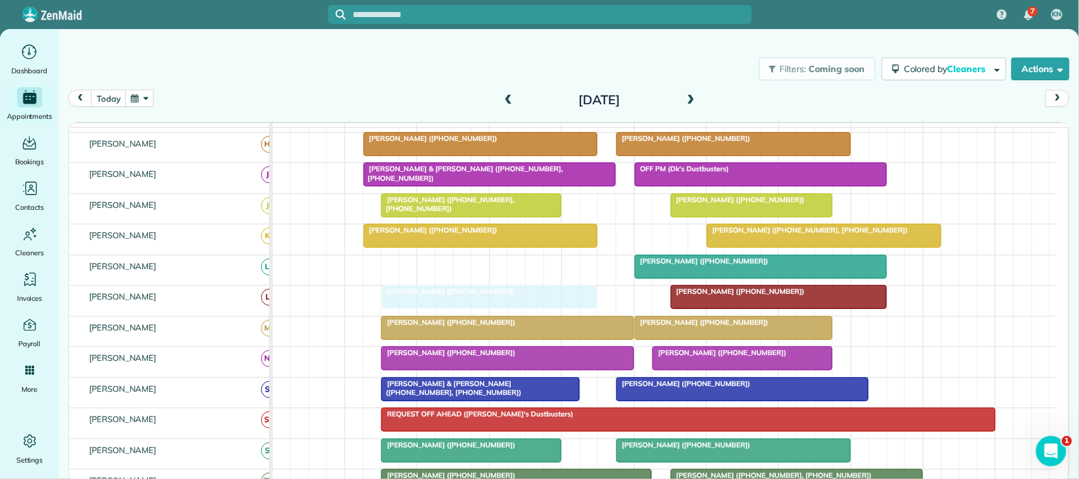
scroll to position [159, 0]
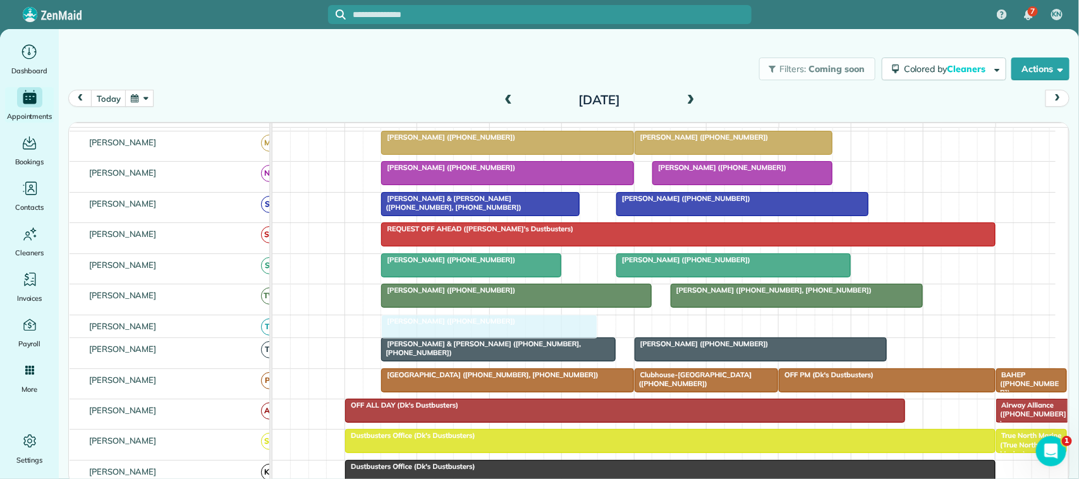
drag, startPoint x: 482, startPoint y: 204, endPoint x: 453, endPoint y: 355, distance: 153.2
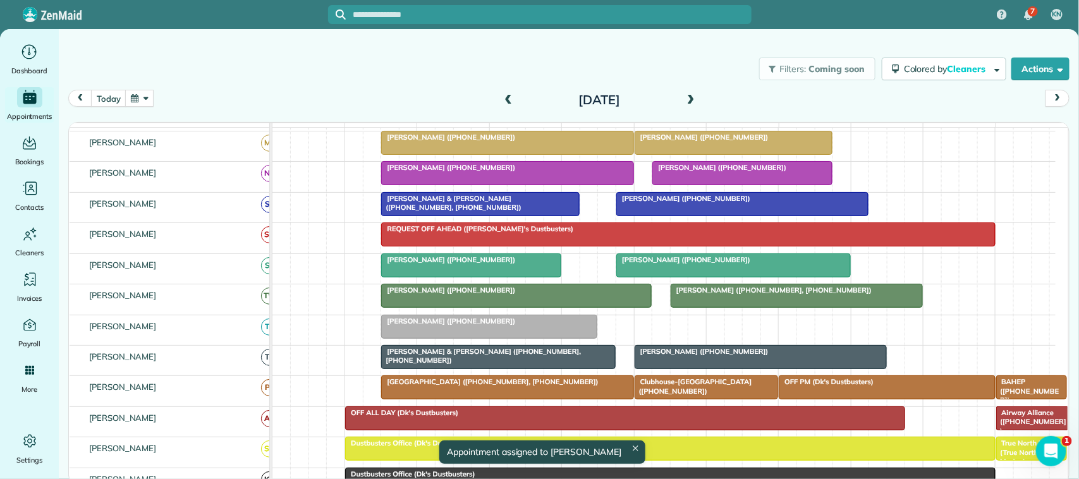
click at [461, 326] on span "[PERSON_NAME] ([PHONE_NUMBER])" at bounding box center [448, 321] width 135 height 9
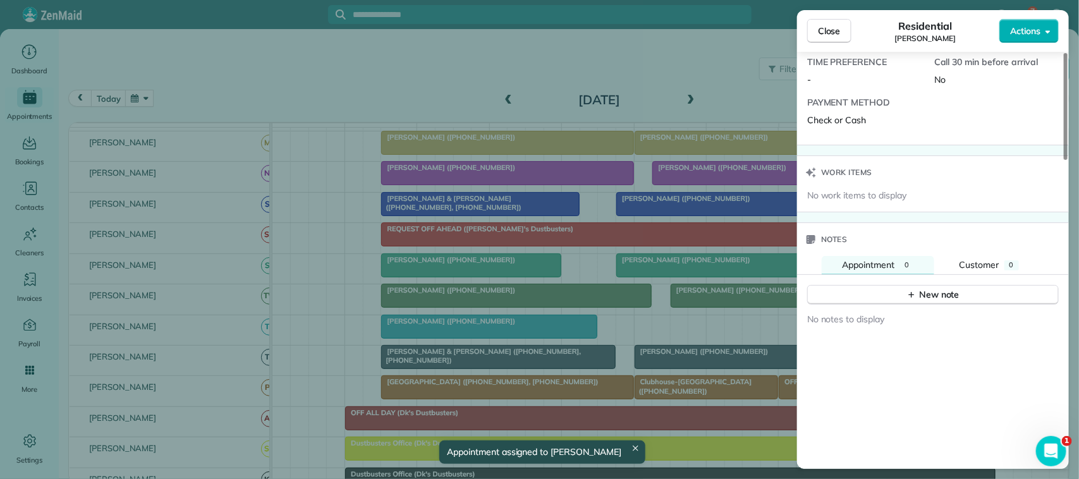
click at [924, 320] on div "No notes to display" at bounding box center [933, 326] width 252 height 26
click at [925, 302] on div "New note" at bounding box center [932, 294] width 53 height 13
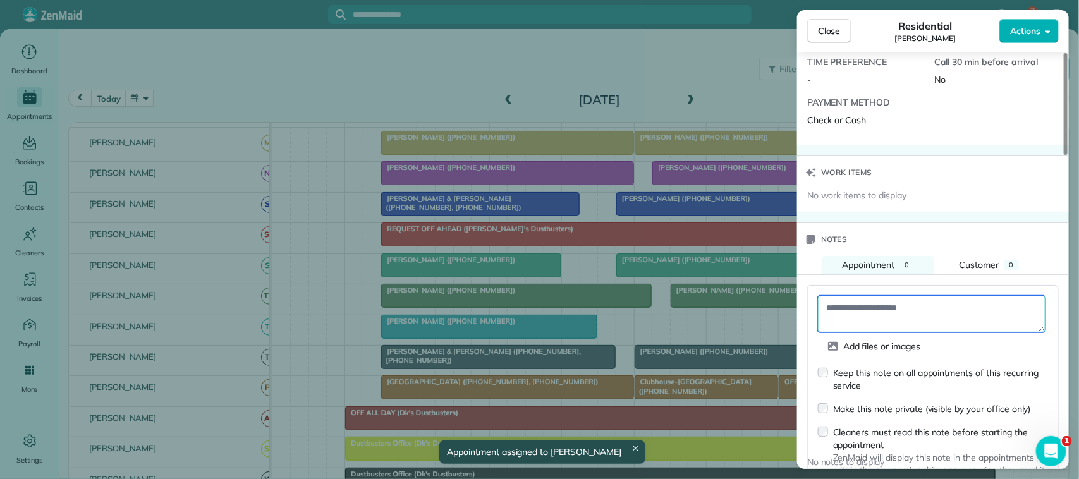
click at [925, 317] on textarea at bounding box center [932, 314] width 228 height 37
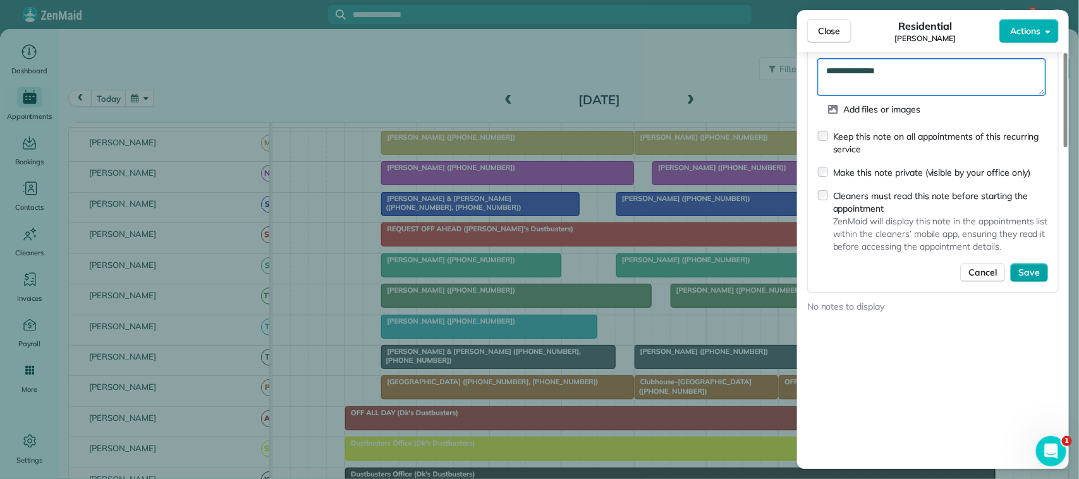
type textarea "**********"
click at [1030, 276] on span "Save" at bounding box center [1028, 272] width 21 height 13
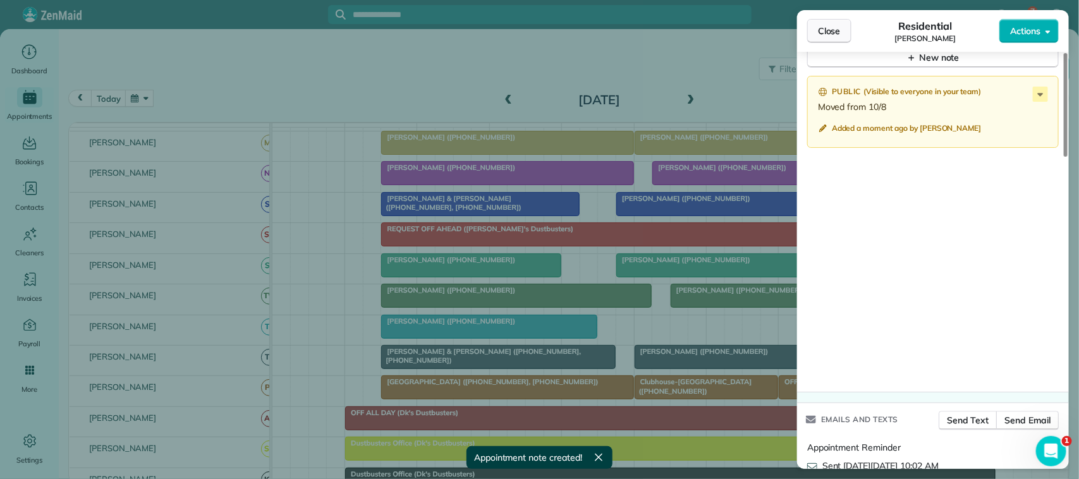
click at [825, 27] on span "Close" at bounding box center [829, 31] width 23 height 13
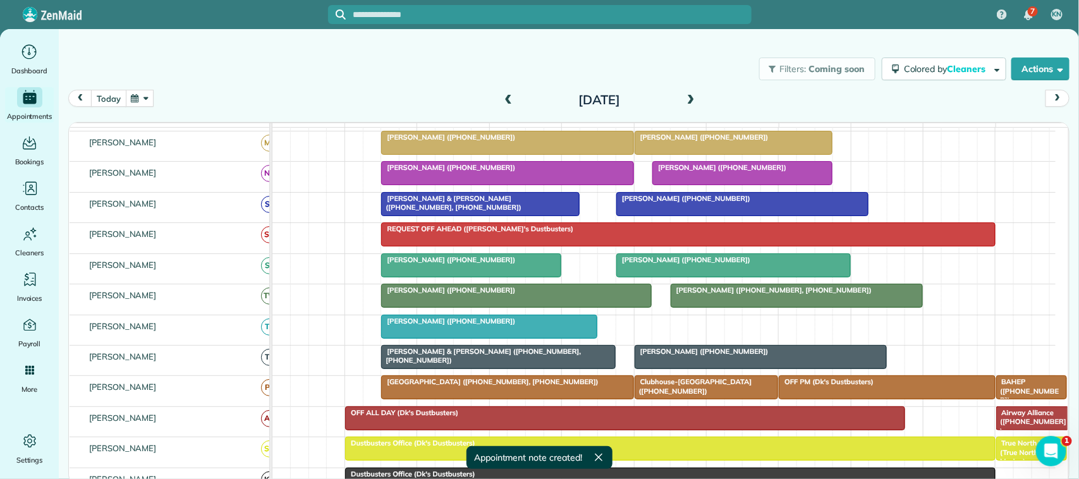
click at [103, 99] on button "today" at bounding box center [108, 98] width 35 height 17
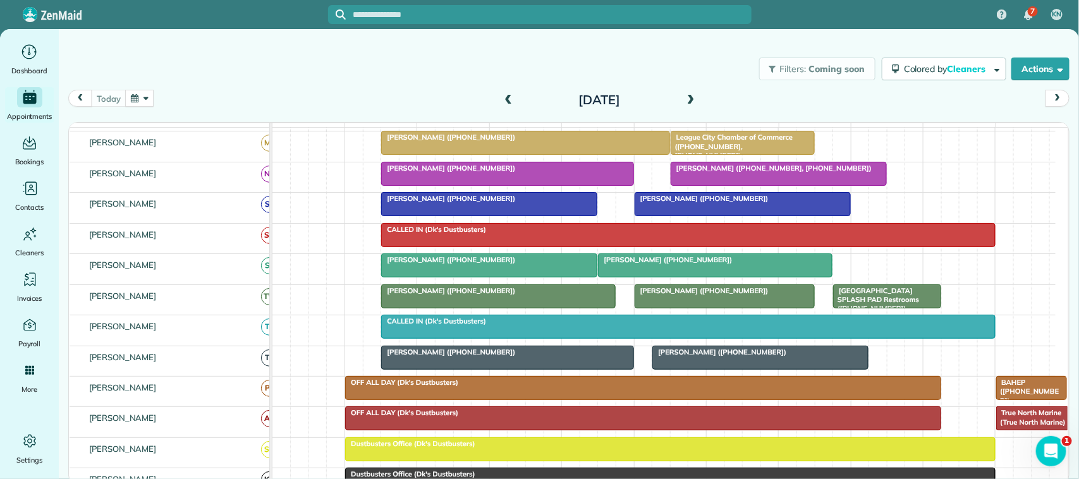
click at [231, 76] on div "Filters: Coming soon Colored by Cleaners Color by Cleaner Color by Team Color b…" at bounding box center [569, 69] width 1020 height 42
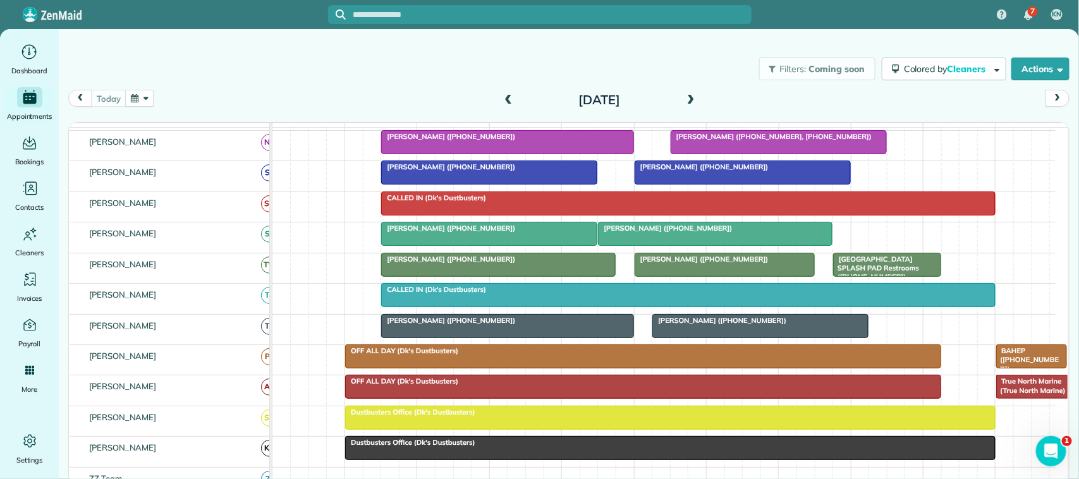
scroll to position [316, 0]
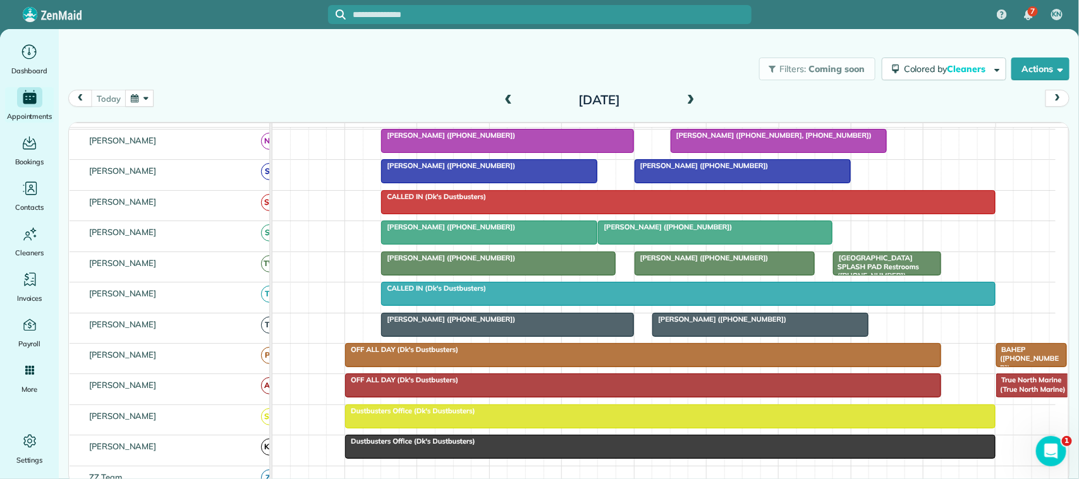
click at [668, 336] on div at bounding box center [760, 325] width 215 height 23
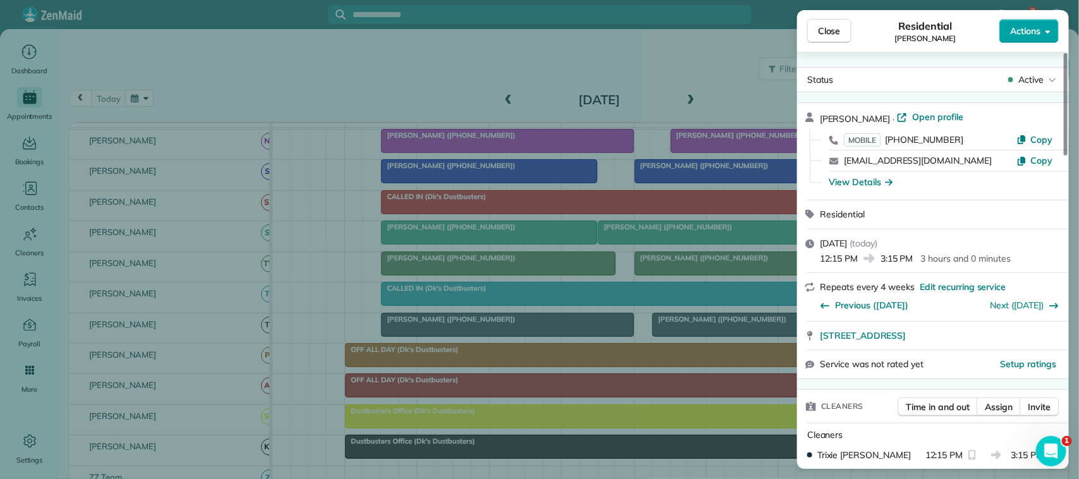
click at [1027, 22] on button "Actions" at bounding box center [1028, 31] width 59 height 24
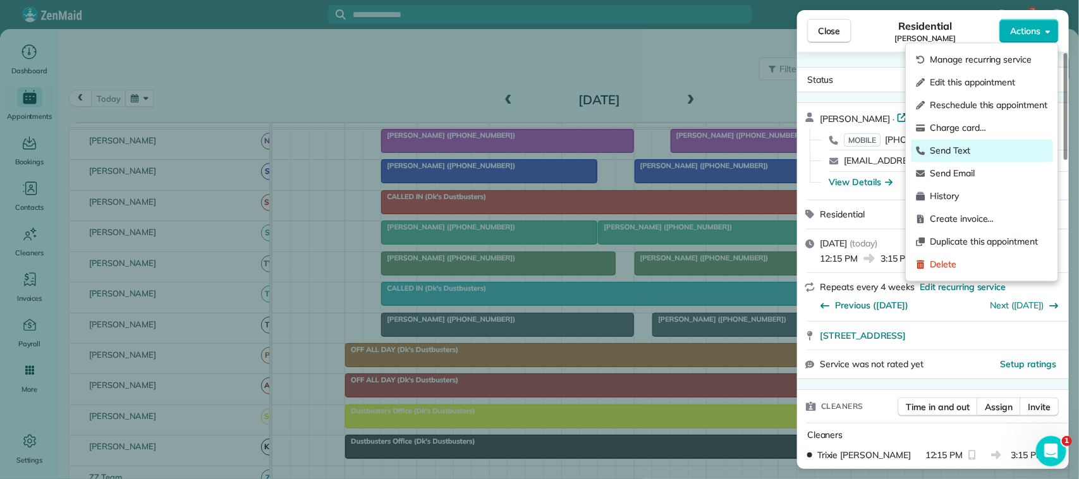
click at [990, 146] on span "Send Text" at bounding box center [989, 151] width 118 height 13
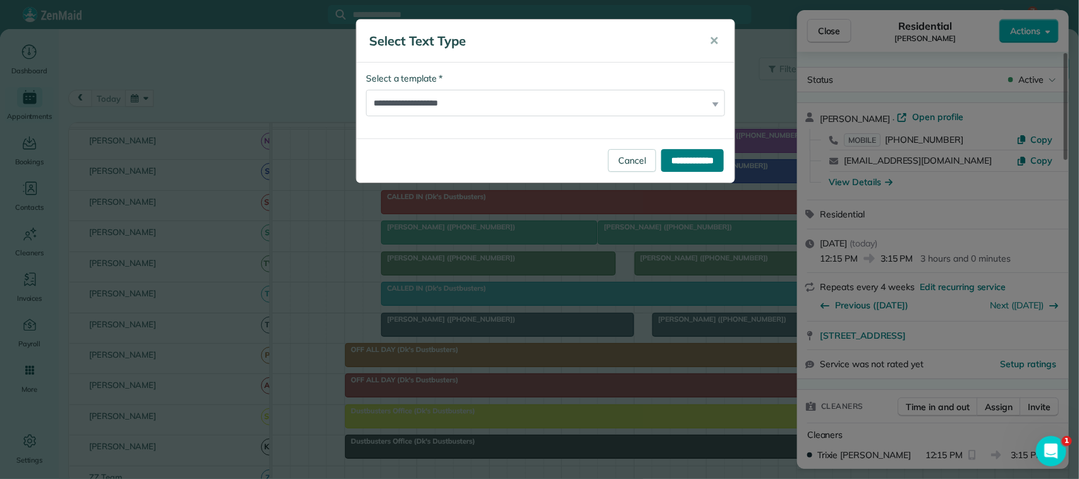
click at [667, 165] on input "**********" at bounding box center [692, 160] width 63 height 23
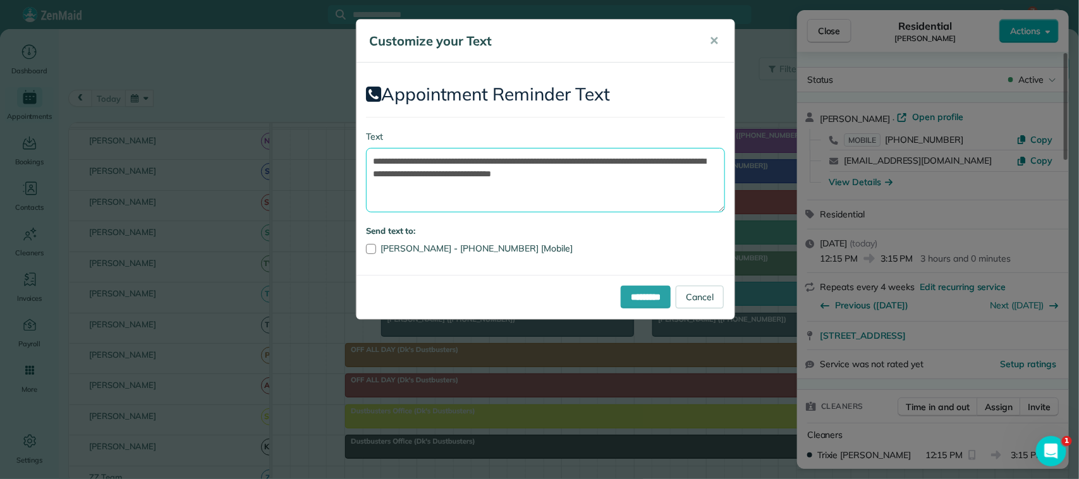
drag, startPoint x: 656, startPoint y: 175, endPoint x: 650, endPoint y: 166, distance: 11.1
click at [650, 166] on textarea "**********" at bounding box center [545, 180] width 359 height 64
drag, startPoint x: 575, startPoint y: 160, endPoint x: 446, endPoint y: 147, distance: 130.2
click at [446, 148] on textarea "**********" at bounding box center [545, 180] width 359 height 64
click at [539, 160] on textarea "**********" at bounding box center [545, 180] width 359 height 64
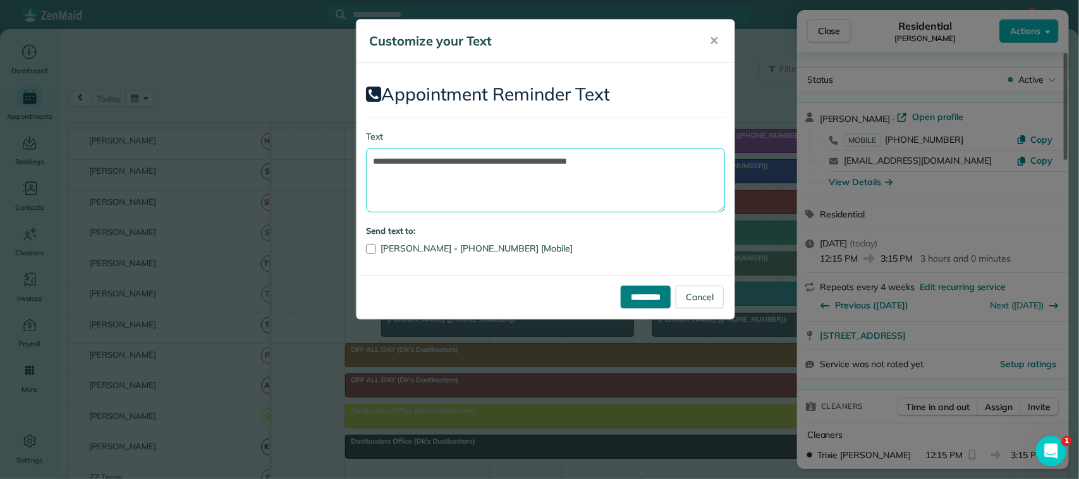
type textarea "**********"
click at [623, 288] on input "*********" at bounding box center [646, 297] width 50 height 23
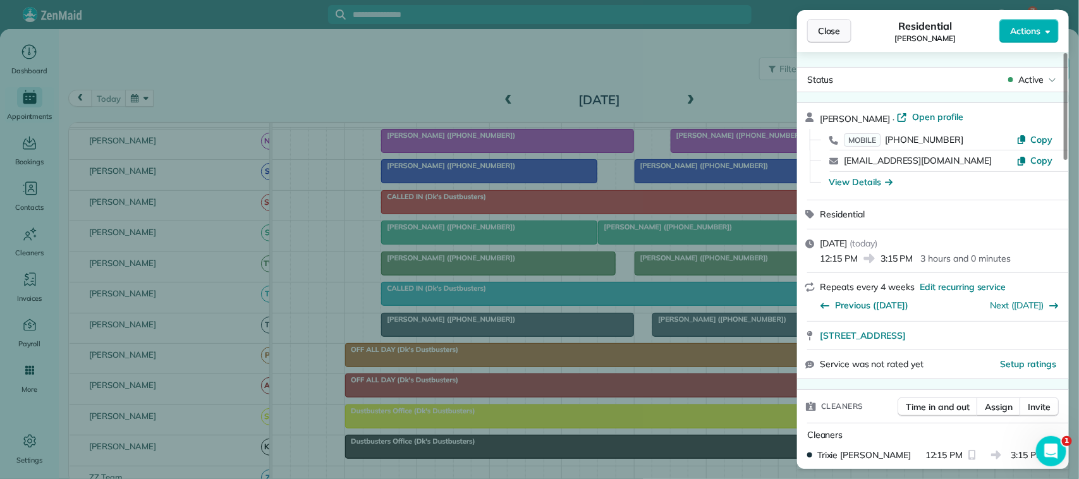
click at [845, 33] on button "Close" at bounding box center [829, 31] width 44 height 24
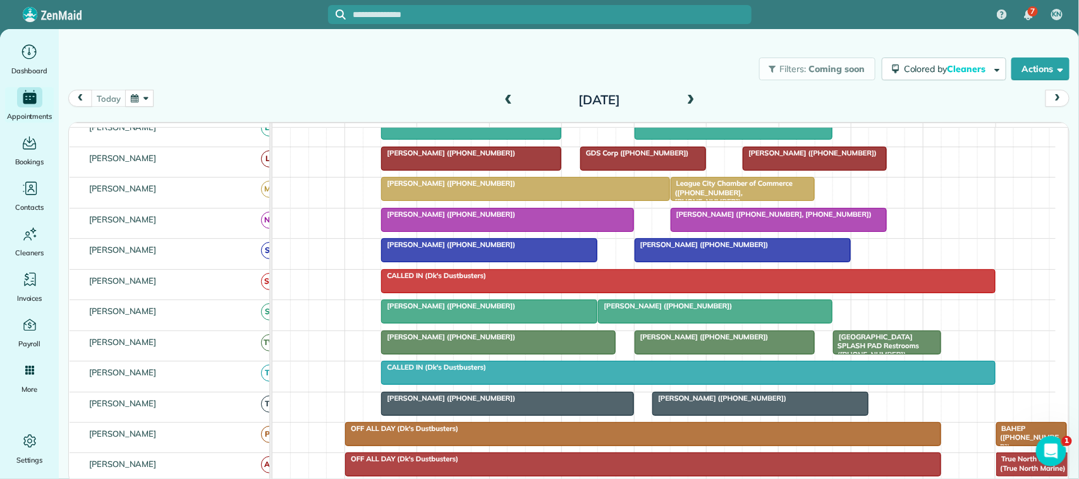
scroll to position [79, 0]
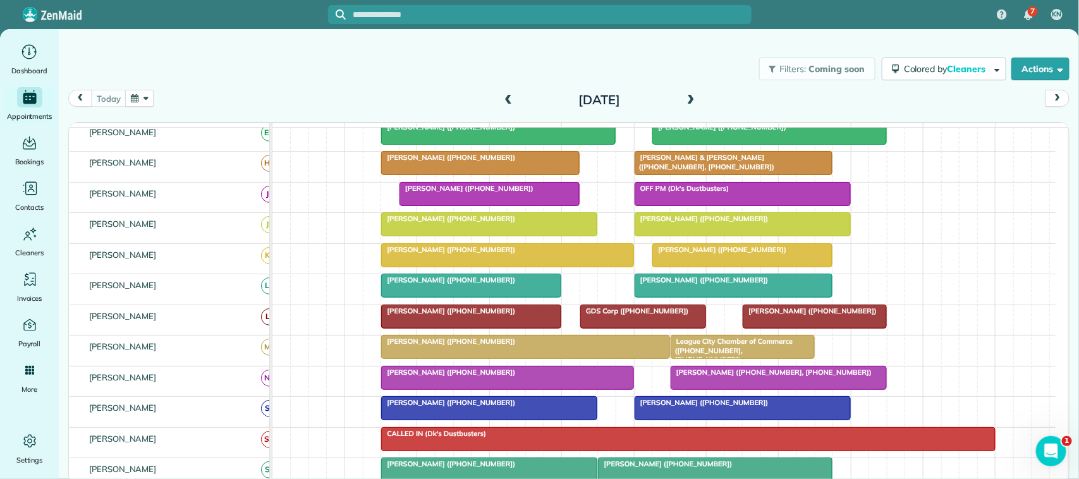
click at [721, 254] on span "[PERSON_NAME] ([PHONE_NUMBER])" at bounding box center [719, 249] width 135 height 9
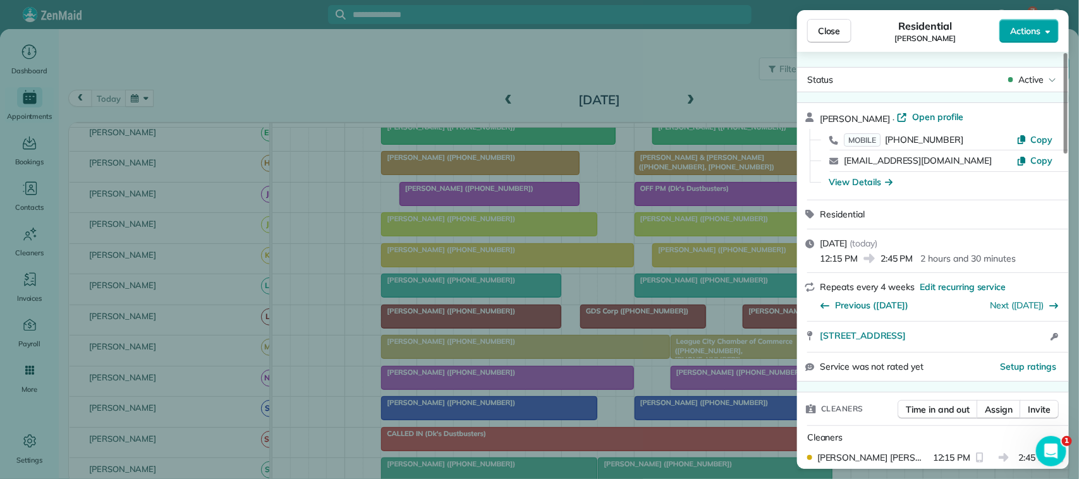
click at [1024, 30] on span "Actions" at bounding box center [1025, 31] width 30 height 13
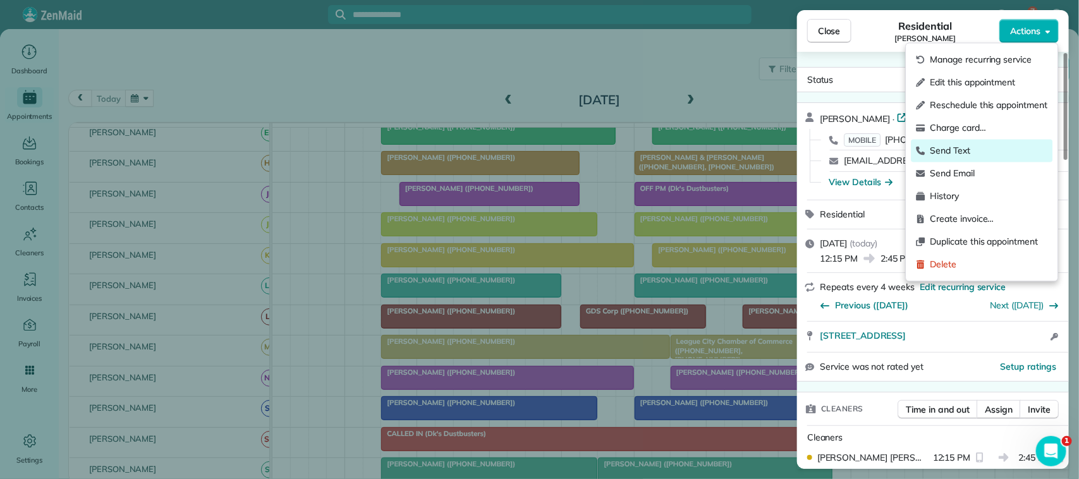
click at [987, 142] on div "Send Text" at bounding box center [983, 151] width 142 height 23
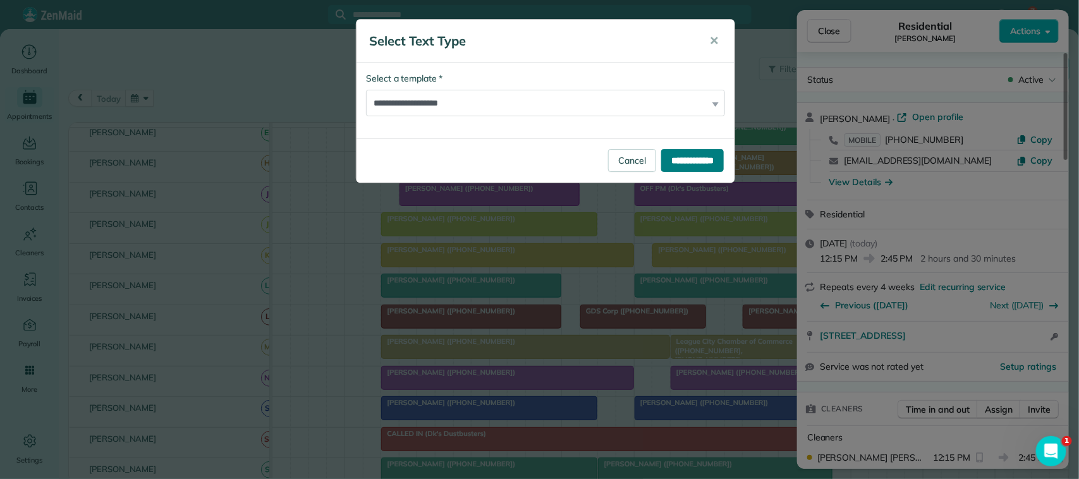
click at [678, 159] on input "**********" at bounding box center [692, 160] width 63 height 23
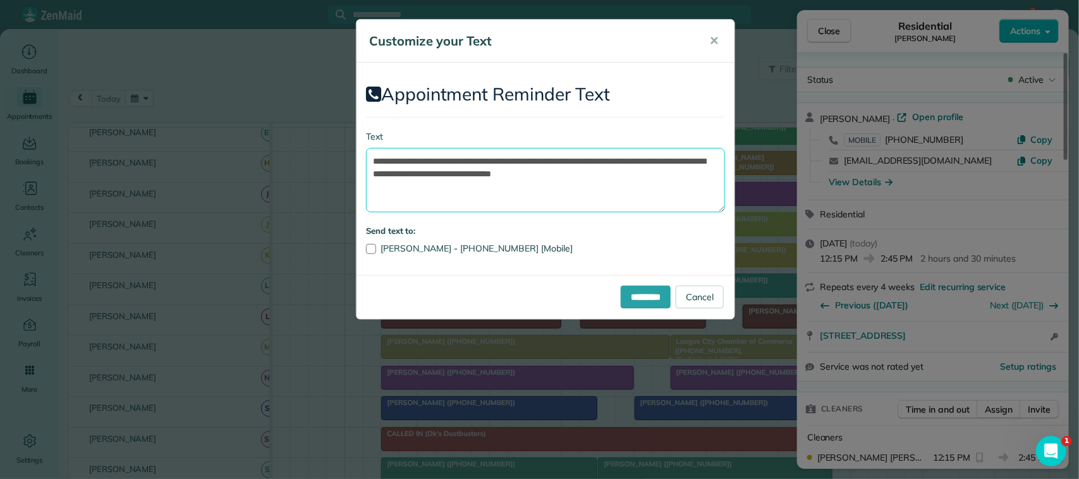
drag, startPoint x: 674, startPoint y: 174, endPoint x: 645, endPoint y: 163, distance: 31.2
click at [645, 163] on textarea "**********" at bounding box center [545, 180] width 359 height 64
drag, startPoint x: 573, startPoint y: 159, endPoint x: 444, endPoint y: 162, distance: 129.0
click at [444, 162] on textarea "**********" at bounding box center [545, 180] width 359 height 64
click at [539, 161] on textarea "**********" at bounding box center [545, 180] width 359 height 64
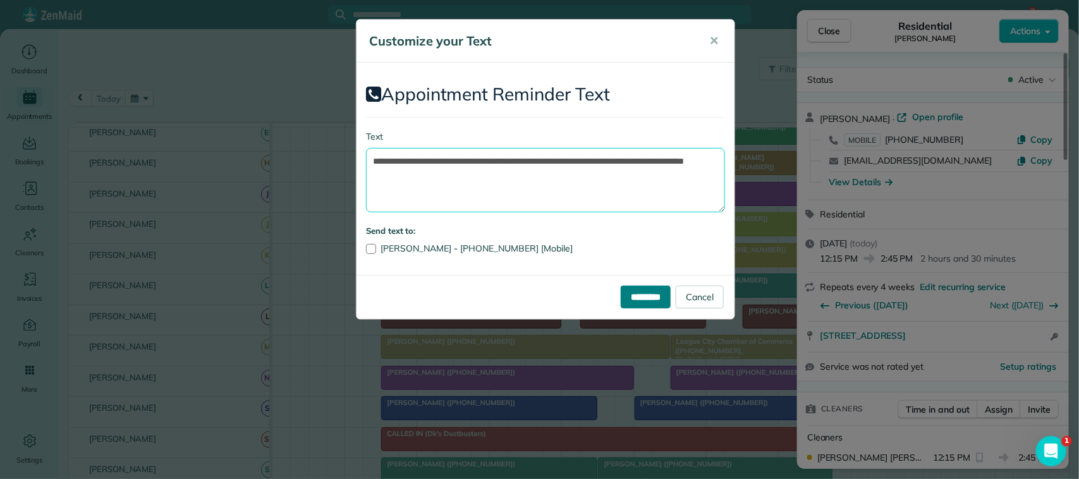
type textarea "**********"
click at [633, 307] on input "*********" at bounding box center [646, 297] width 50 height 23
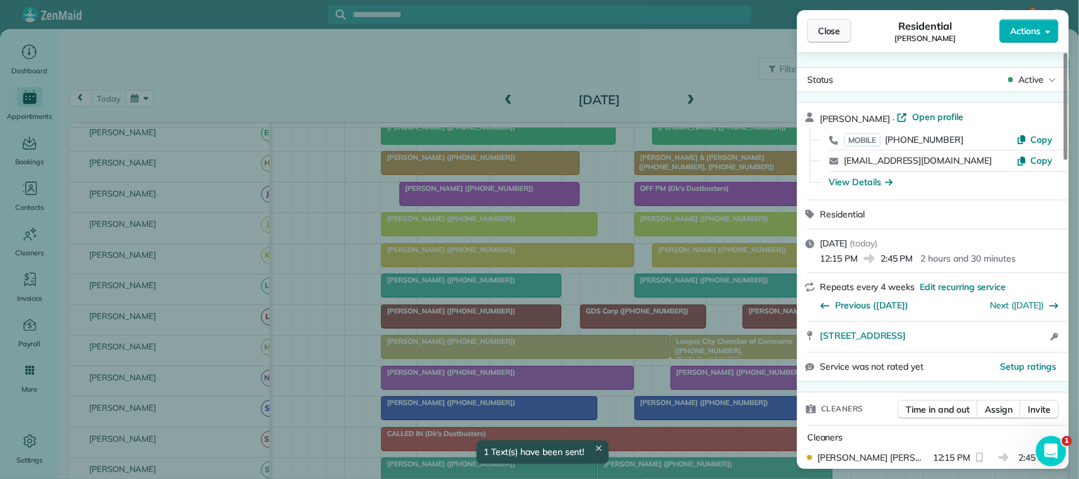
click at [839, 29] on span "Close" at bounding box center [829, 31] width 23 height 13
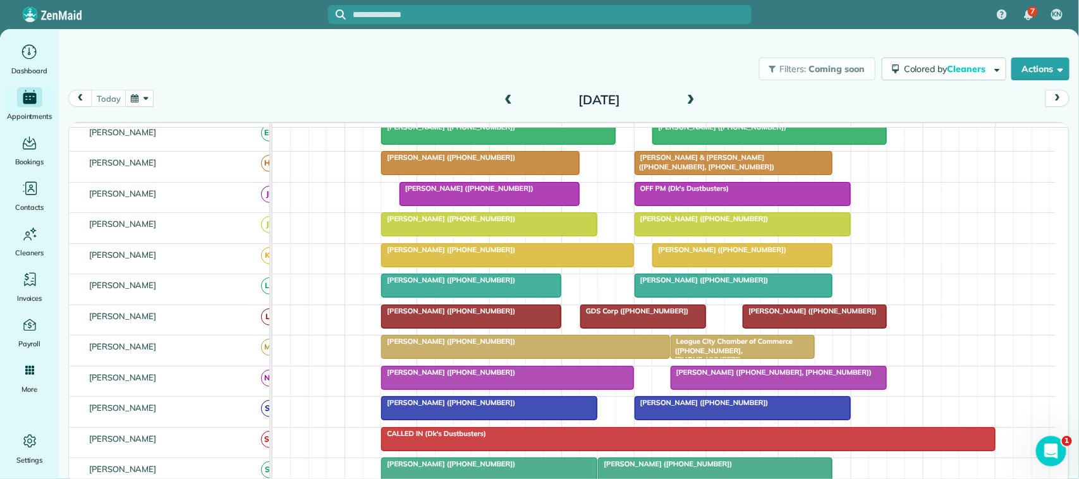
click at [282, 90] on div "[DATE] [DATE]" at bounding box center [568, 102] width 1001 height 24
